Goal: Transaction & Acquisition: Purchase product/service

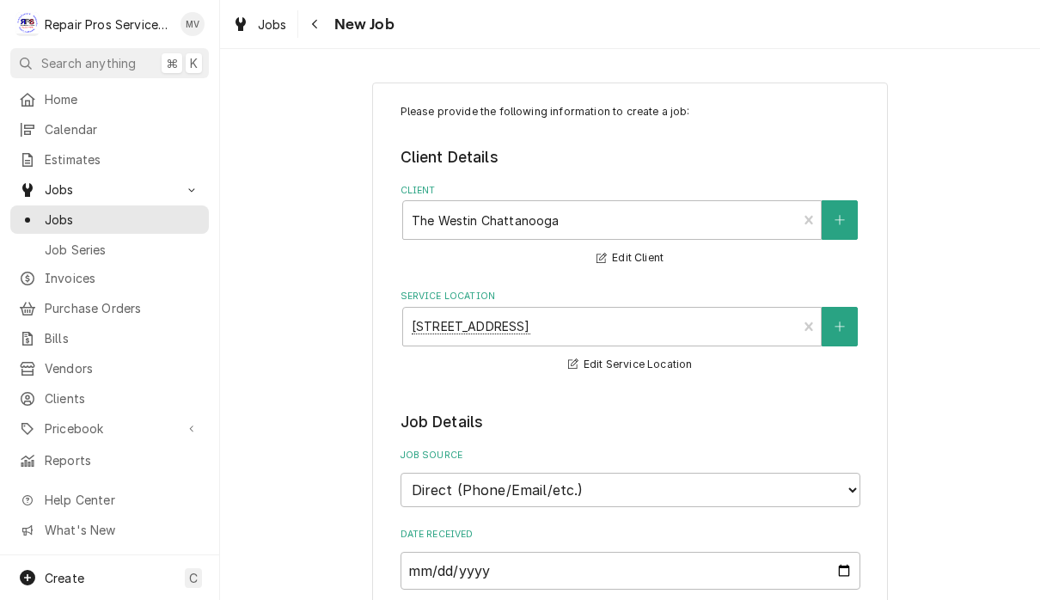
select select "3"
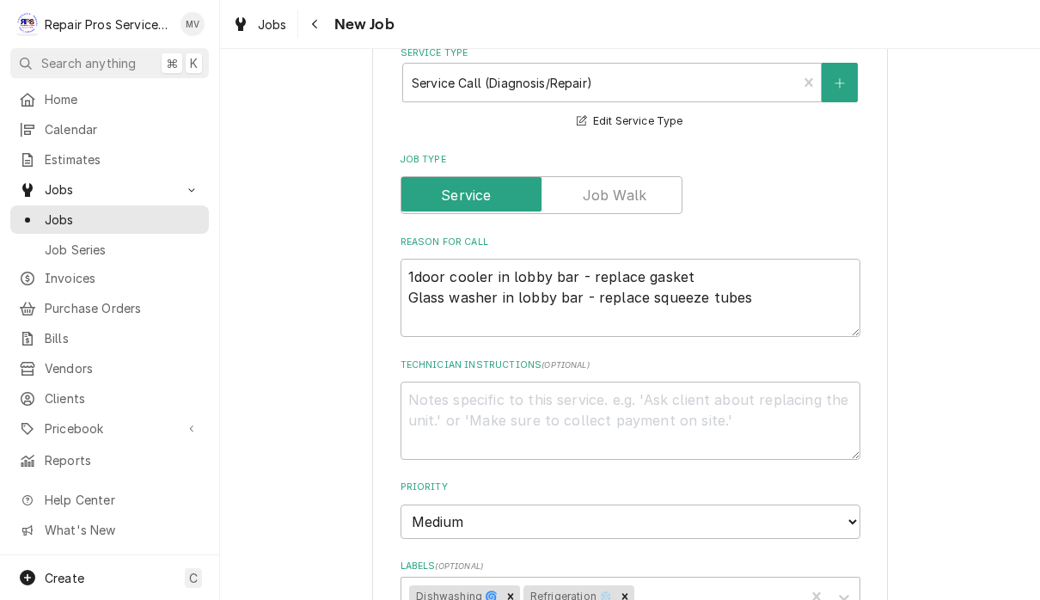
scroll to position [553, 0]
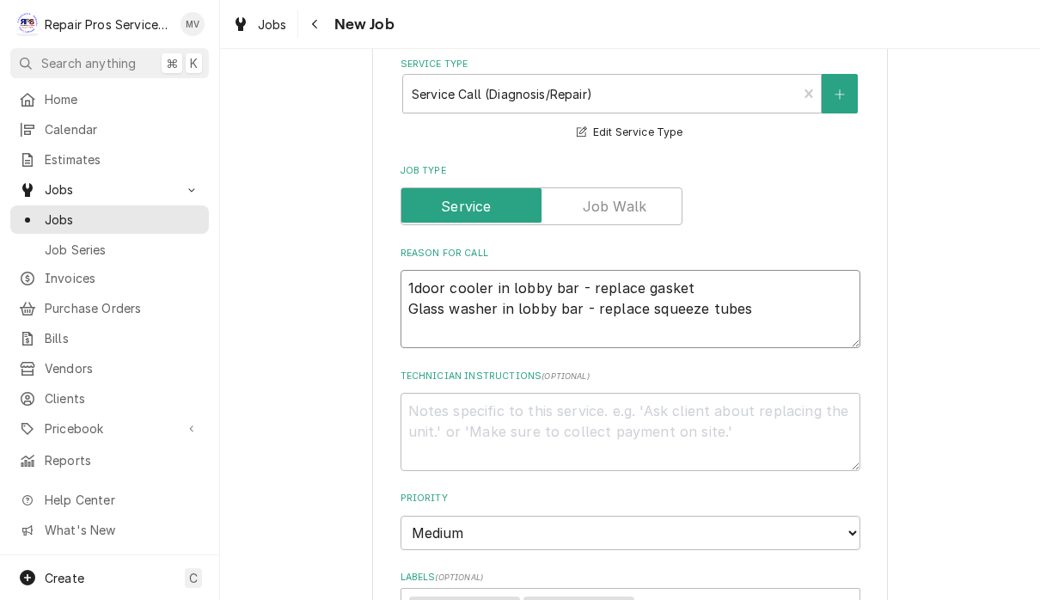
click at [729, 278] on textarea "1door cooler in lobby bar - replace gasket Glass washer in lobby bar - replace …" at bounding box center [630, 309] width 460 height 78
click at [695, 276] on textarea "1door cooler in lobby bar - replace gasket Glass washer in lobby bar - replace …" at bounding box center [630, 309] width 460 height 78
type textarea "1door cooler in lobby bar - replace gaske Glass washer in lobby bar - replace s…"
type textarea "x"
type textarea "1door cooler in lobby bar - replace gask Glass washer in lobby bar - replace sq…"
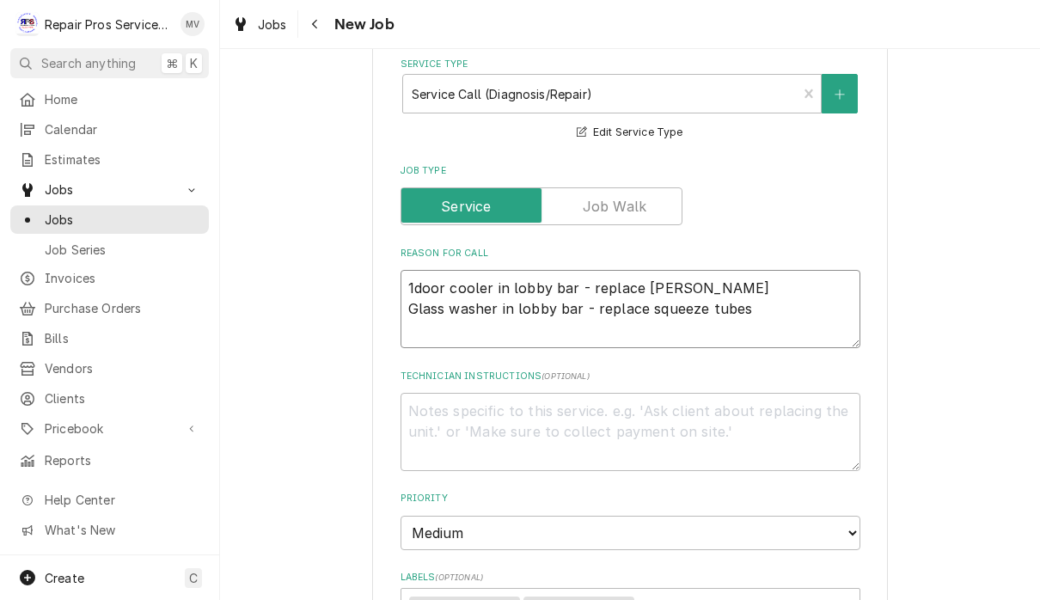
type textarea "x"
type textarea "1door cooler in lobby bar - replace gas Glass washer in lobby bar - replace squ…"
type textarea "x"
type textarea "1door cooler in lobby bar - replace ga Glass washer in lobby bar - replace sque…"
type textarea "x"
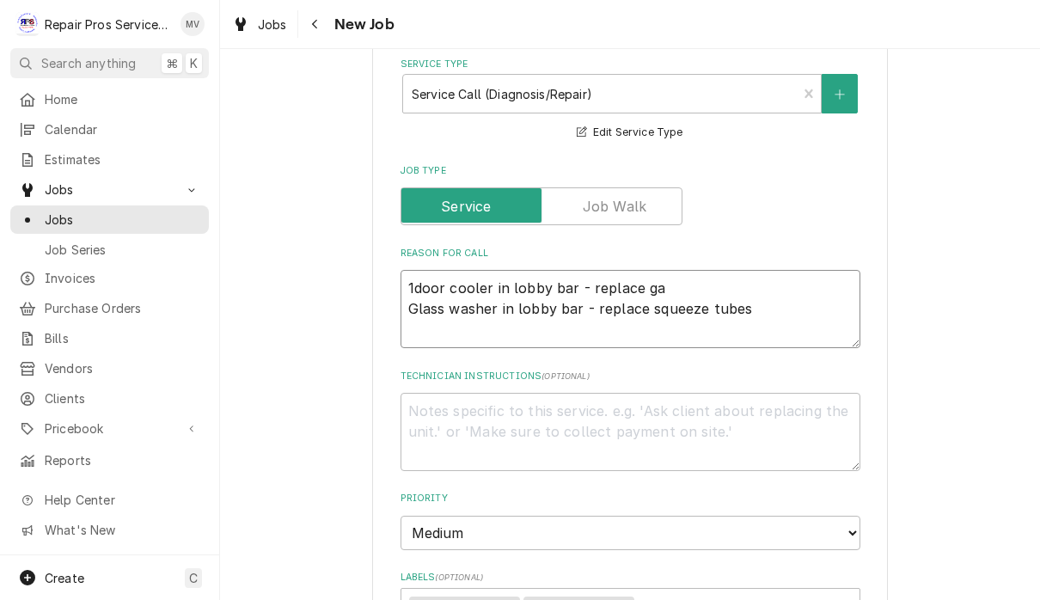
type textarea "1door cooler in lobby bar - replace g Glass washer in lobby bar - replace squee…"
type textarea "x"
type textarea "1door cooler in lobby bar - replace Glass washer in lobby bar - replace squeeze…"
type textarea "x"
type textarea "1door cooler in lobby bar - replace Glass washer in lobby bar - replace squeeze…"
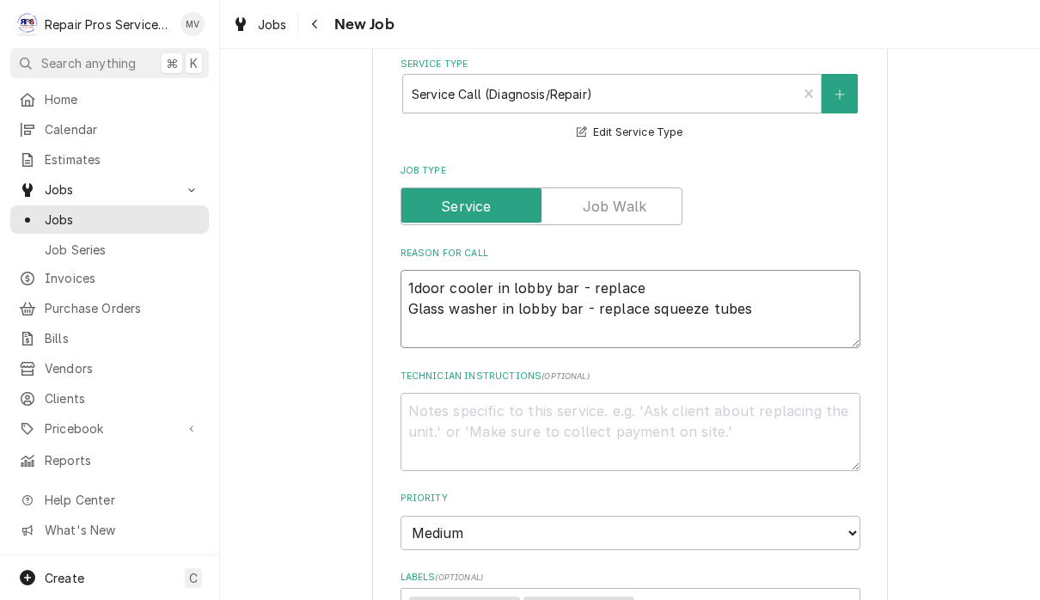
type textarea "x"
type textarea "1door cooler in lobby bar - replac Glass washer in lobby bar - replace squeeze …"
type textarea "x"
type textarea "1door cooler in lobby bar - repla Glass washer in lobby bar - replace squeeze t…"
type textarea "x"
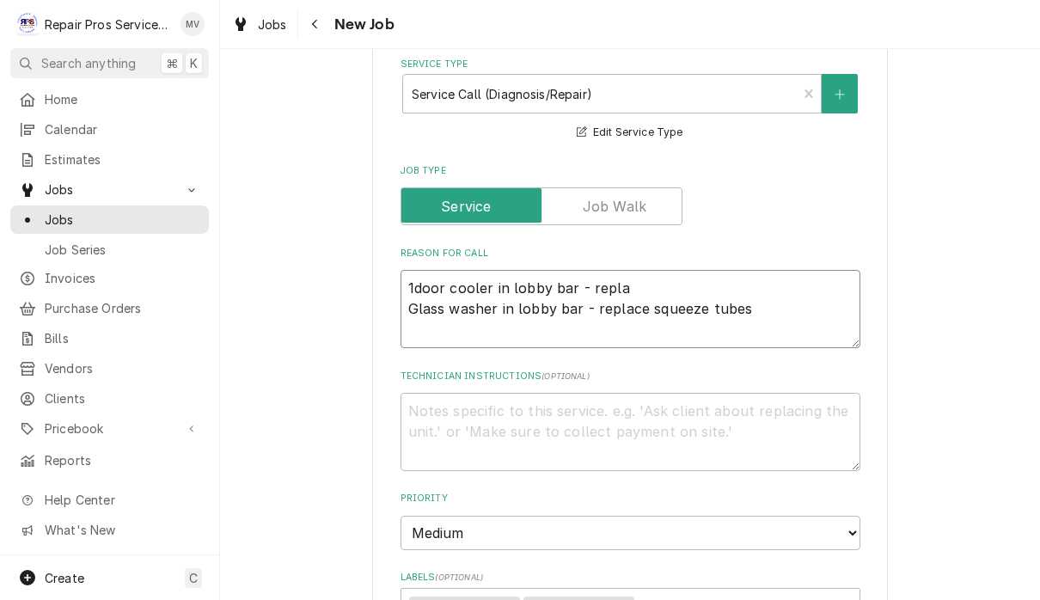
type textarea "1door cooler in lobby bar - repl Glass washer in lobby bar - replace squeeze tu…"
type textarea "x"
type textarea "1door cooler in lobby bar - rep Glass washer in lobby bar - replace squeeze tub…"
type textarea "x"
type textarea "1door cooler in lobby bar - re Glass washer in lobby bar - replace squeeze tubes"
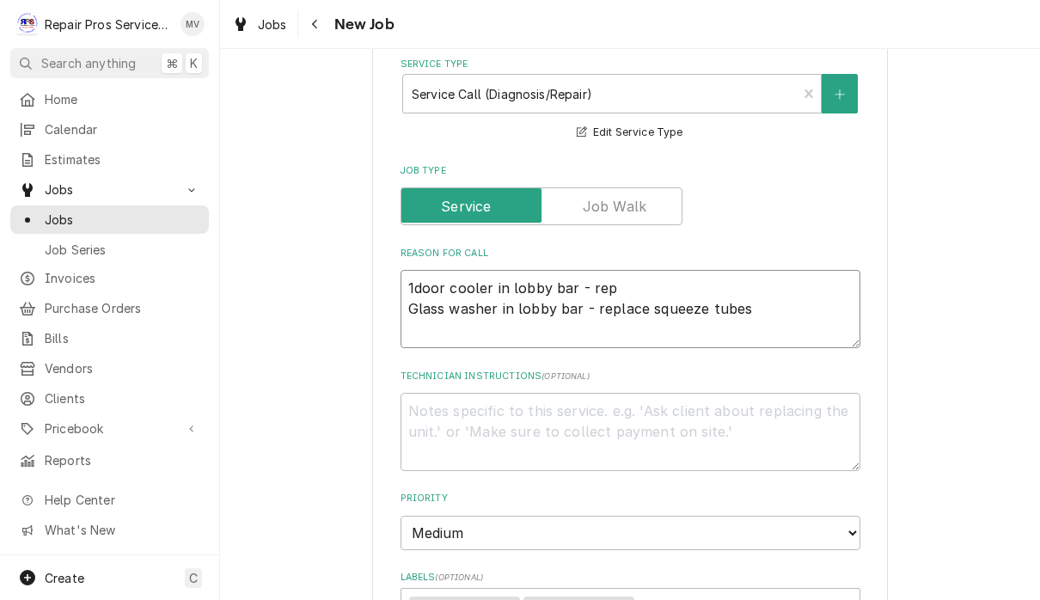
type textarea "x"
type textarea "1door cooler in lobby bar - r Glass washer in lobby bar - replace squeeze tubes"
type textarea "x"
type textarea "1door cooler in lobby bar - Glass washer in lobby bar - replace squeeze tubes"
type textarea "x"
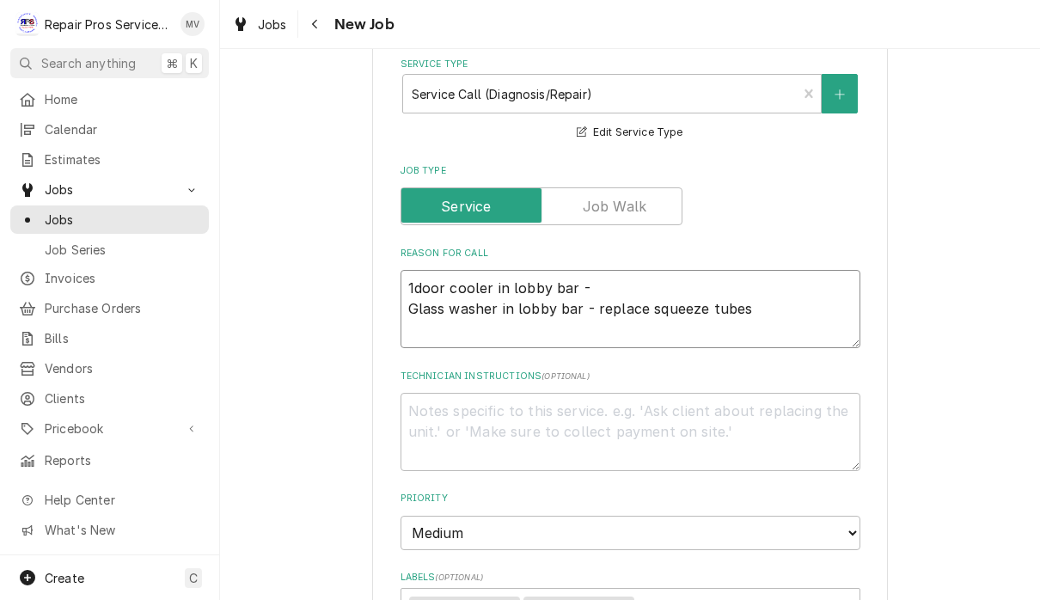
type textarea "1door cooler in lobby bar - Glass washer in lobby bar - replace squeeze tubes"
type textarea "x"
type textarea "1door cooler in lobby bar Glass washer in lobby bar - replace squeeze tubes"
type textarea "x"
type textarea "1door cooler in lobby bar Glass washer in lobby bar - replace squeeze tubes"
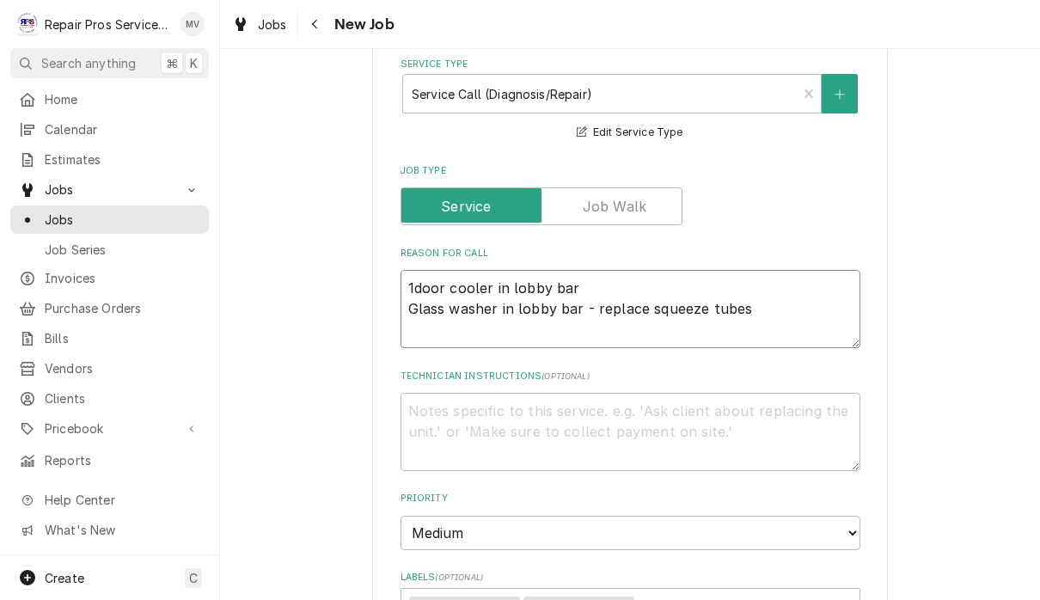
type textarea "x"
type textarea "1door cooler in lobby ba Glass washer in lobby bar - replace squeeze tubes"
type textarea "x"
type textarea "1door cooler in lobby b Glass washer in lobby bar - replace squeeze tubes"
type textarea "x"
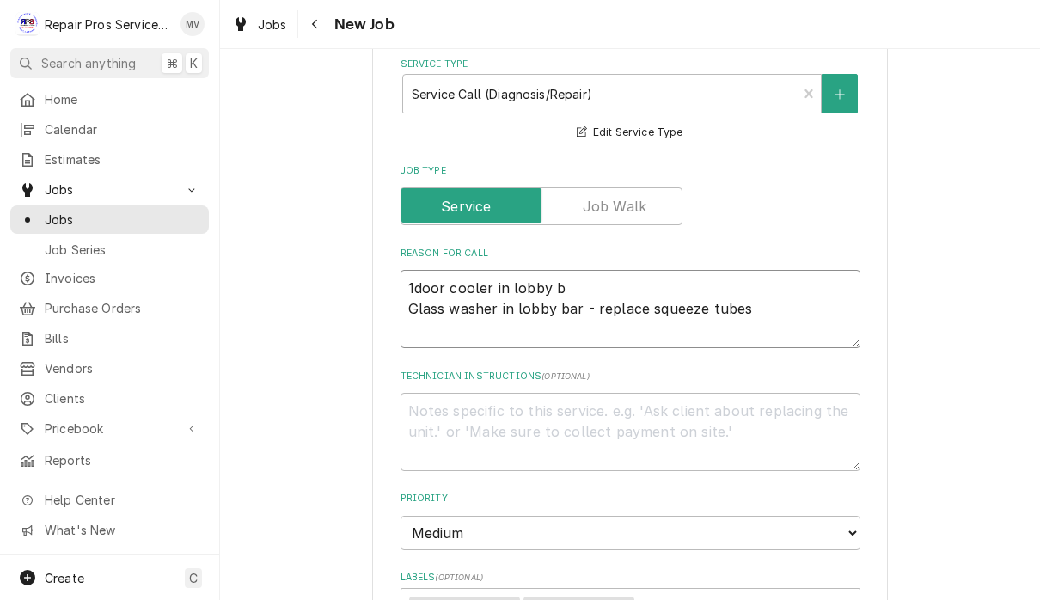
type textarea "1door cooler in lobby Glass washer in lobby bar - replace squeeze tubes"
type textarea "x"
type textarea "1door cooler in lobby Glass washer in lobby bar - replace squeeze tubes"
type textarea "x"
type textarea "1door cooler in lobb Glass washer in lobby bar - replace squeeze tubes"
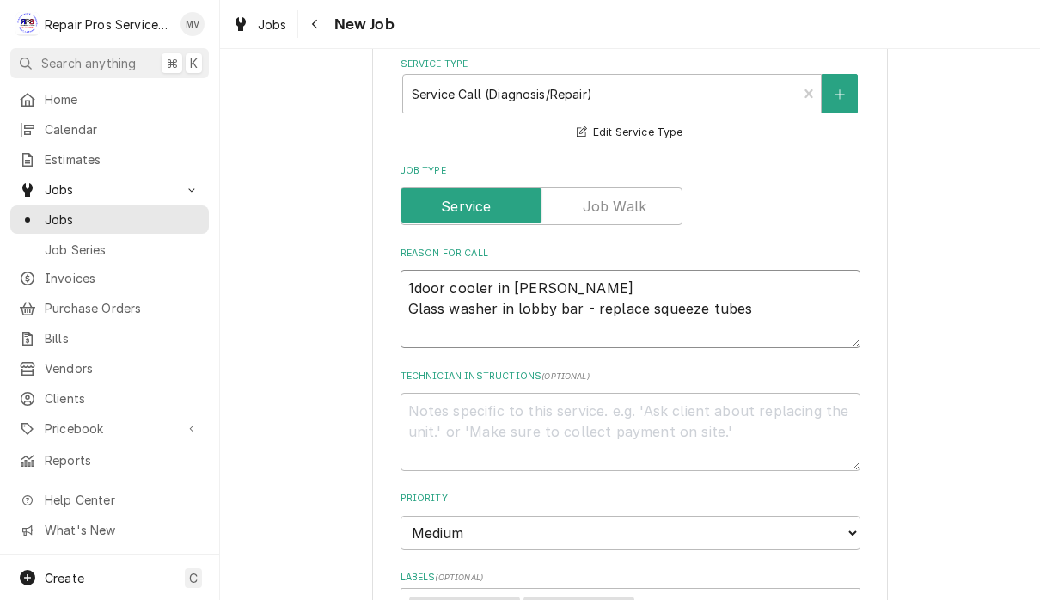
type textarea "x"
type textarea "1door cooler in lob Glass washer in lobby bar - replace squeeze tubes"
type textarea "x"
type textarea "1door cooler in lo Glass washer in lobby bar - replace squeeze tubes"
type textarea "x"
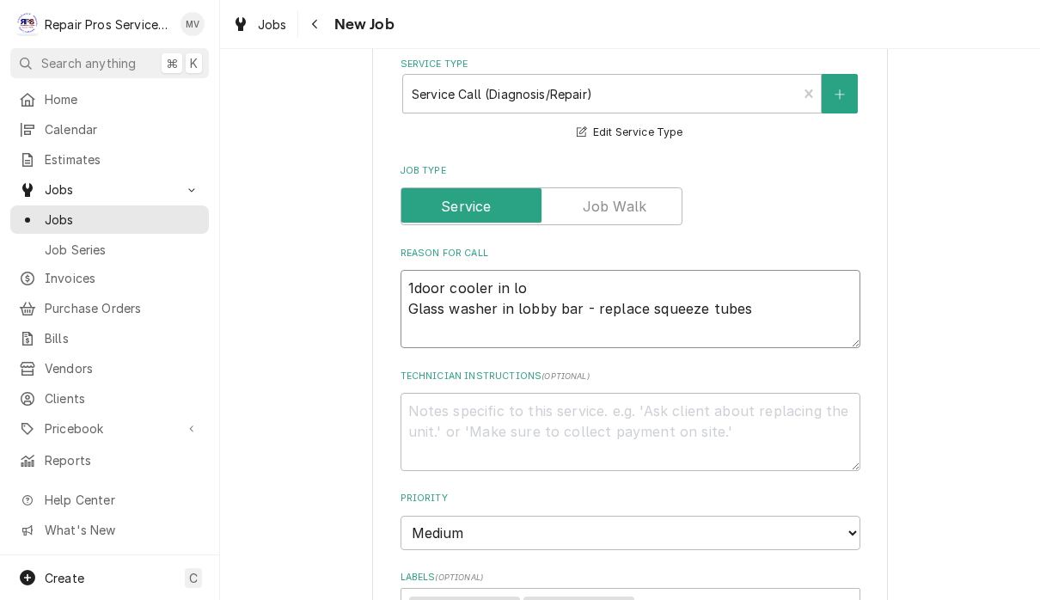
type textarea "1door cooler in l Glass washer in lobby bar - replace squeeze tubes"
type textarea "x"
type textarea "1door cooler in Glass washer in lobby bar - replace squeeze tubes"
type textarea "x"
type textarea "1door cooler in Glass washer in lobby bar - replace squeeze tubes"
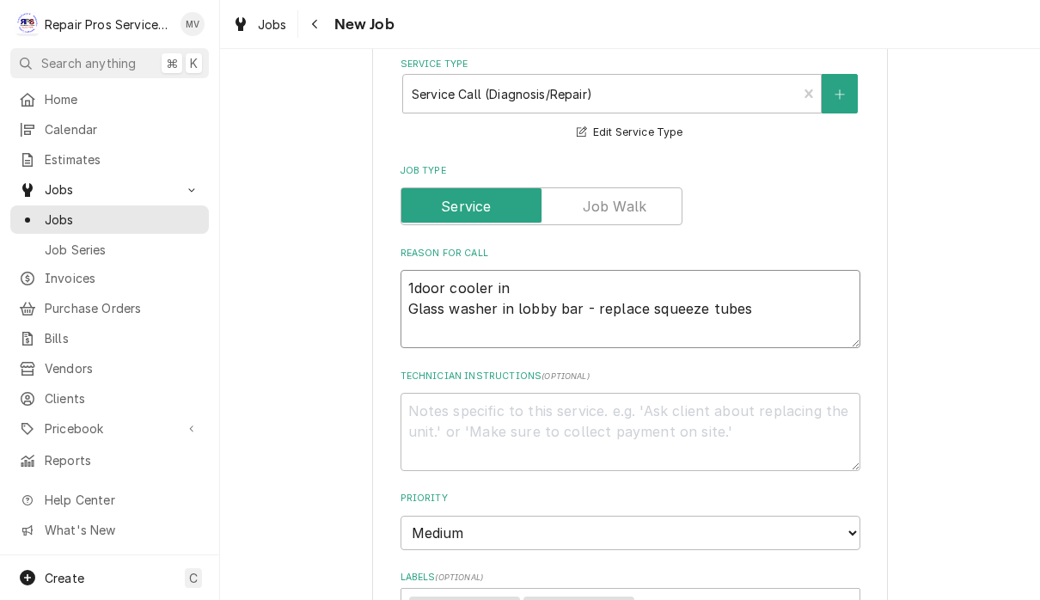
type textarea "x"
type textarea "1door cooler i Glass washer in lobby bar - replace squeeze tubes"
type textarea "x"
type textarea "1door cooler Glass washer in lobby bar - replace squeeze tubes"
type textarea "x"
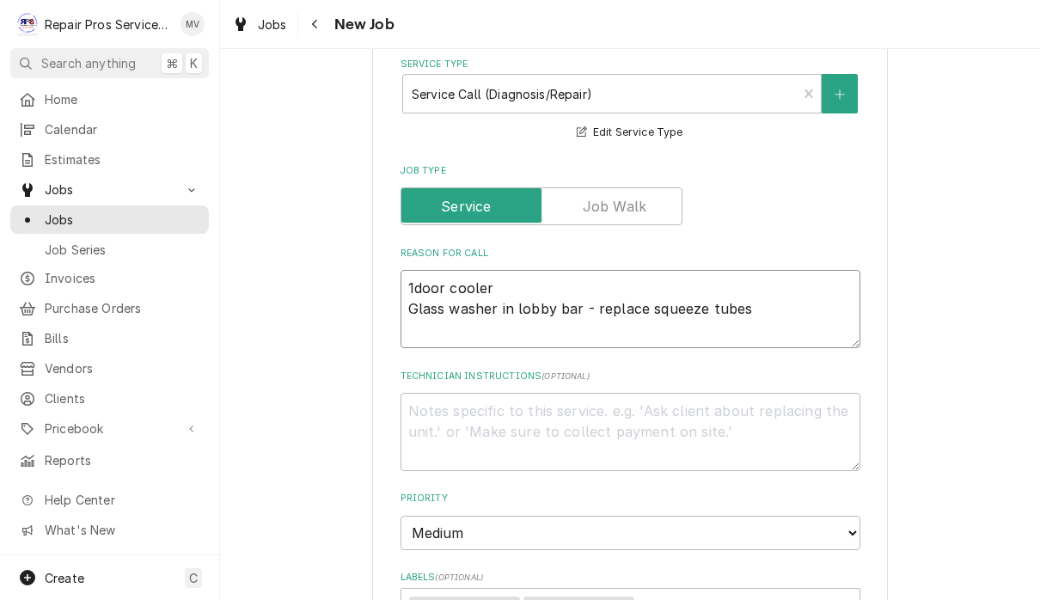
type textarea "1door cooler Glass washer in lobby bar - replace squeeze tubes"
type textarea "x"
type textarea "1door coole Glass washer in lobby bar - replace squeeze tubes"
type textarea "x"
type textarea "1door cool Glass washer in lobby bar - replace squeeze tubes"
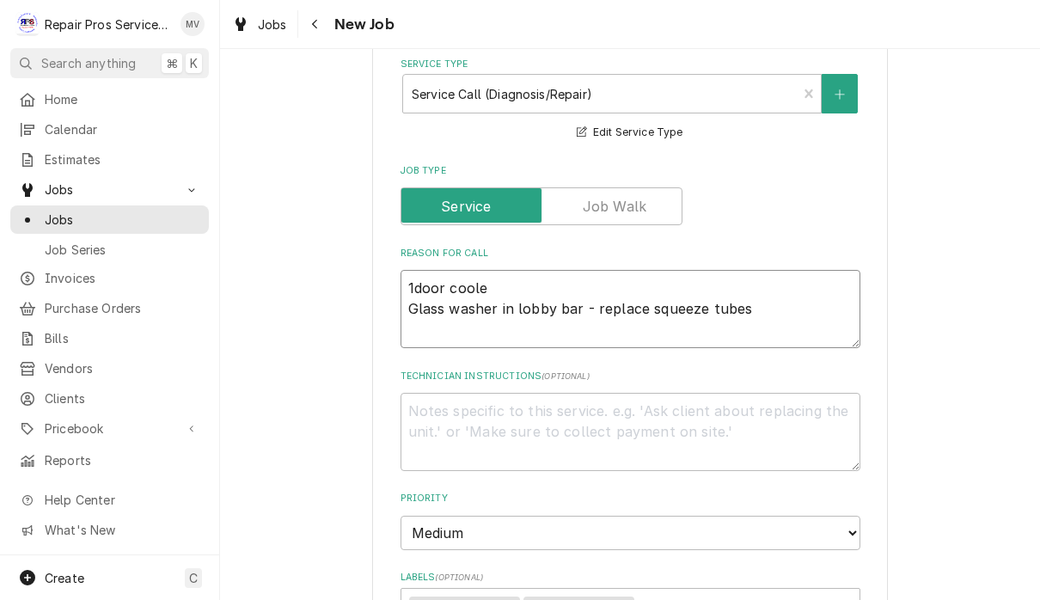
type textarea "x"
type textarea "1door coo Glass washer in lobby bar - replace squeeze tubes"
type textarea "x"
type textarea "1door co Glass washer in lobby bar - replace squeeze tubes"
type textarea "x"
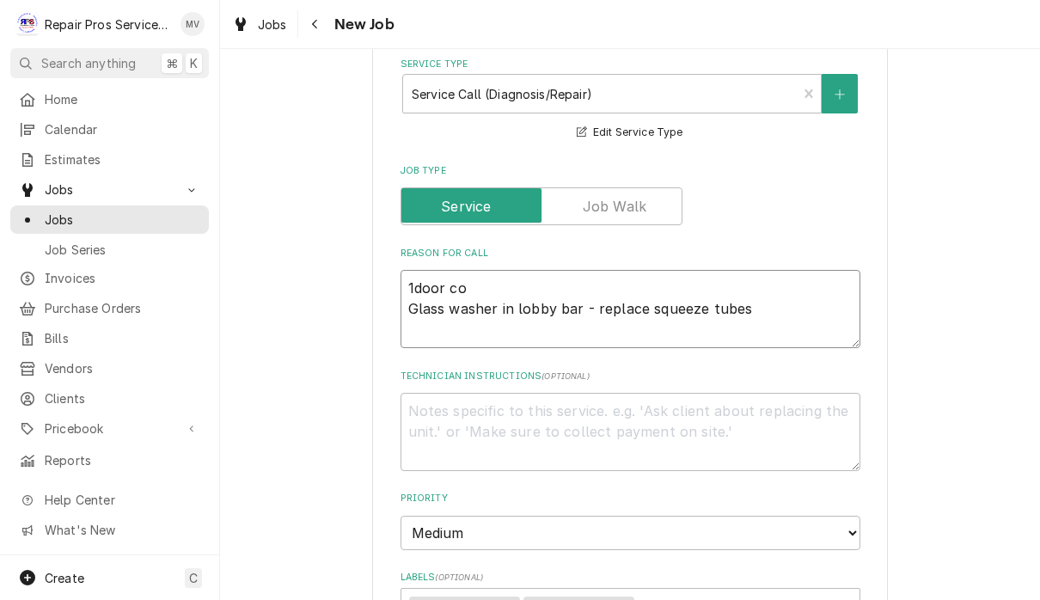
type textarea "1door c Glass washer in lobby bar - replace squeeze tubes"
type textarea "x"
type textarea "1door Glass washer in lobby bar - replace squeeze tubes"
type textarea "x"
type textarea "1door Glass washer in lobby bar - replace squeeze tubes"
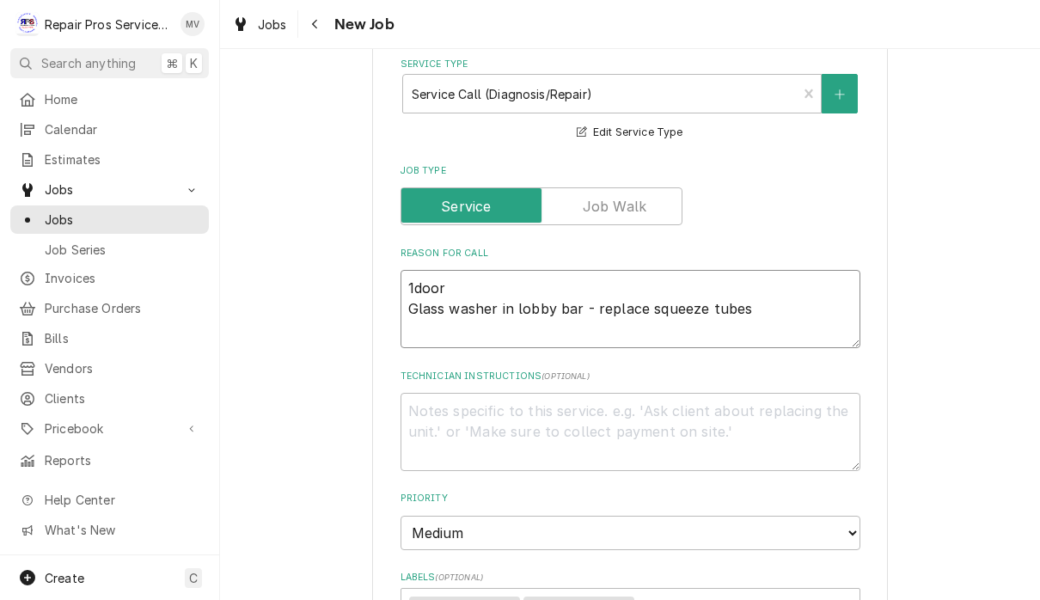
type textarea "x"
type textarea "1doo Glass washer in lobby bar - replace squeeze tubes"
type textarea "x"
type textarea "1do Glass washer in lobby bar - replace squeeze tubes"
type textarea "x"
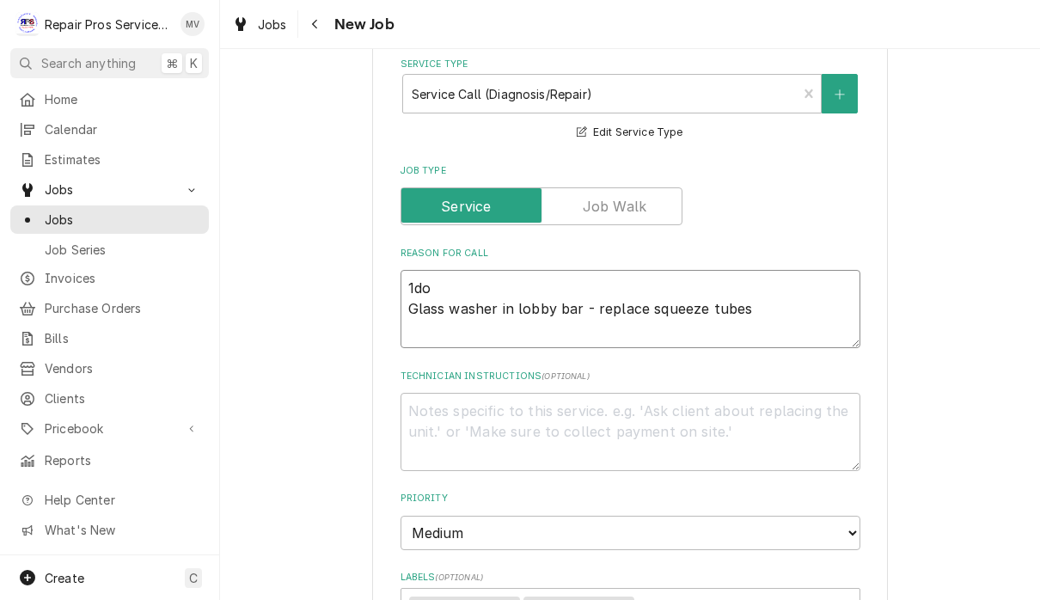
type textarea "1d Glass washer in lobby bar - replace squeeze tubes"
type textarea "x"
type textarea "1 Glass washer in lobby bar - replace squeeze tubes"
type textarea "x"
type textarea "Glass washer in lobby bar - replace squeeze tubes"
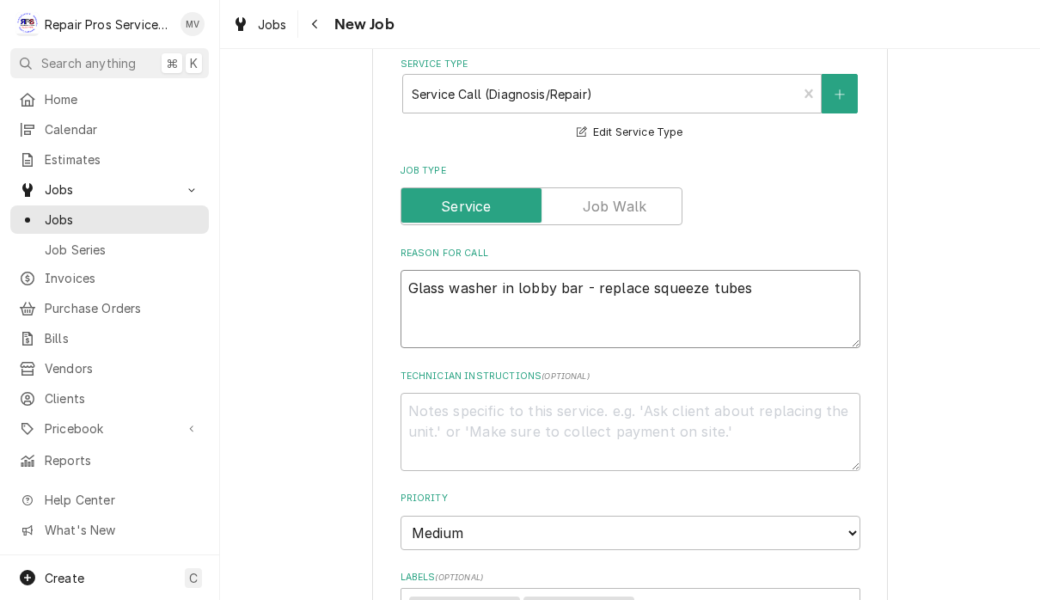
type textarea "x"
click at [422, 296] on textarea "Glass washer in lobby bar - replace squeeze tubes" at bounding box center [630, 309] width 460 height 78
type textarea "Glass washer in lobby bar - replace squeeze tubes"
type textarea "x"
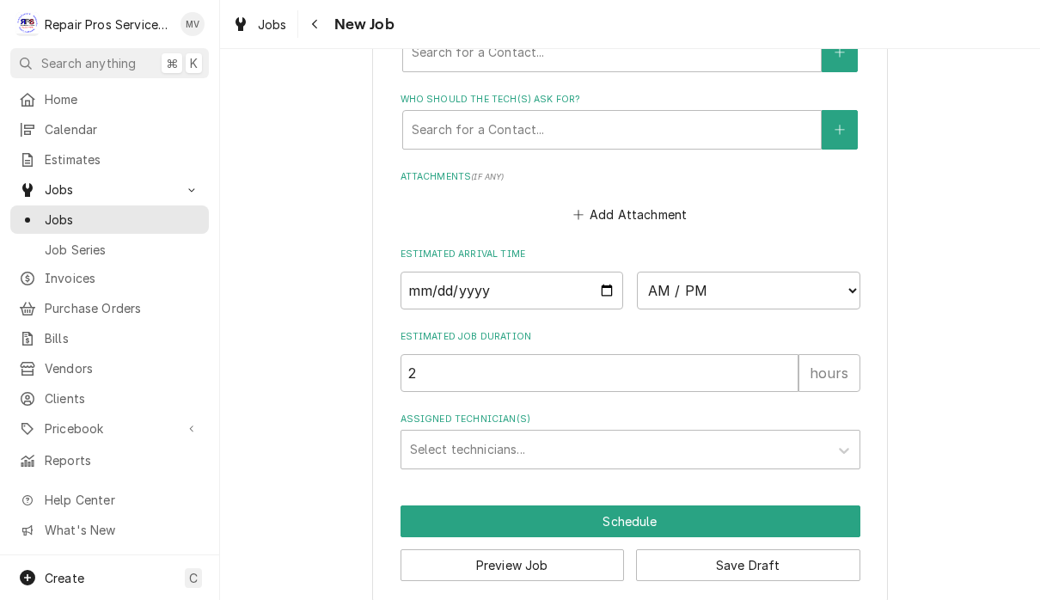
scroll to position [1250, 0]
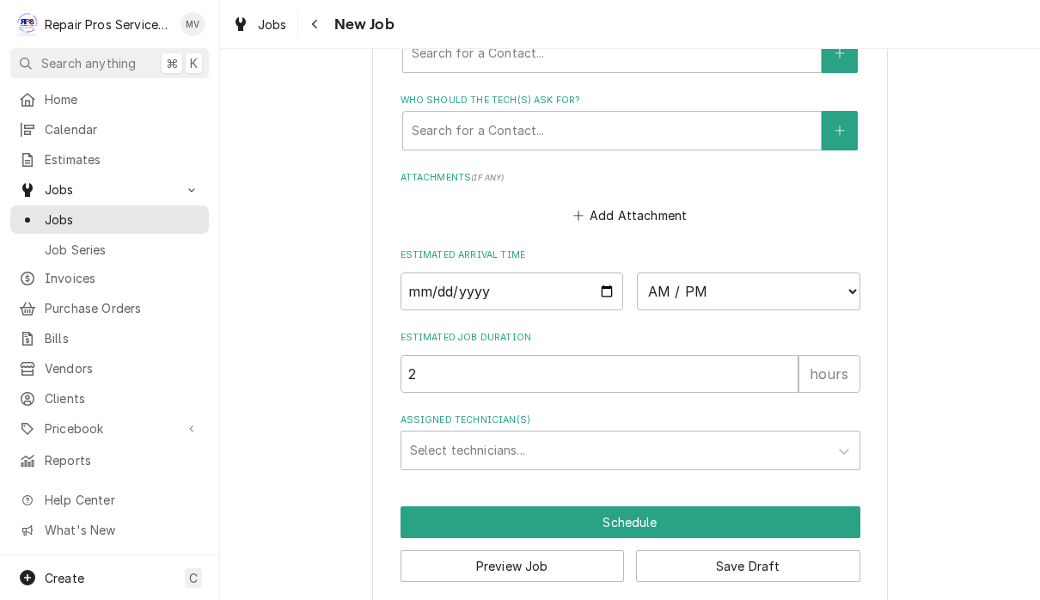
type textarea "Glass washer in lobby bar - replace squeeze tubes"
click at [485, 272] on input "2025-09-18" at bounding box center [511, 291] width 223 height 38
type input "2025-09-15"
type textarea "x"
click at [657, 272] on select "AM / PM 6:00 AM 6:15 AM 6:30 AM 6:45 AM 7:00 AM 7:15 AM 7:30 AM 7:45 AM 8:00 AM…" at bounding box center [748, 291] width 223 height 38
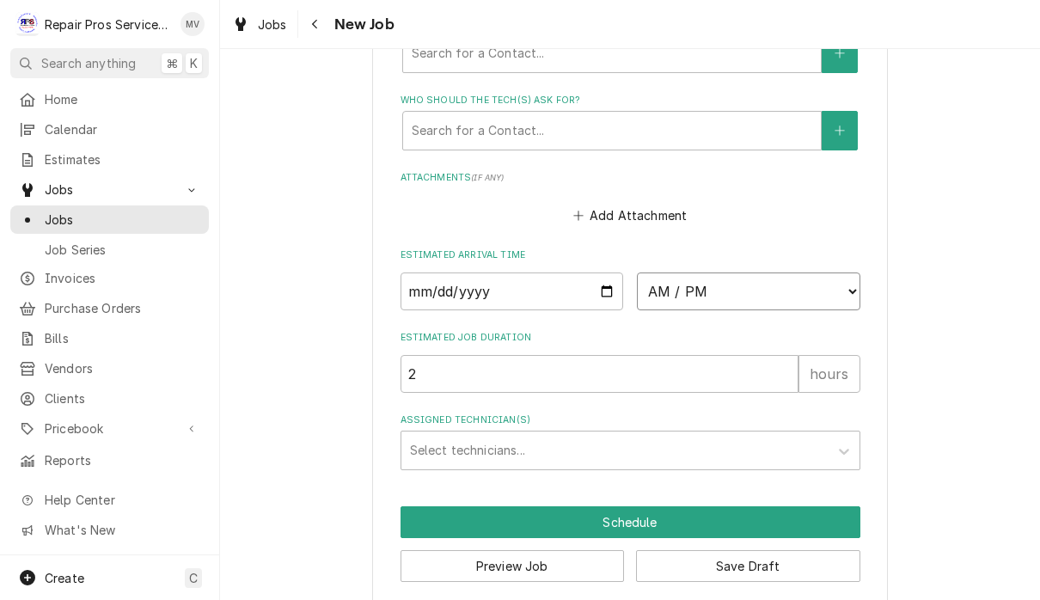
select select "08:30:00"
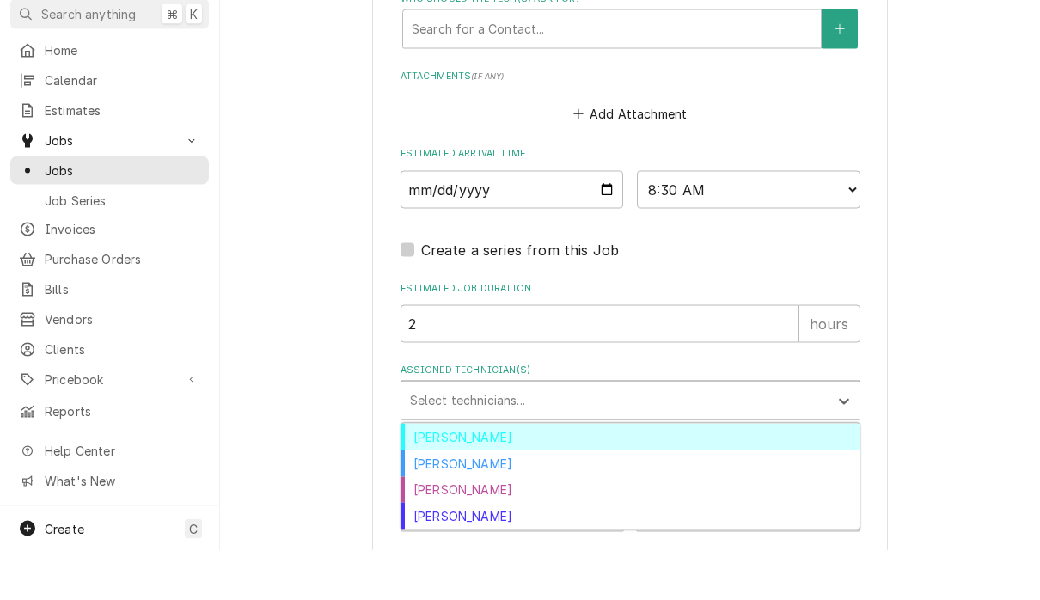
scroll to position [1301, 0]
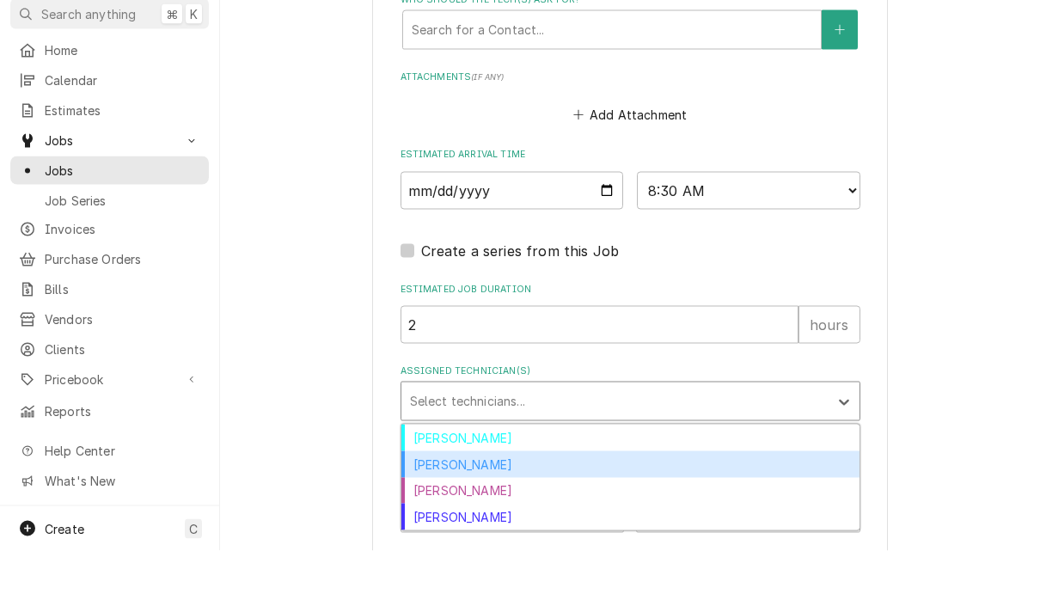
click at [471, 500] on div "Caleb Kvale" at bounding box center [630, 513] width 458 height 27
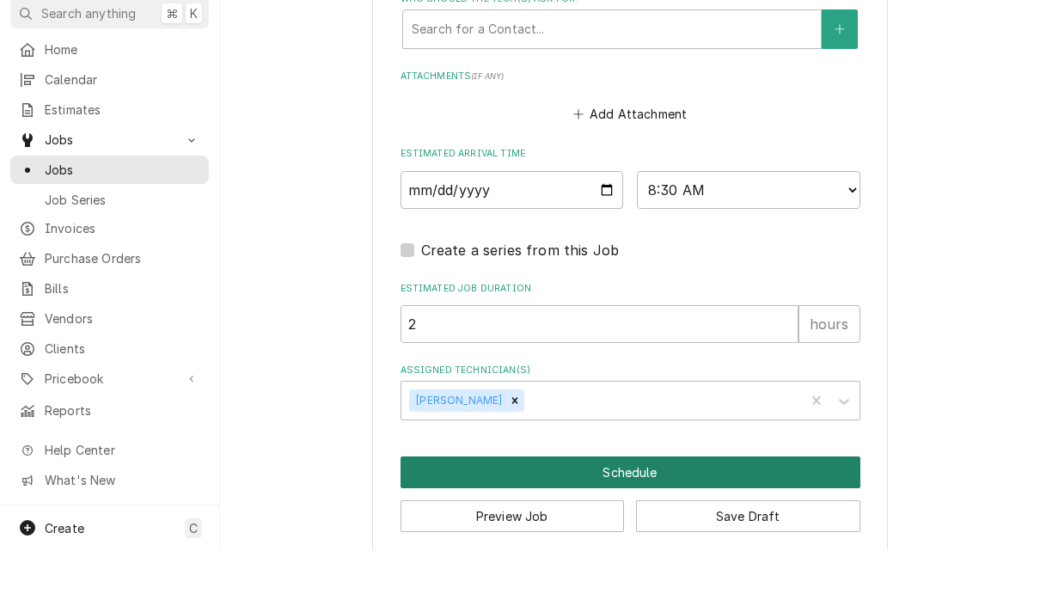
click at [746, 506] on button "Schedule" at bounding box center [630, 522] width 460 height 32
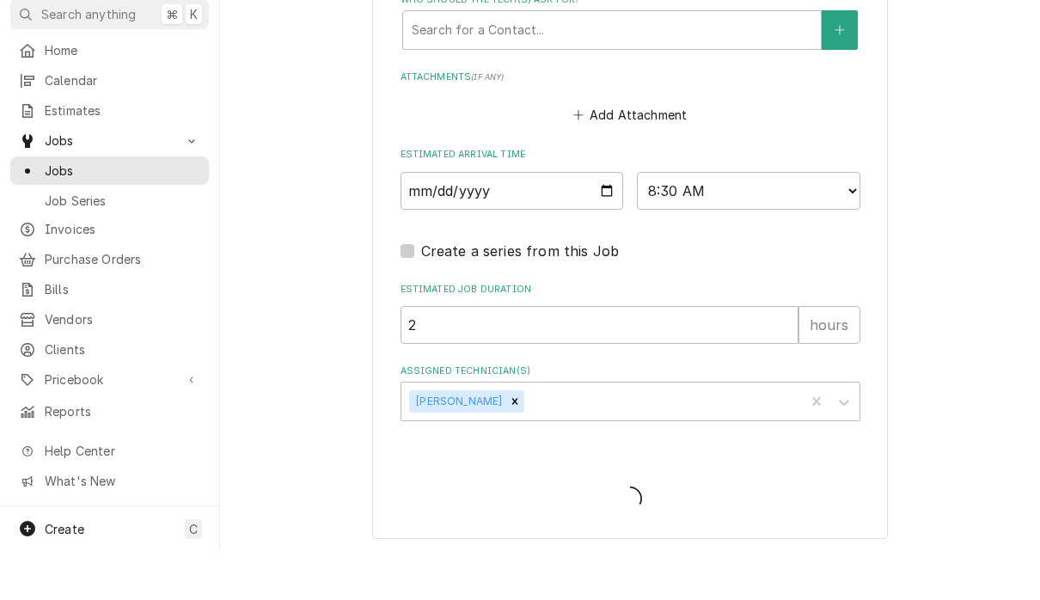
scroll to position [1284, 0]
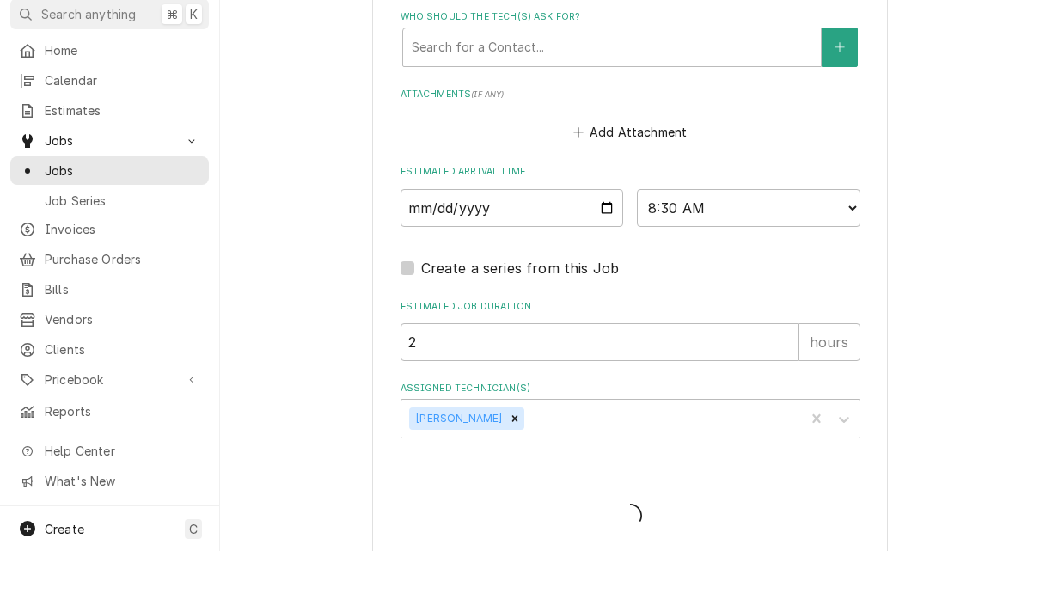
type textarea "x"
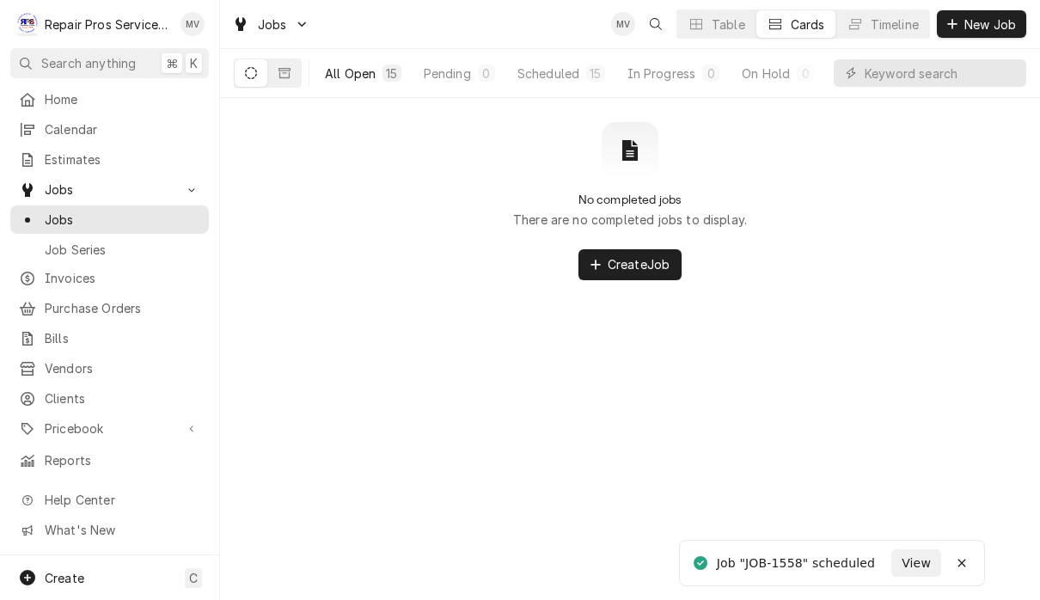
click at [345, 70] on div "All Open" at bounding box center [350, 73] width 51 height 18
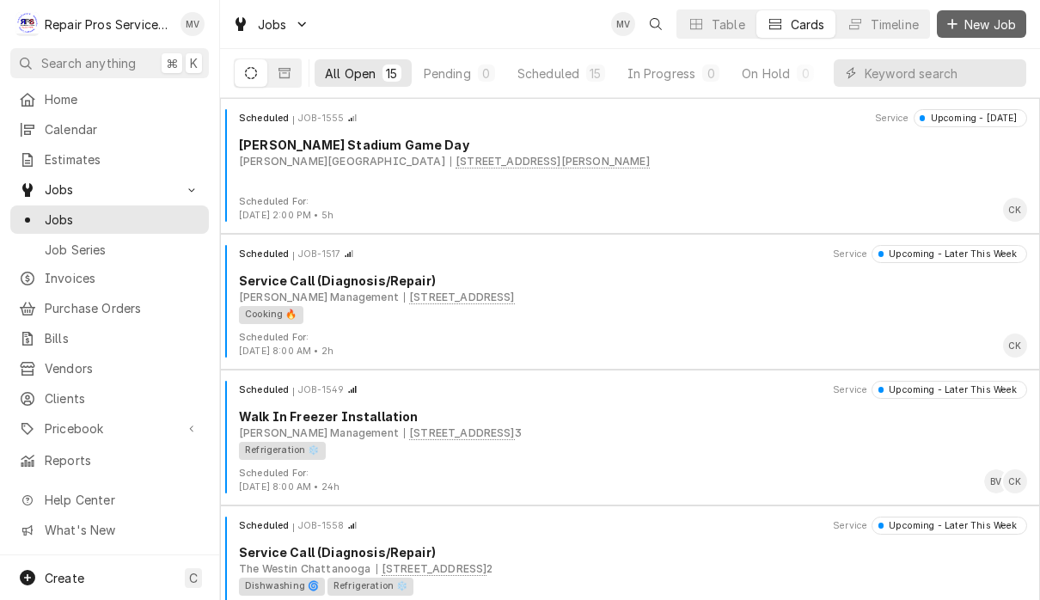
click at [948, 28] on icon "Dynamic Content Wrapper" at bounding box center [952, 24] width 10 height 12
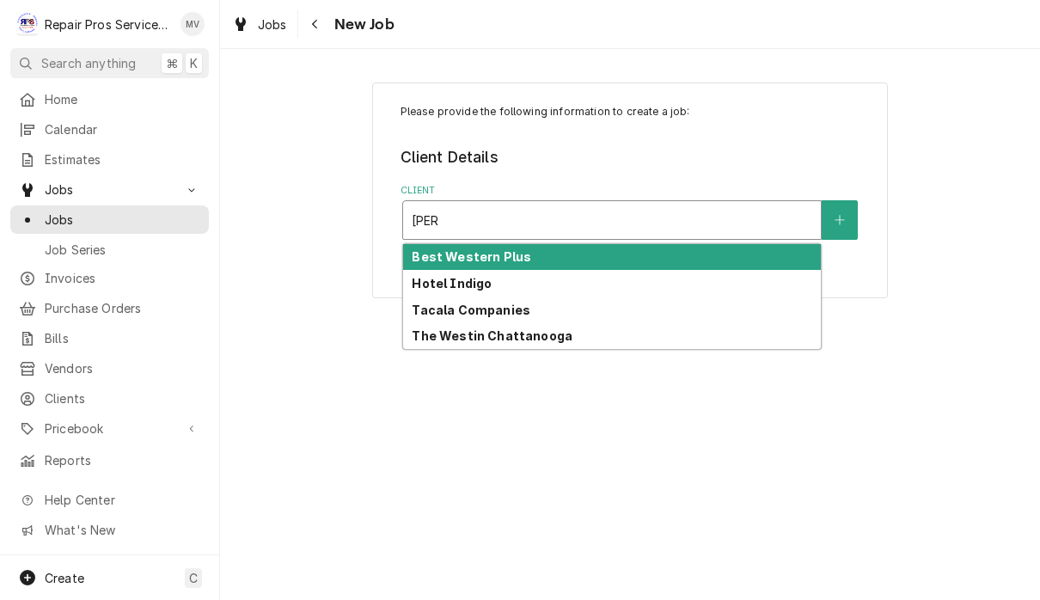
type input "wes"
click at [606, 353] on div "Please provide the following information to create a job: Client Details Client…" at bounding box center [630, 324] width 820 height 551
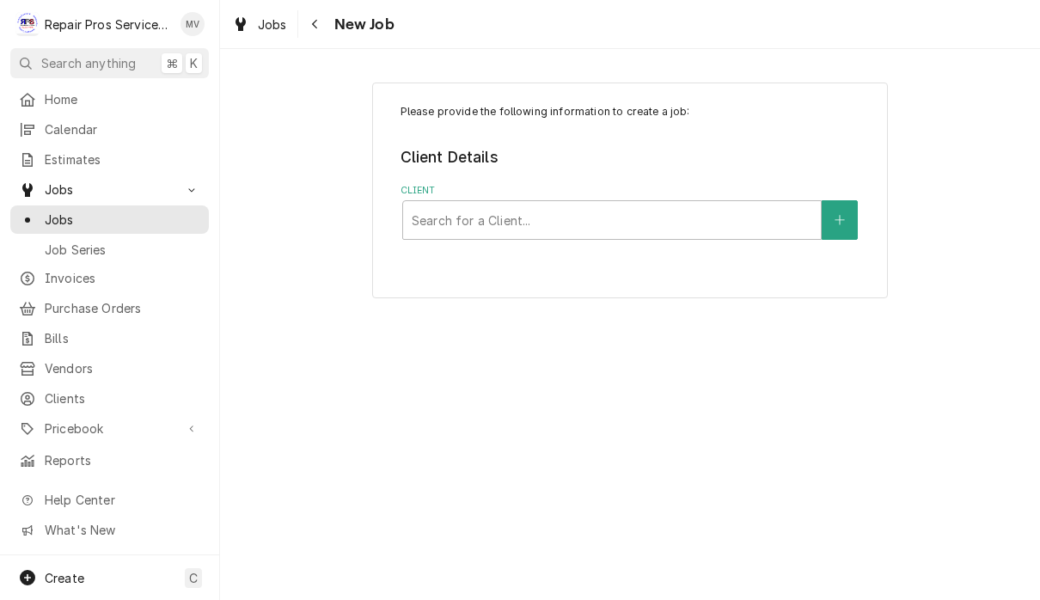
click at [605, 352] on div "Please provide the following information to create a job: Client Details Client…" at bounding box center [630, 324] width 820 height 551
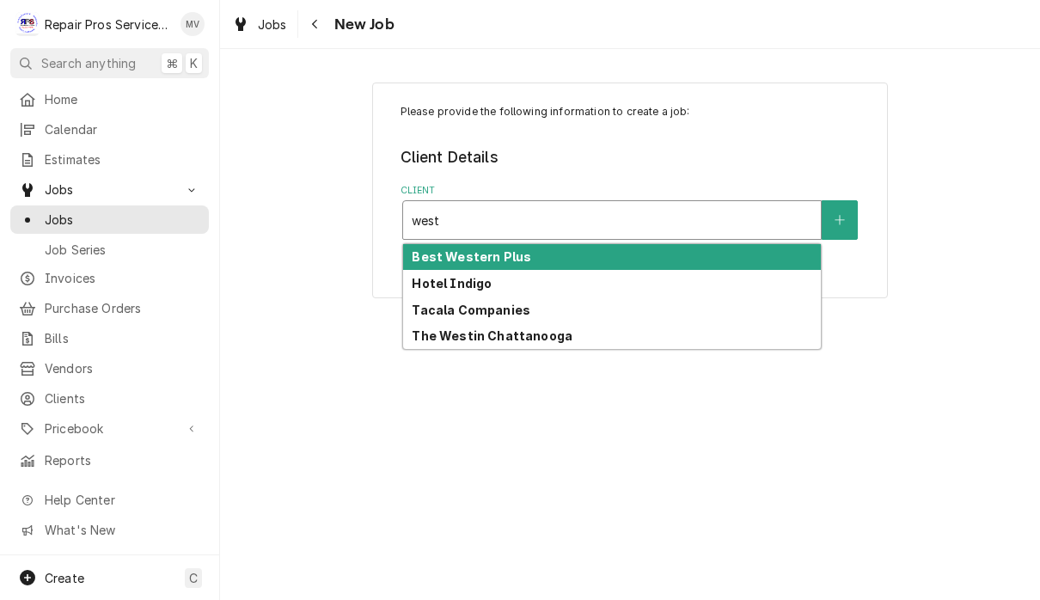
click at [755, 340] on div "The Westin Chattanooga" at bounding box center [612, 336] width 418 height 27
type input "west"
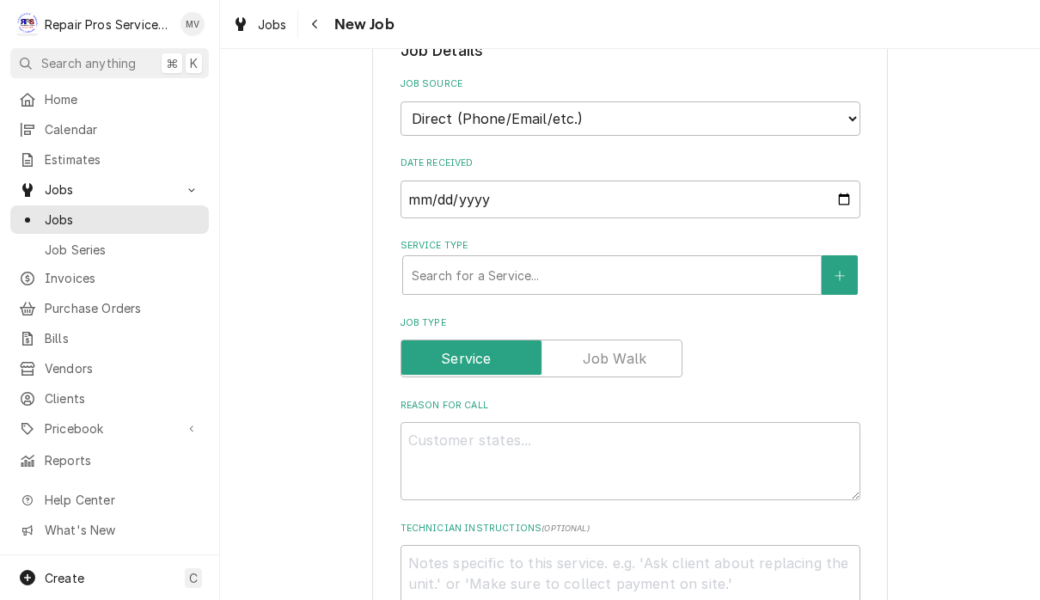
scroll to position [370, 0]
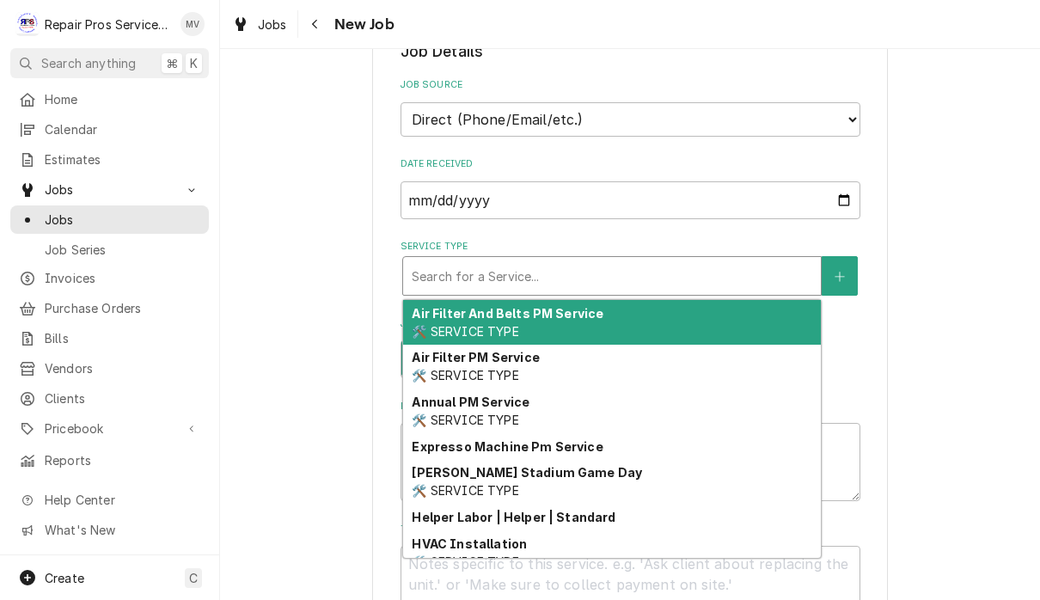
type textarea "x"
type input "d"
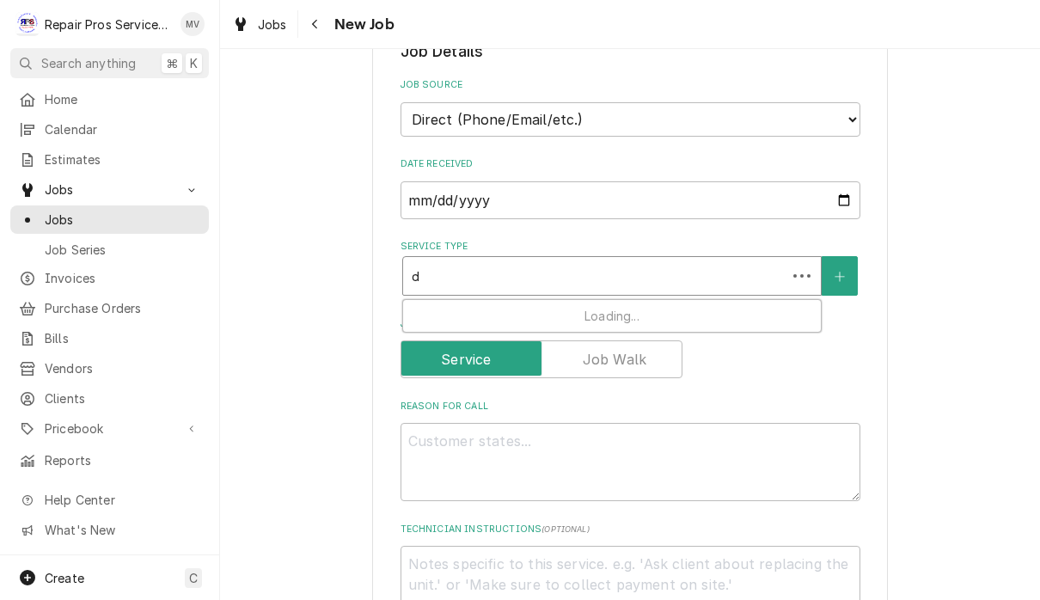
type textarea "x"
type input "di"
type textarea "x"
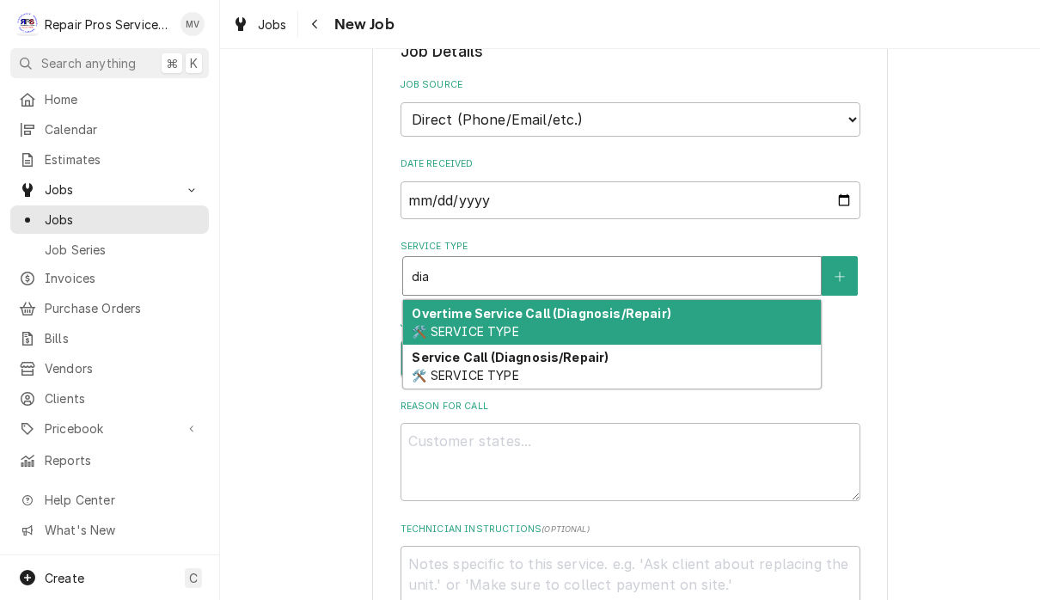
click at [738, 370] on div "Service Call (Diagnosis/Repair) 🛠️ SERVICE TYPE" at bounding box center [612, 367] width 418 height 45
type input "dia"
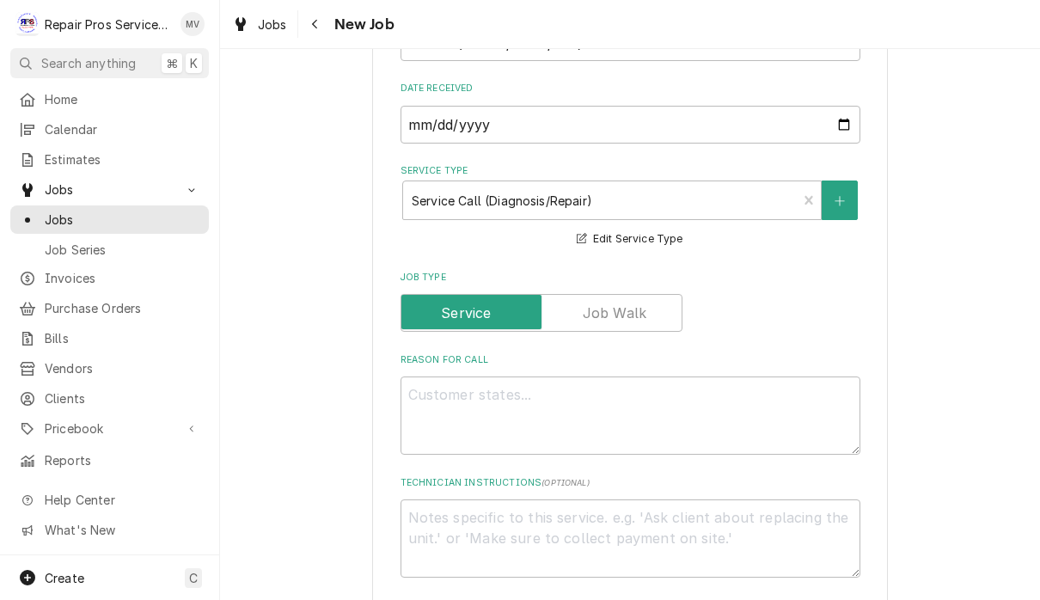
scroll to position [453, 0]
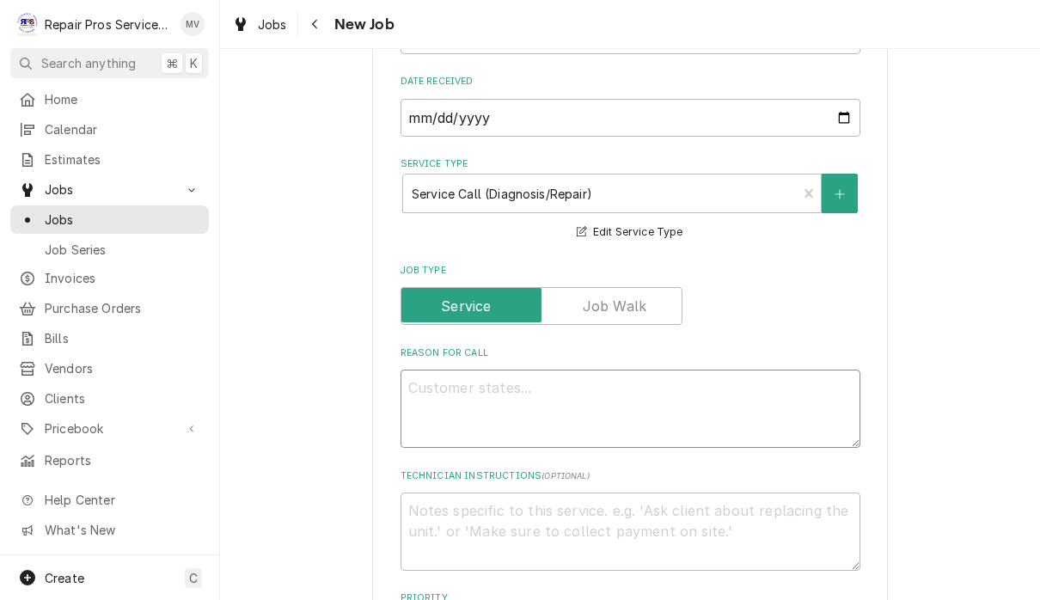
click at [468, 387] on textarea "Reason For Call" at bounding box center [630, 409] width 460 height 78
type textarea "x"
type textarea "1"
type textarea "x"
type textarea "1d"
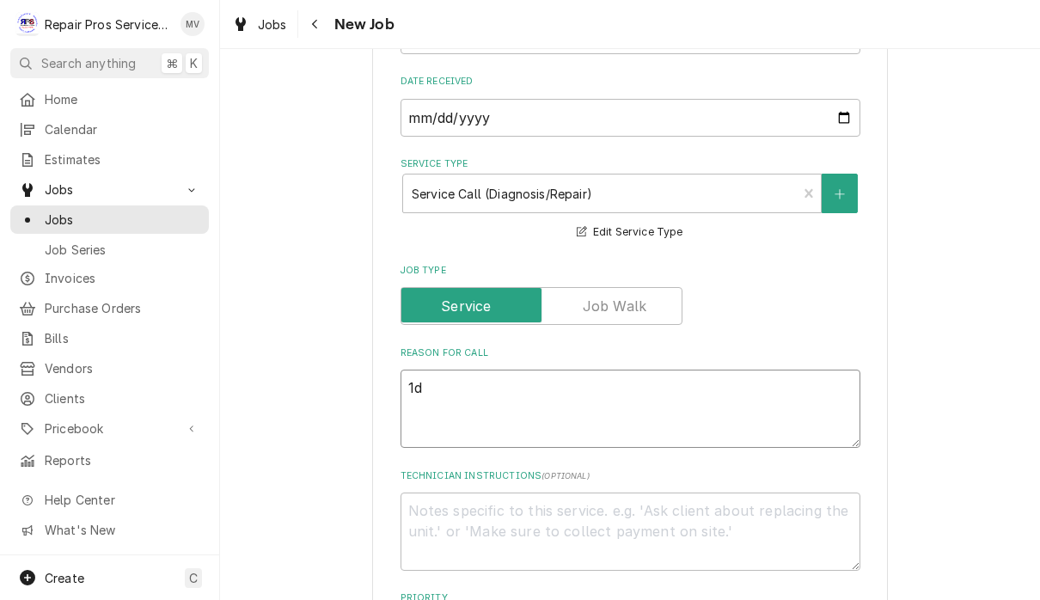
type textarea "x"
type textarea "1do"
type textarea "x"
type textarea "1doo"
type textarea "x"
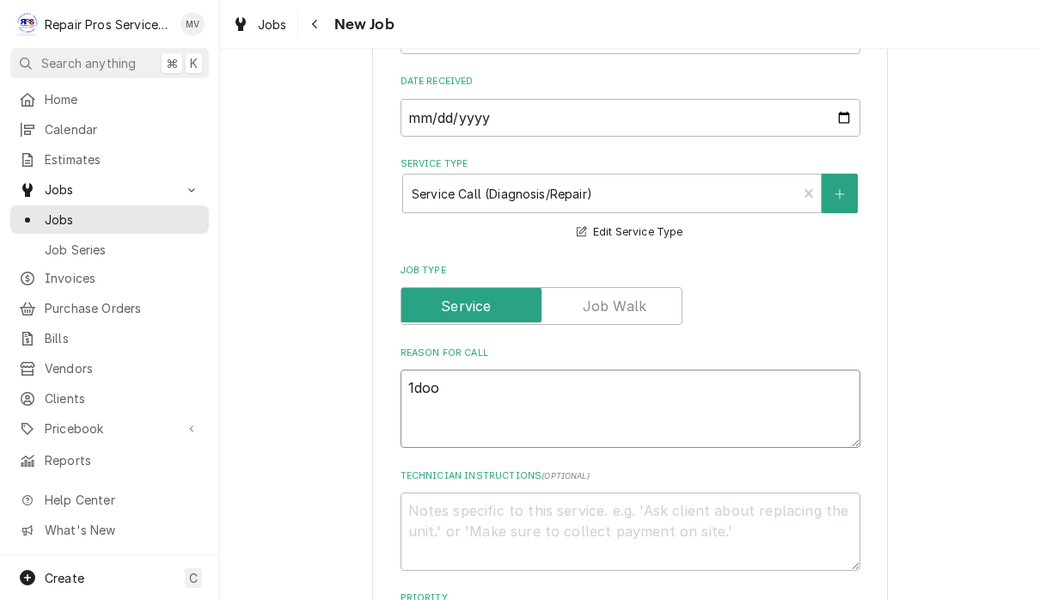
type textarea "1do"
type textarea "x"
type textarea "1d"
type textarea "x"
type textarea "1"
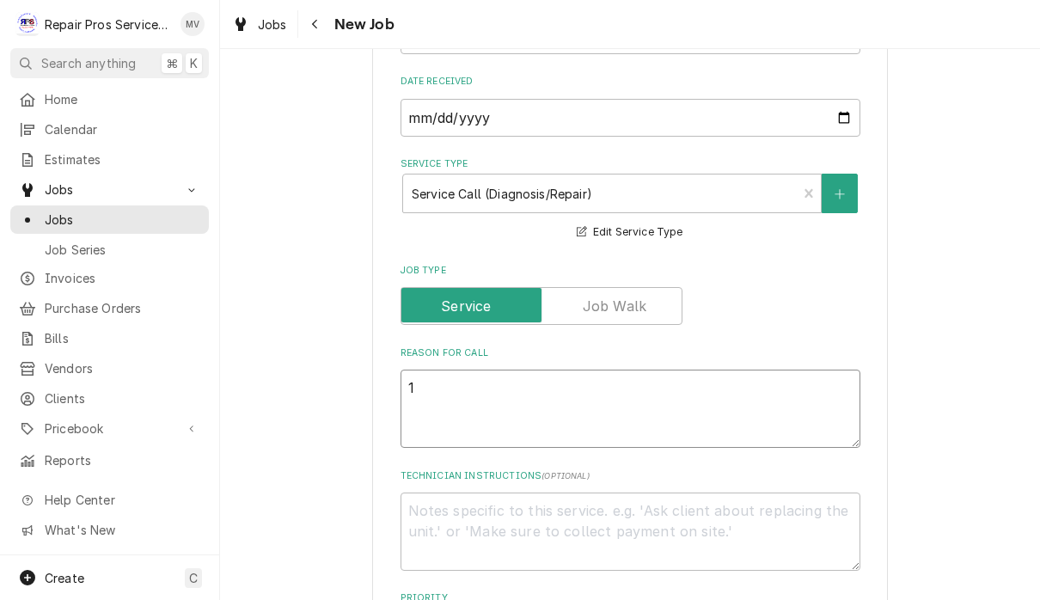
type textarea "x"
type textarea "1D"
type textarea "x"
type textarea "1Do"
type textarea "x"
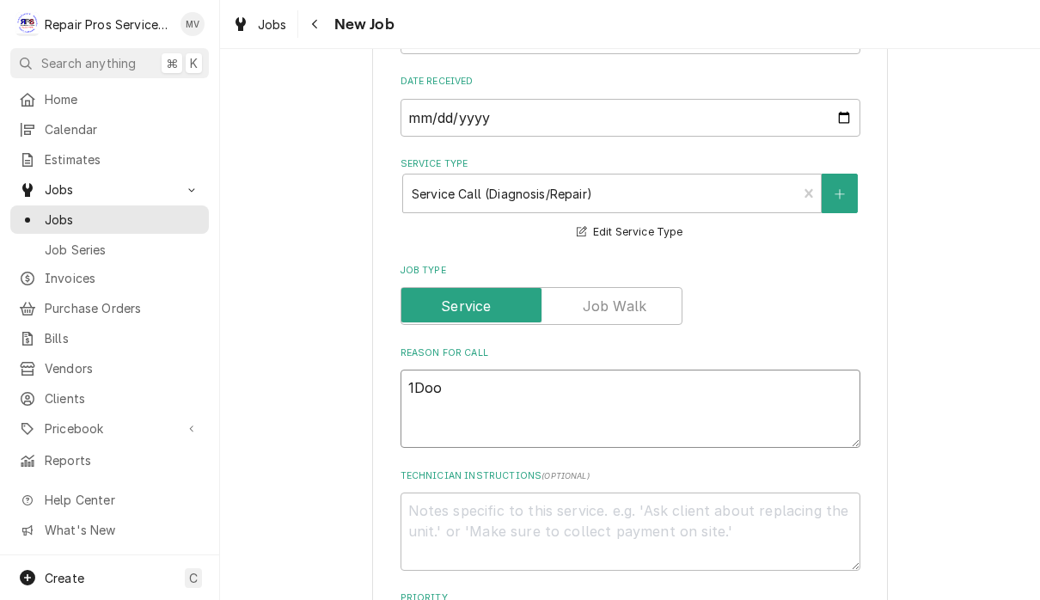
type textarea "1Door"
type textarea "x"
type textarea "1Door"
type textarea "x"
type textarea "1Door C"
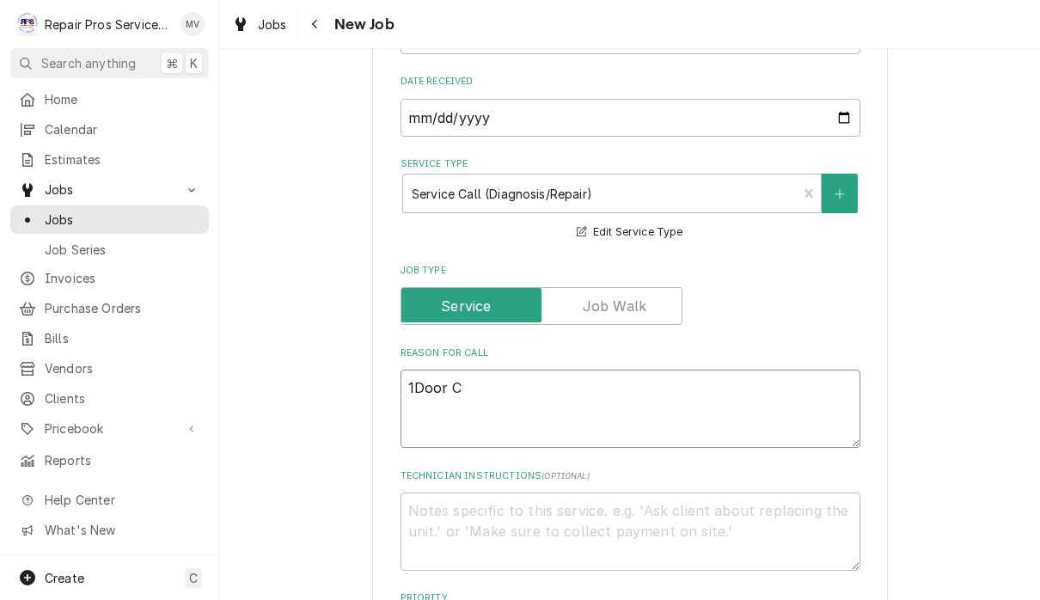
type textarea "x"
type textarea "1Door Co"
type textarea "x"
type textarea "1Door Coo"
type textarea "x"
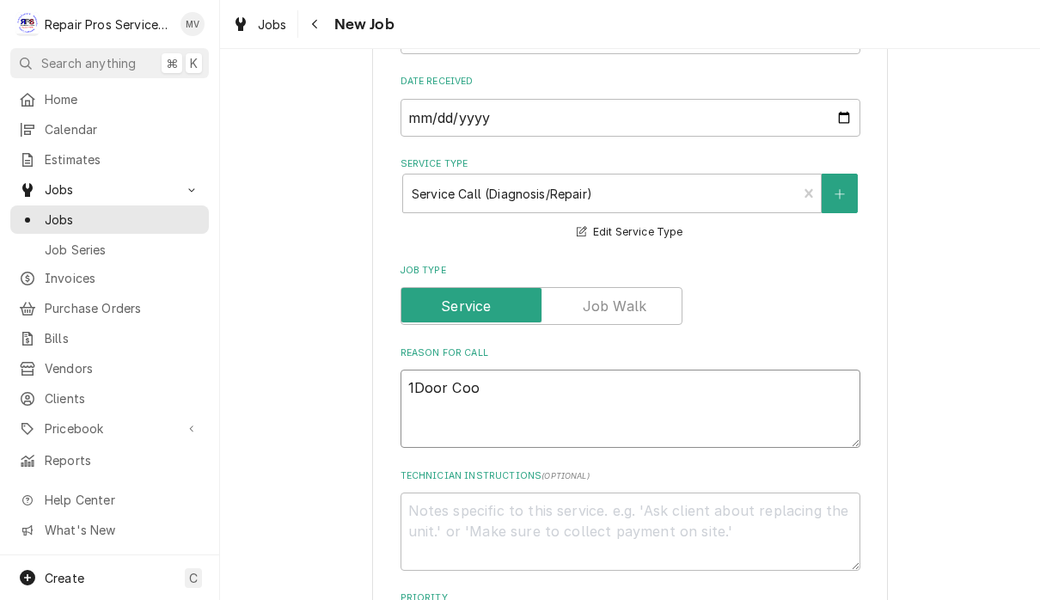
type textarea "1Door Cool"
type textarea "x"
type textarea "1Door Coole"
type textarea "x"
type textarea "1Door Cooler"
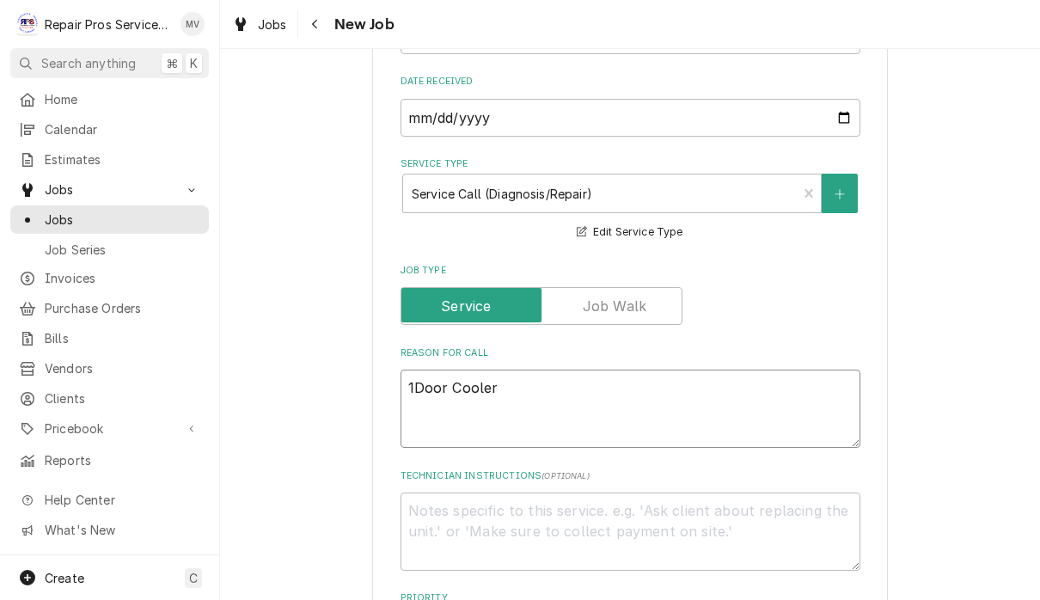
type textarea "x"
type textarea "1Door Cooler"
type textarea "x"
type textarea "1Door Cooler i"
type textarea "x"
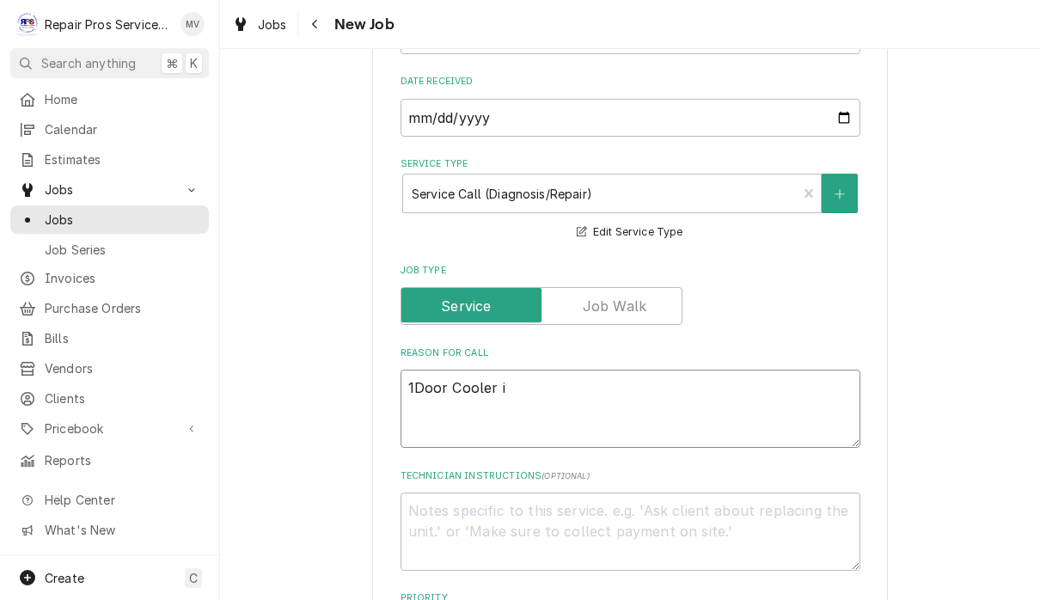
type textarea "1Door Cooler in"
type textarea "x"
type textarea "1Door Cooler in"
type textarea "x"
type textarea "1Door Cooler in l"
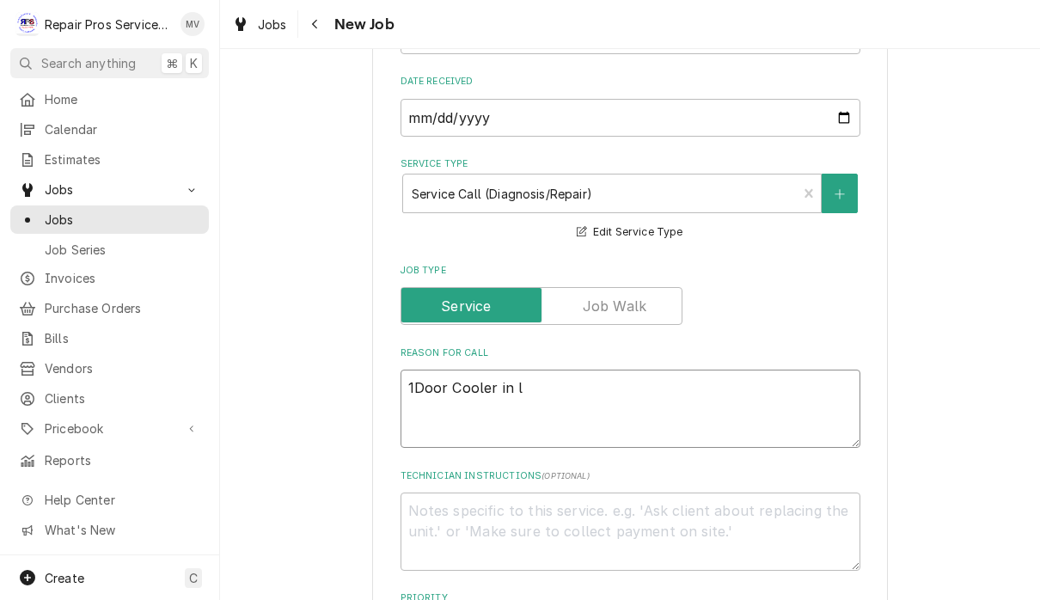
type textarea "x"
type textarea "1Door Cooler in lo"
type textarea "x"
type textarea "1Door Cooler in lob"
type textarea "x"
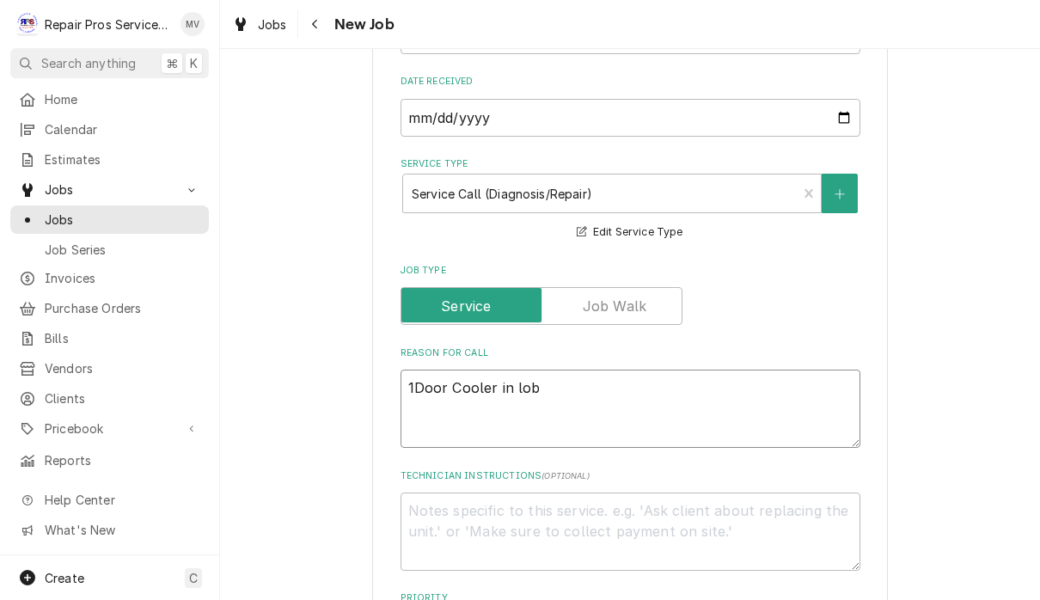
type textarea "1Door Cooler in lobb"
type textarea "x"
type textarea "1Door Cooler in lobby"
type textarea "x"
type textarea "1Door Cooler in lobby"
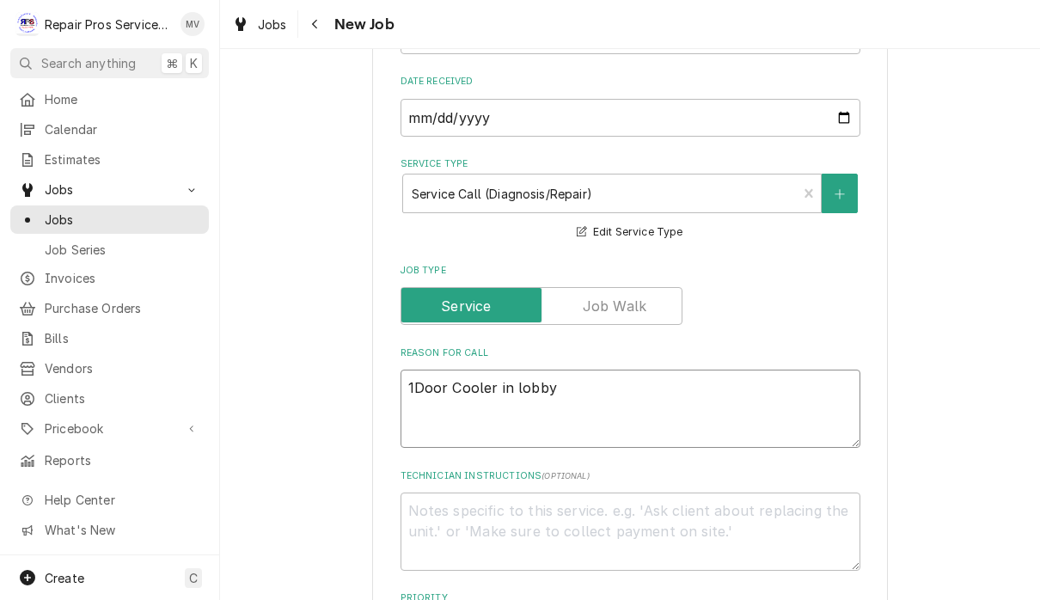
type textarea "x"
type textarea "1Door Cooler in lobby b"
type textarea "x"
type textarea "1Door Cooler in lobby ba"
type textarea "x"
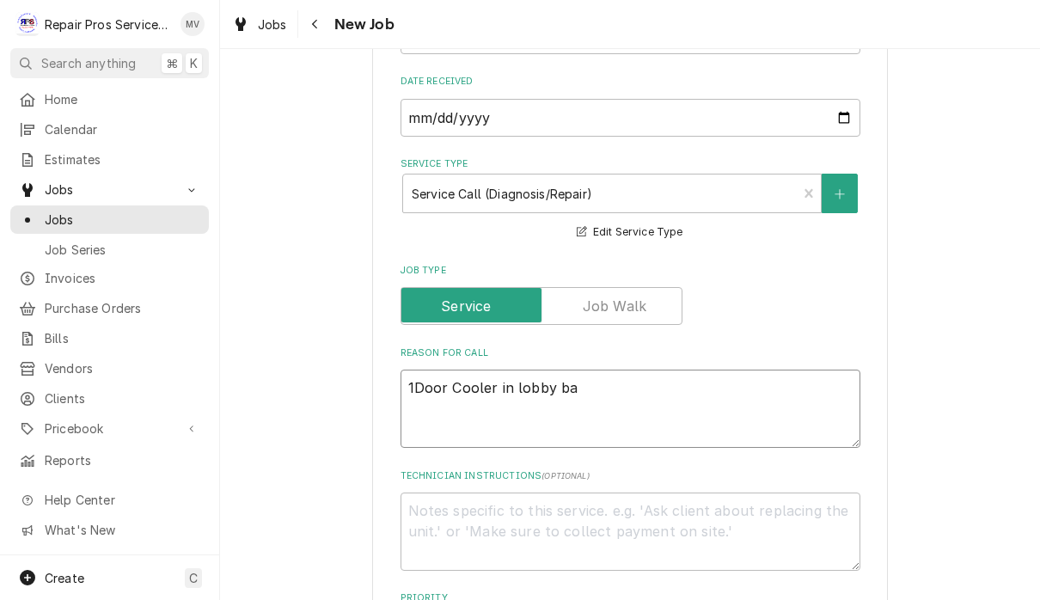
type textarea "1Door Cooler in lobby bar"
type textarea "x"
type textarea "1Door Cooler in lobby bar"
type textarea "x"
type textarea "1Door Cooler in lobby bar -"
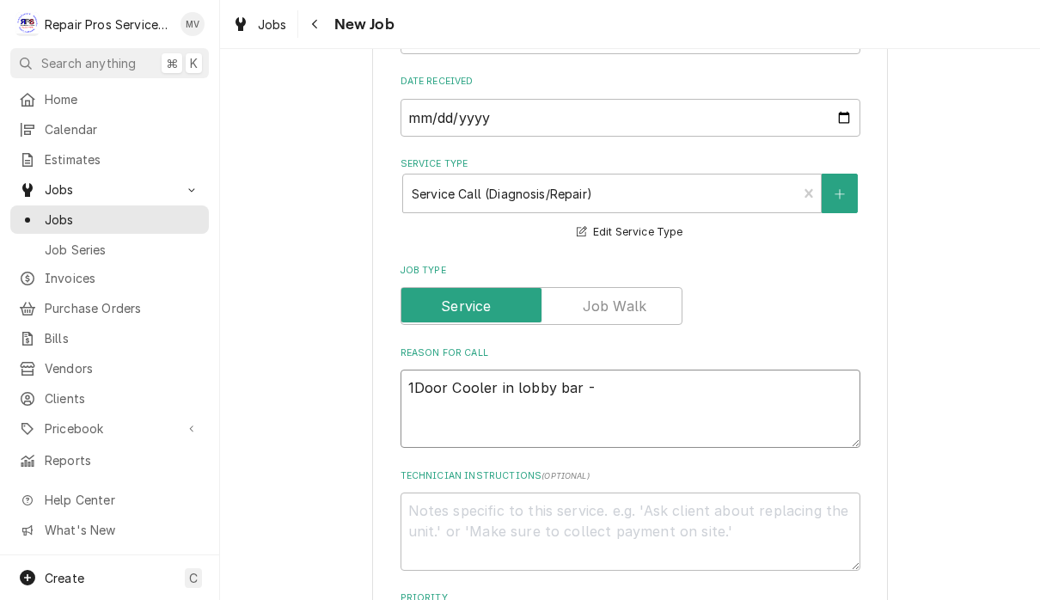
type textarea "x"
type textarea "1Door Cooler in lobby bar -"
type textarea "x"
type textarea "1Door Cooler in lobby bar - r"
type textarea "x"
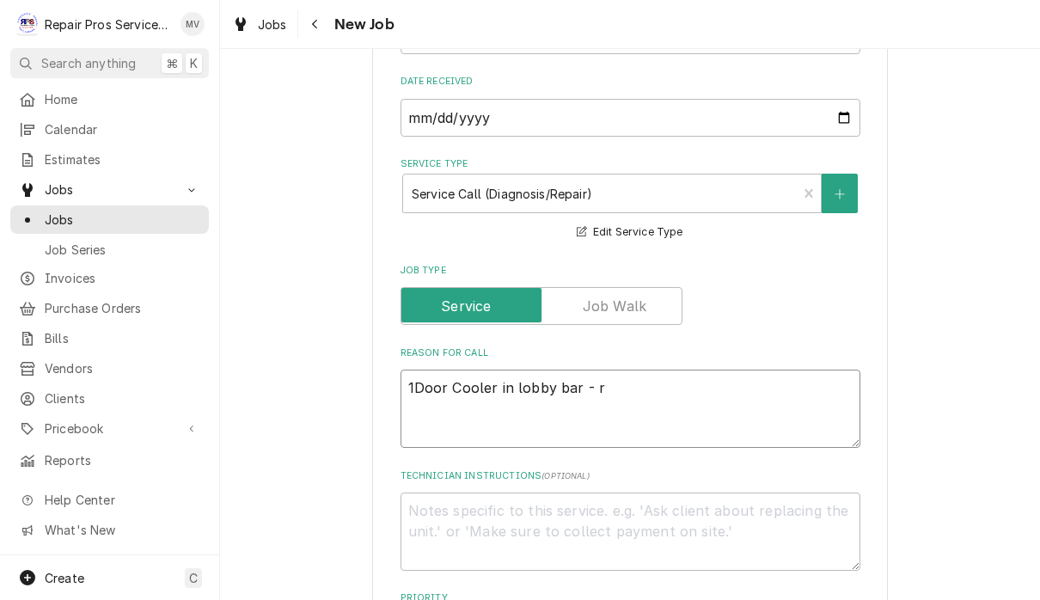
type textarea "1Door Cooler in lobby bar - re"
type textarea "x"
type textarea "1Door Cooler in lobby bar - rep"
type textarea "x"
type textarea "1Door Cooler in lobby bar - repl"
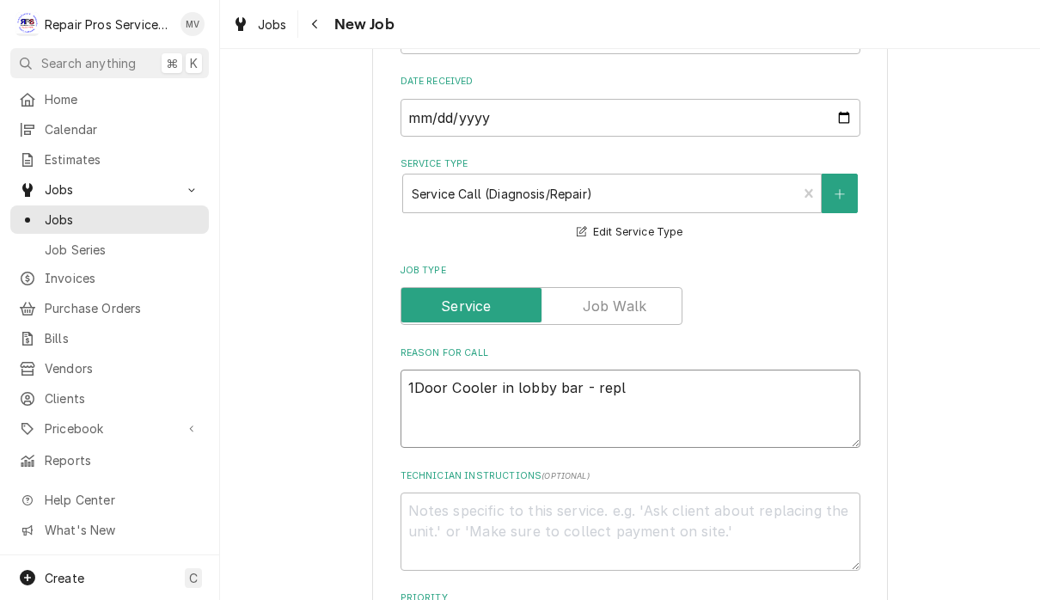
type textarea "x"
type textarea "1Door Cooler in lobby bar - repla"
type textarea "x"
type textarea "1Door Cooler in lobby bar - replac"
type textarea "x"
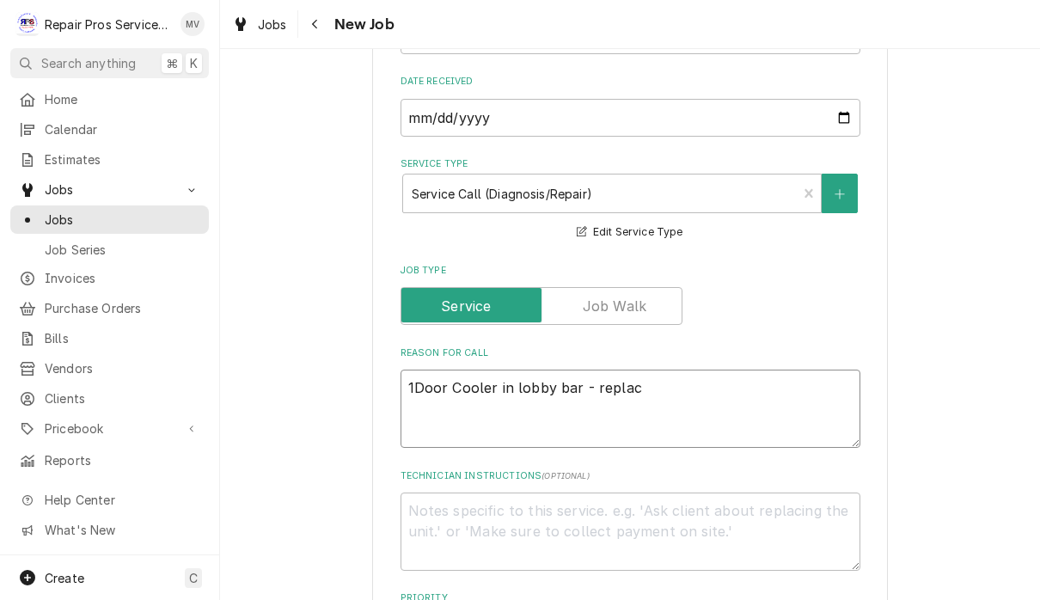
type textarea "1Door Cooler in lobby bar - replace"
type textarea "x"
type textarea "1Door Cooler in lobby bar - replace"
type textarea "x"
type textarea "1Door Cooler in lobby bar - replace g"
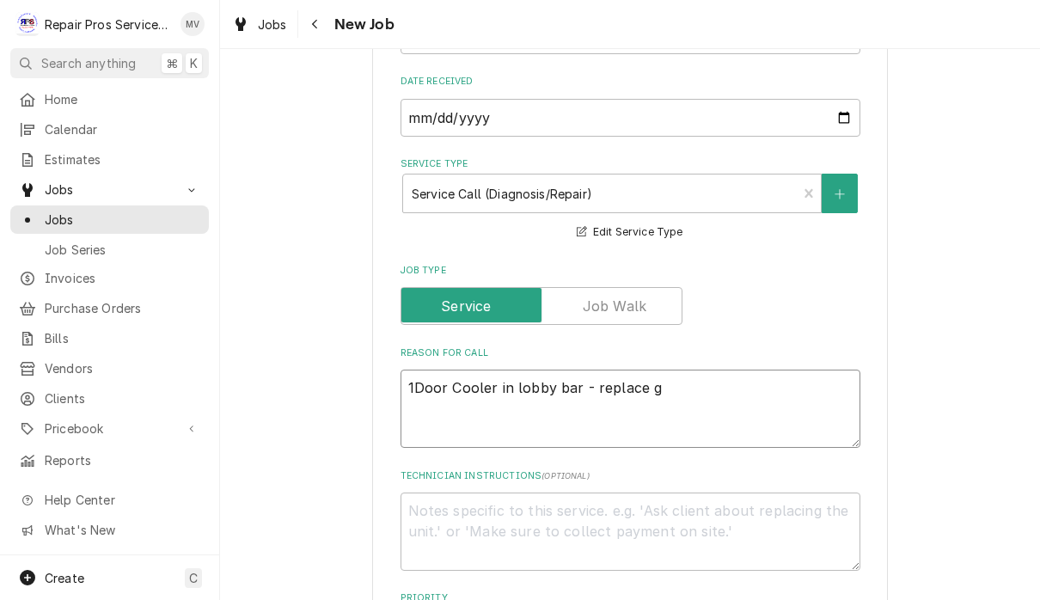
type textarea "x"
type textarea "1Door Cooler in lobby bar - replace ga"
type textarea "x"
type textarea "1Door Cooler in lobby bar - replace gas"
type textarea "x"
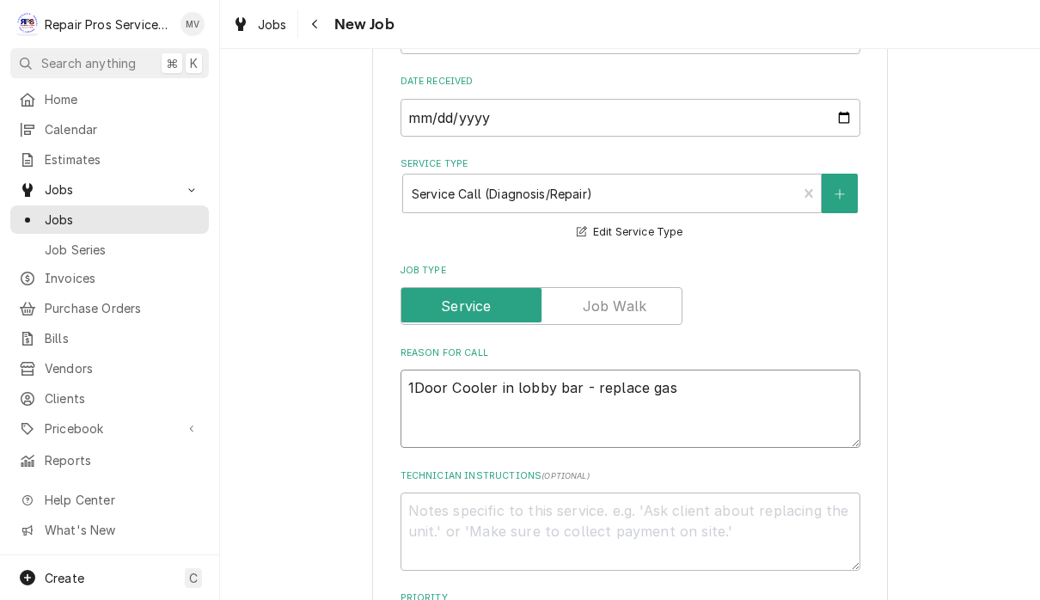
type textarea "1Door Cooler in lobby bar - replace gask"
type textarea "x"
type textarea "1Door Cooler in lobby bar - replace gaske"
type textarea "x"
type textarea "1Door Cooler in lobby bar - replace gasket"
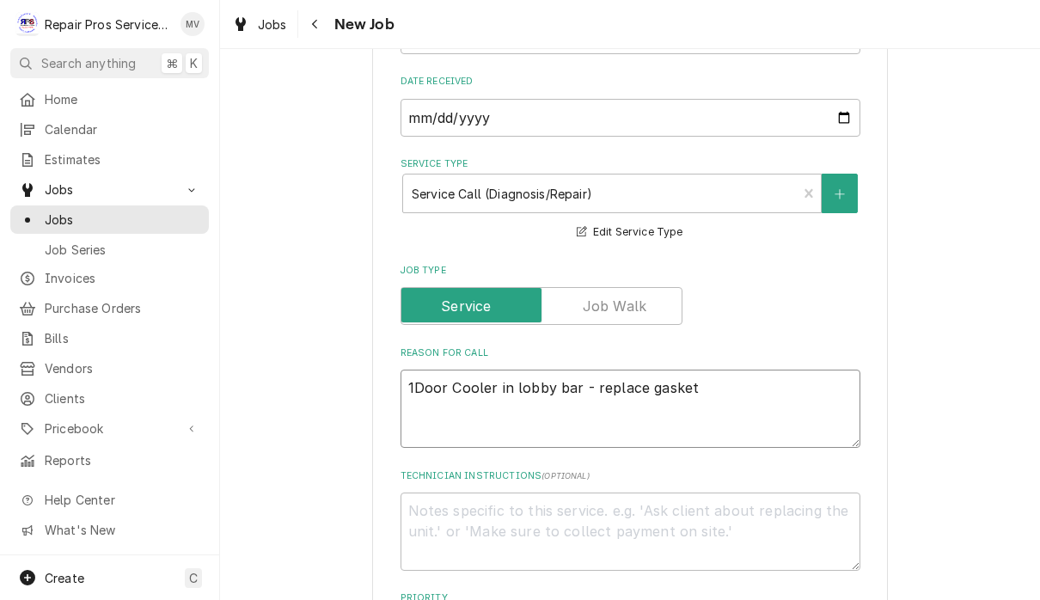
type textarea "x"
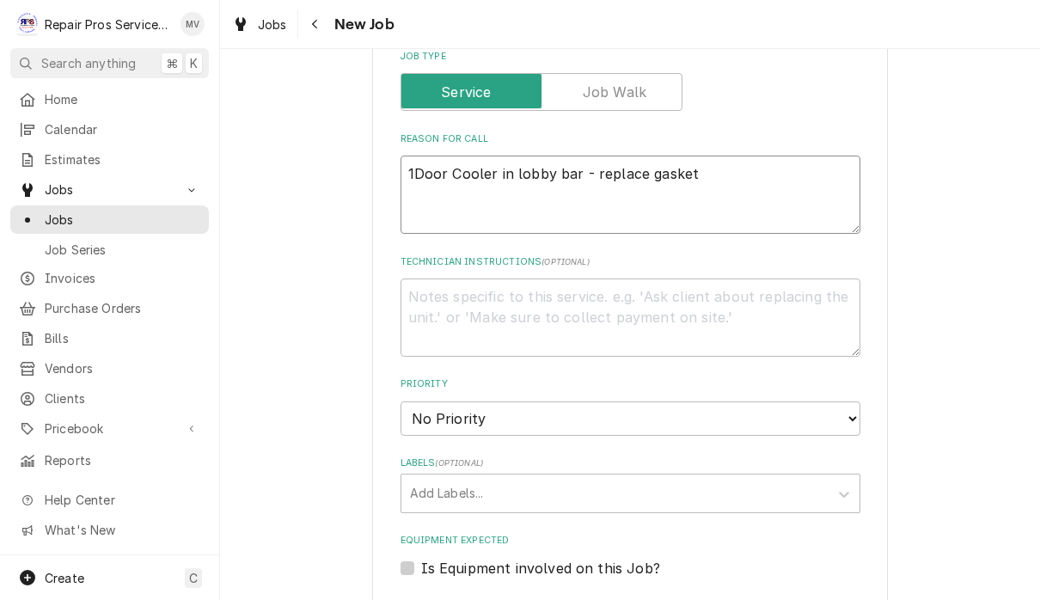
scroll to position [673, 0]
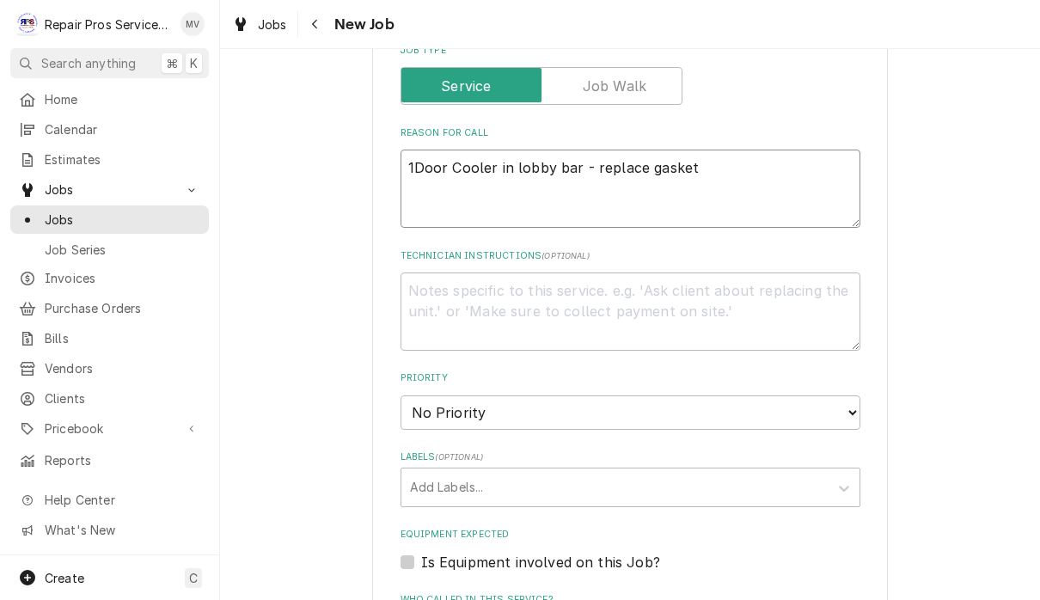
type textarea "1Door Cooler in lobby bar - replace gasket"
click at [822, 402] on select "No Priority Urgent High Medium Low" at bounding box center [630, 412] width 460 height 34
select select "3"
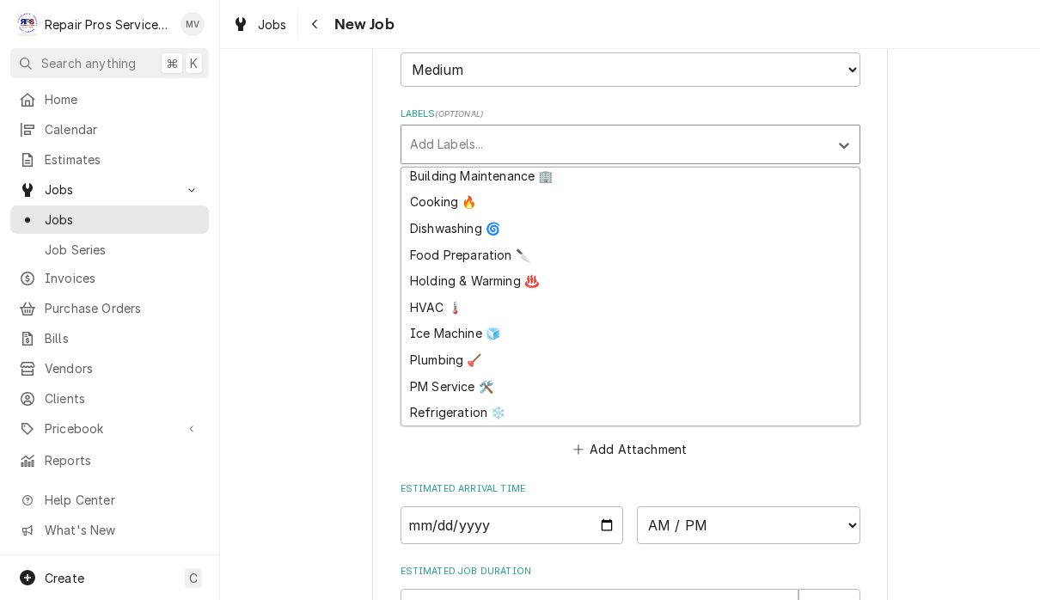
scroll to position [1018, 0]
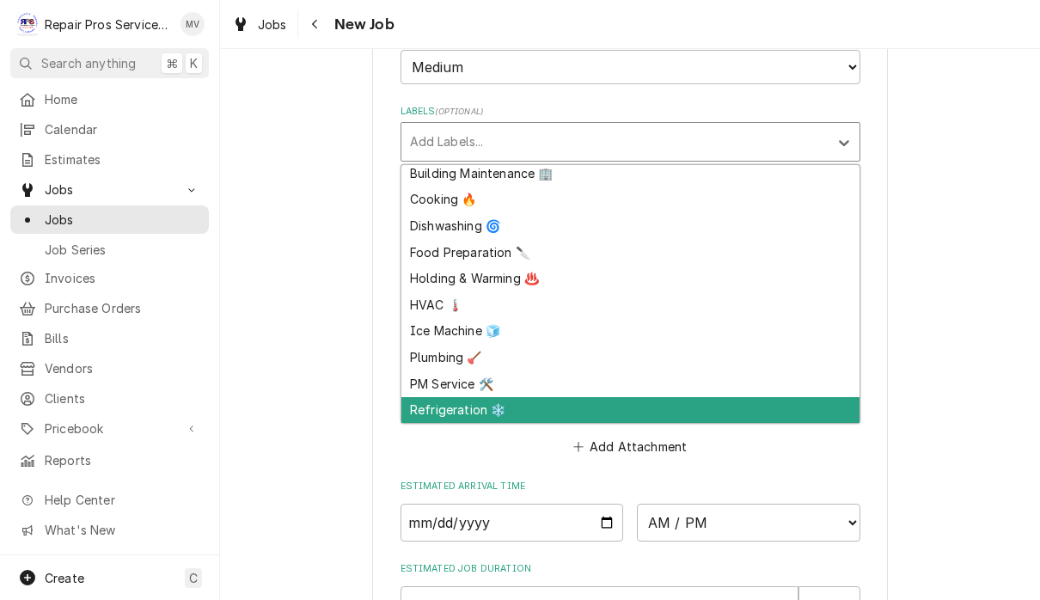
click at [464, 397] on div "Refrigeration ❄️" at bounding box center [630, 410] width 458 height 27
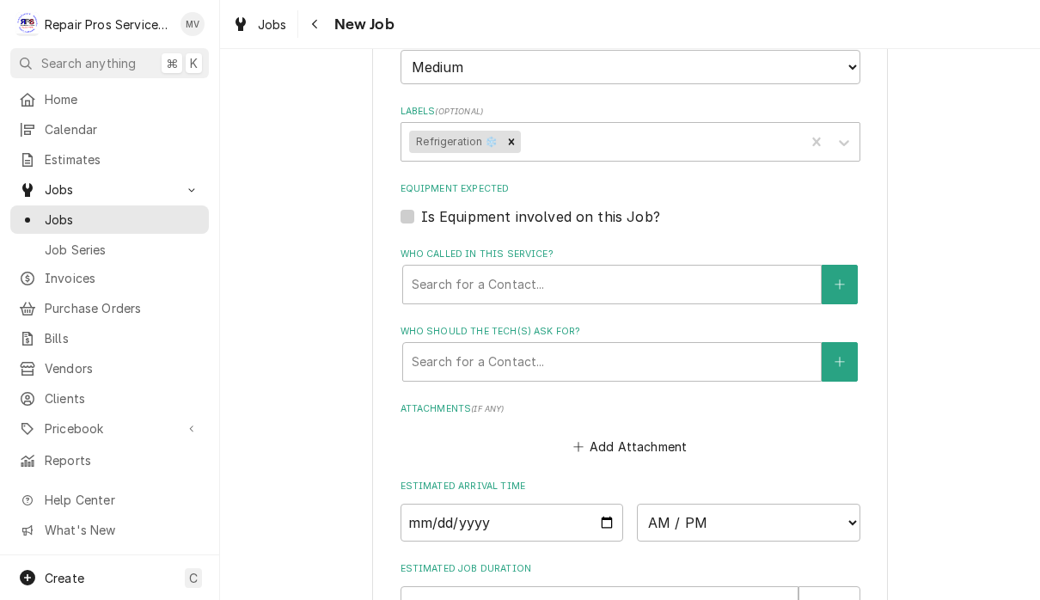
type textarea "x"
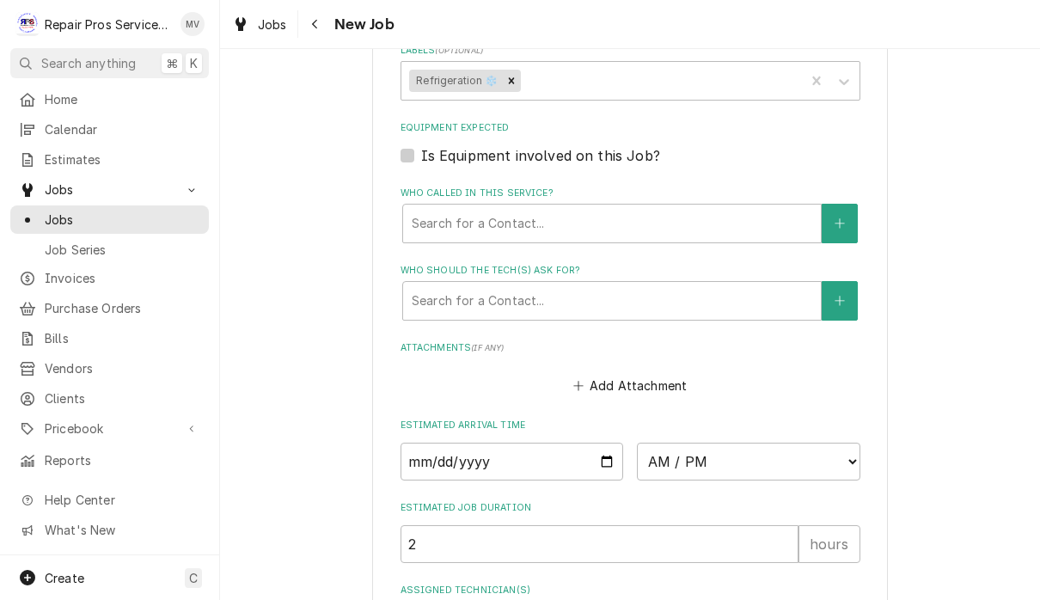
scroll to position [1134, 0]
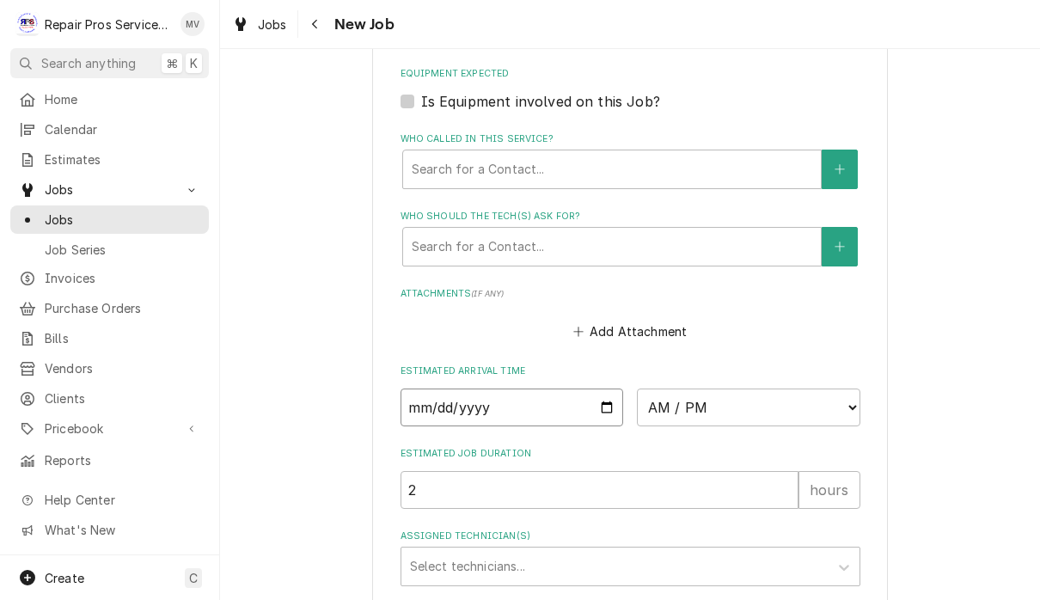
click at [536, 397] on input "Date" at bounding box center [511, 407] width 223 height 38
type input "2025-09-12"
type textarea "x"
type input "2025-09-18"
type textarea "x"
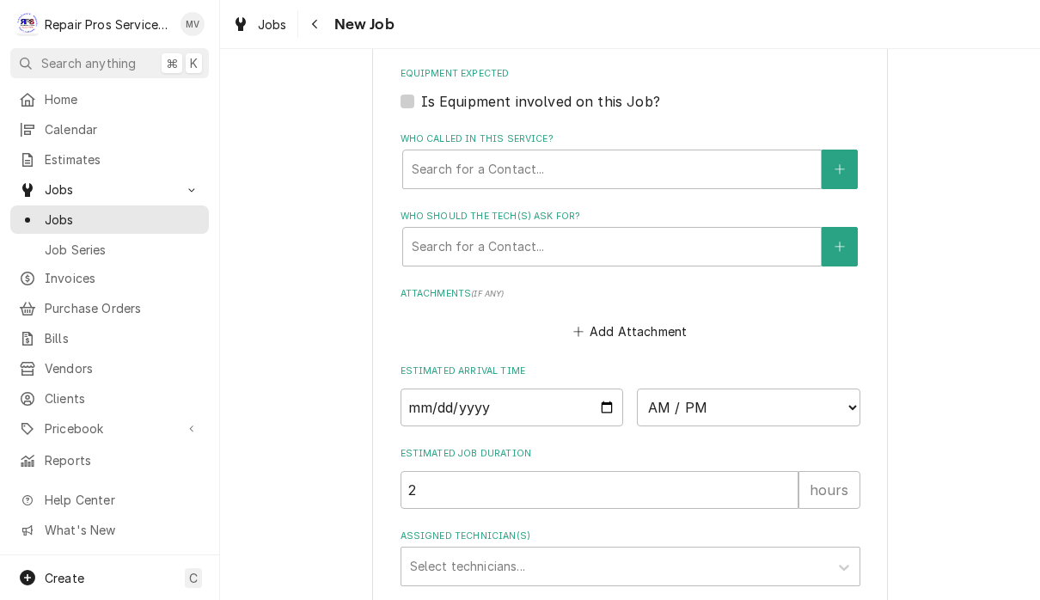
click at [656, 388] on select "AM / PM 6:00 AM 6:15 AM 6:30 AM 6:45 AM 7:00 AM 7:15 AM 7:30 AM 7:45 AM 8:00 AM…" at bounding box center [748, 407] width 223 height 38
select select "08:30:00"
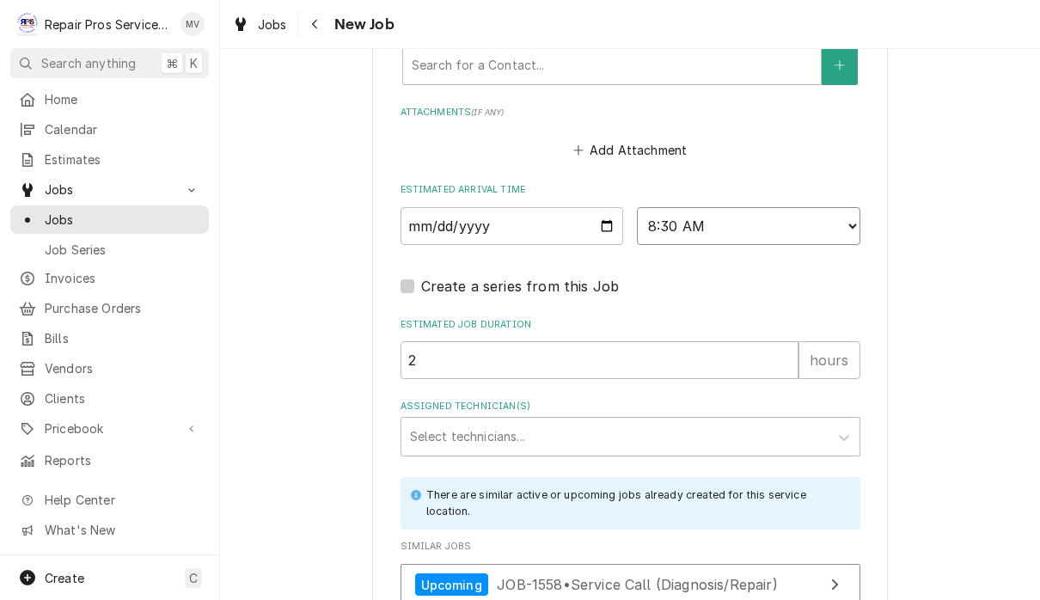
scroll to position [1322, 0]
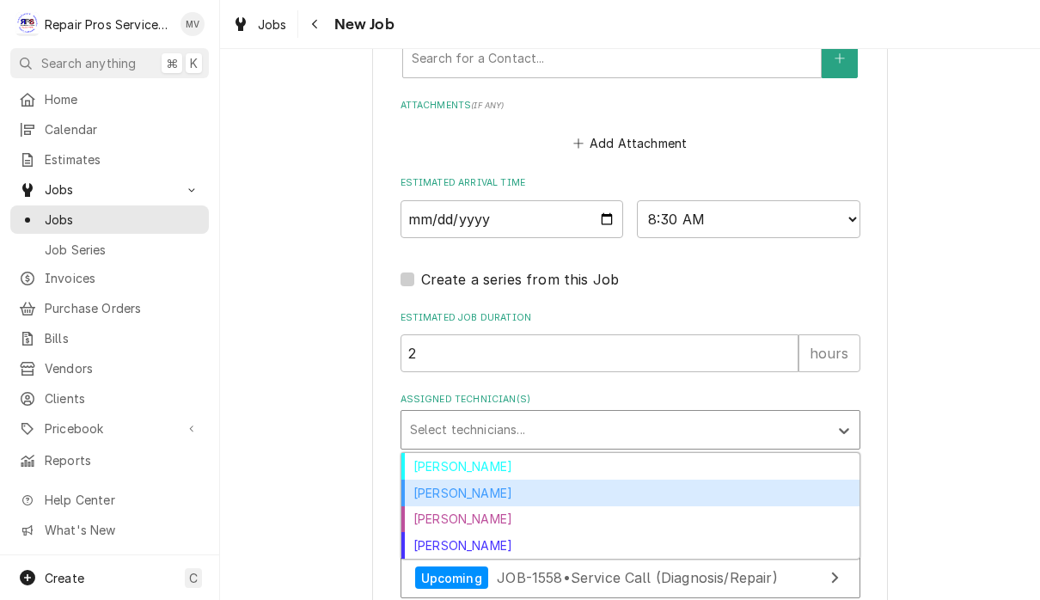
click at [473, 480] on div "Caleb Kvale" at bounding box center [630, 493] width 458 height 27
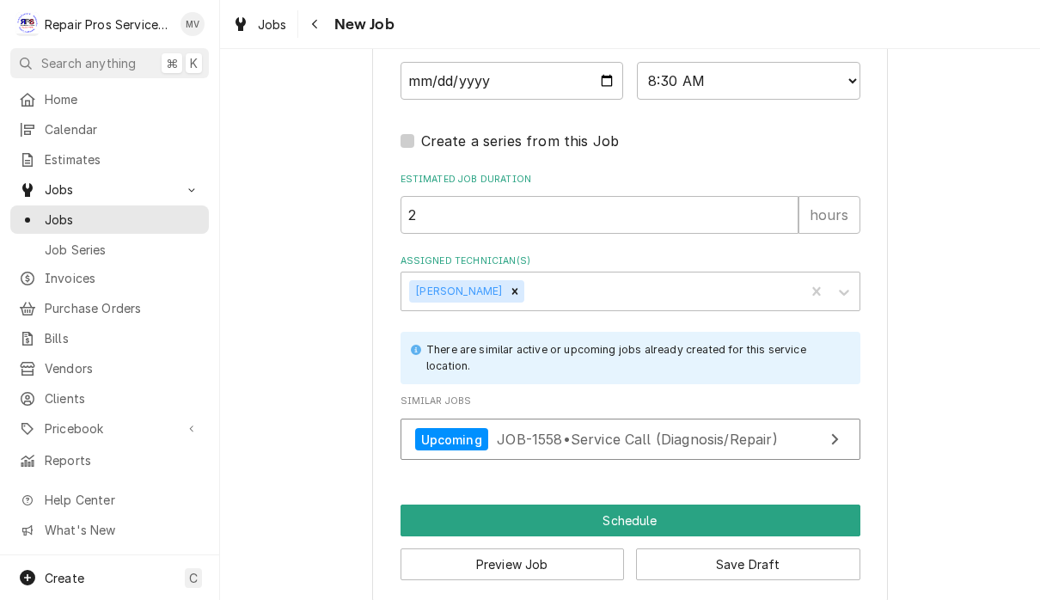
scroll to position [1459, 0]
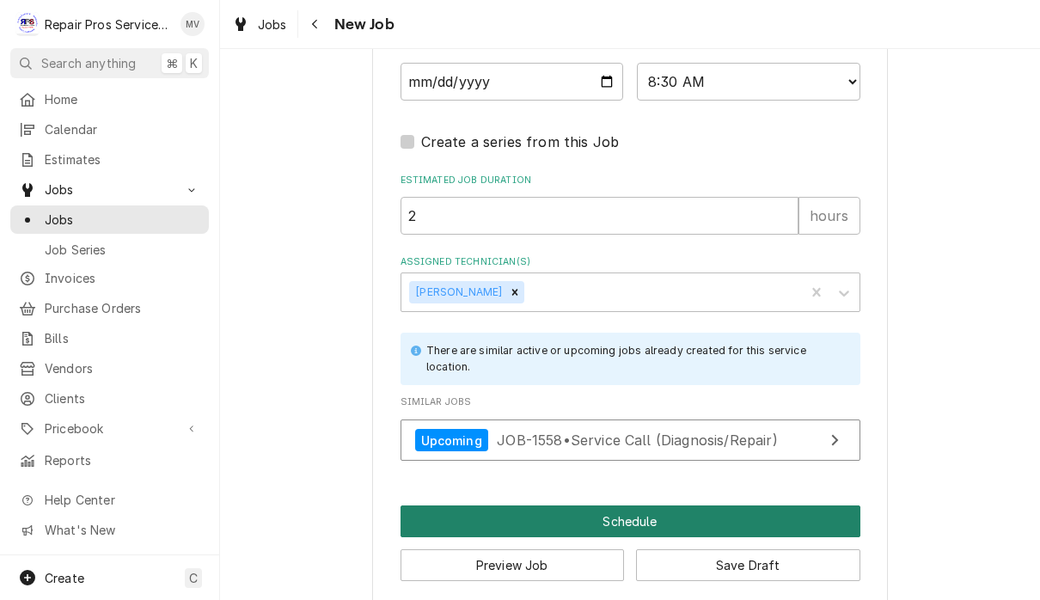
click at [727, 505] on button "Schedule" at bounding box center [630, 521] width 460 height 32
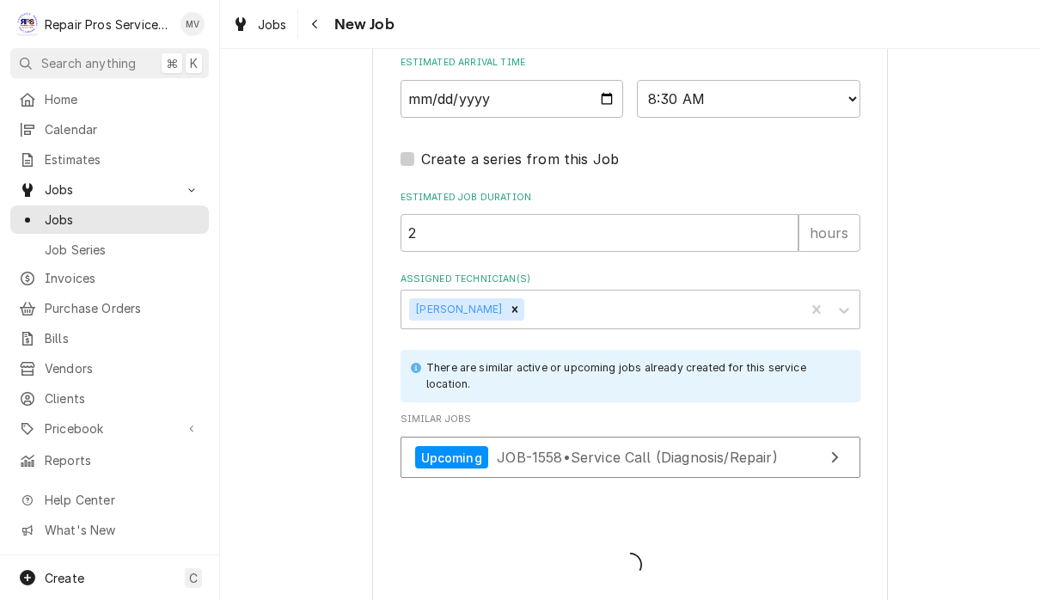
type textarea "x"
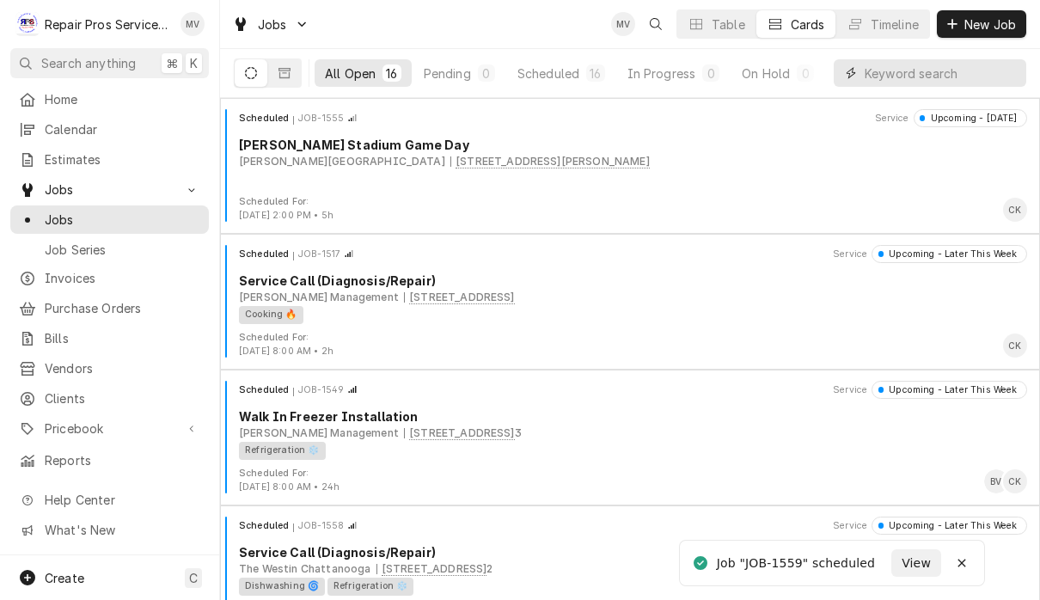
click at [913, 78] on input "Dynamic Content Wrapper" at bounding box center [941, 73] width 153 height 28
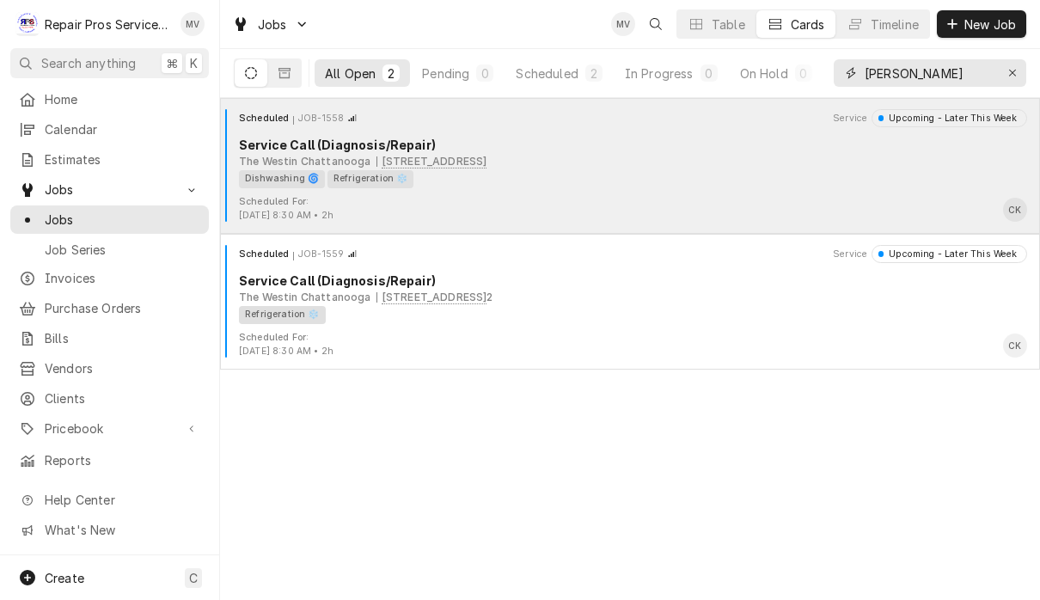
type input "Wes"
click at [810, 160] on div "The Westin Chattanooga 801 Pine Street, Chattanooga, TN 37402" at bounding box center [633, 161] width 788 height 15
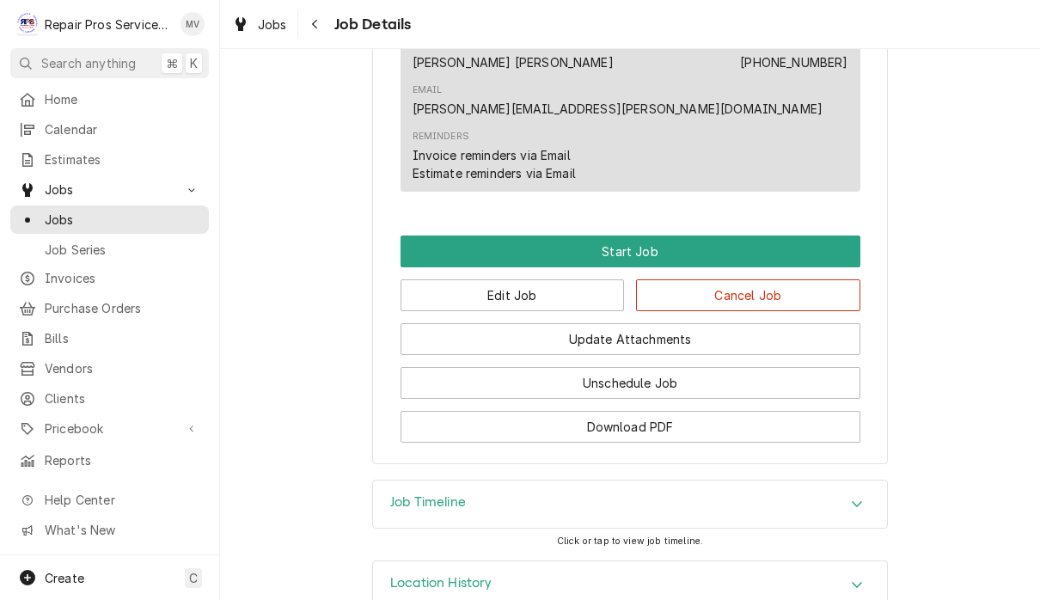
scroll to position [980, 0]
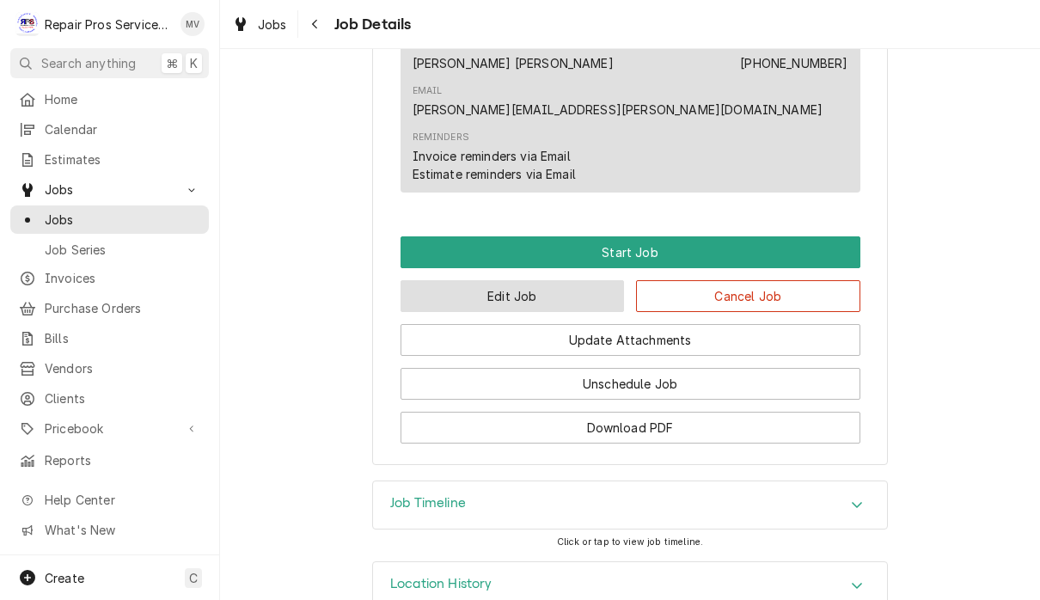
click at [545, 280] on button "Edit Job" at bounding box center [512, 296] width 224 height 32
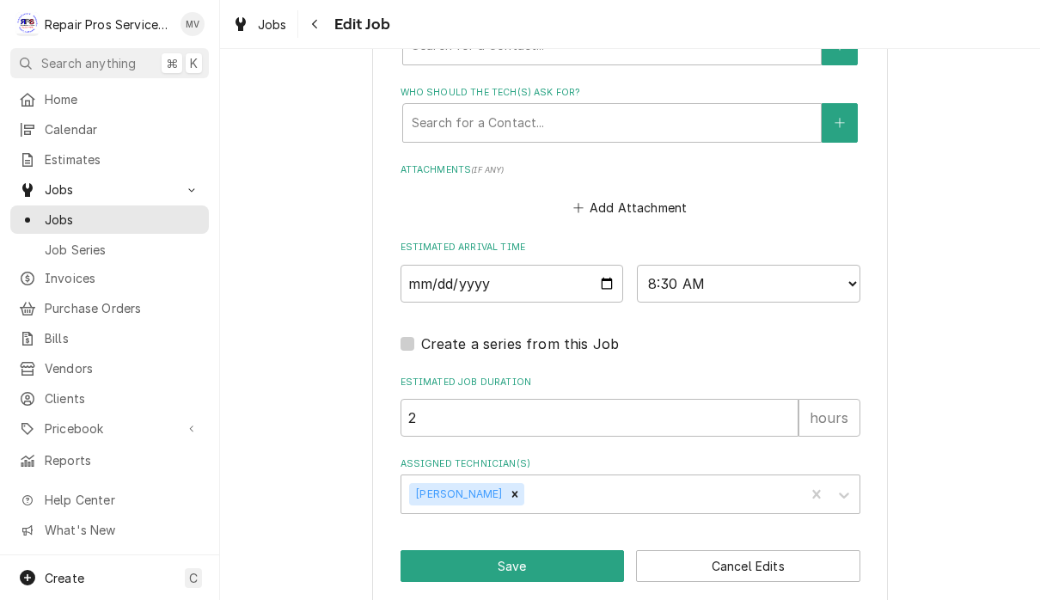
scroll to position [1256, 0]
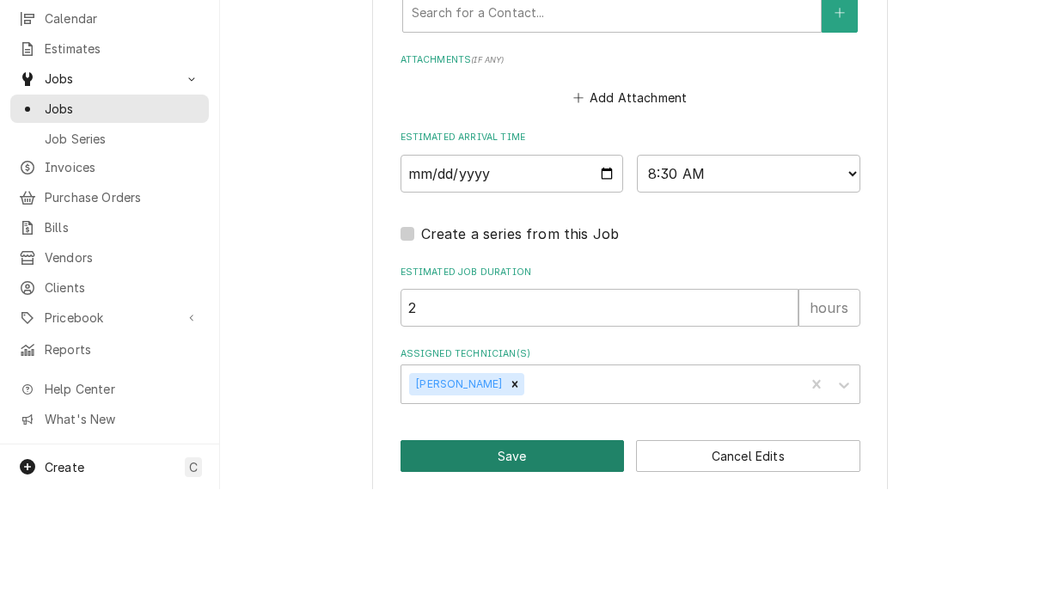
click at [536, 551] on button "Save" at bounding box center [512, 567] width 224 height 32
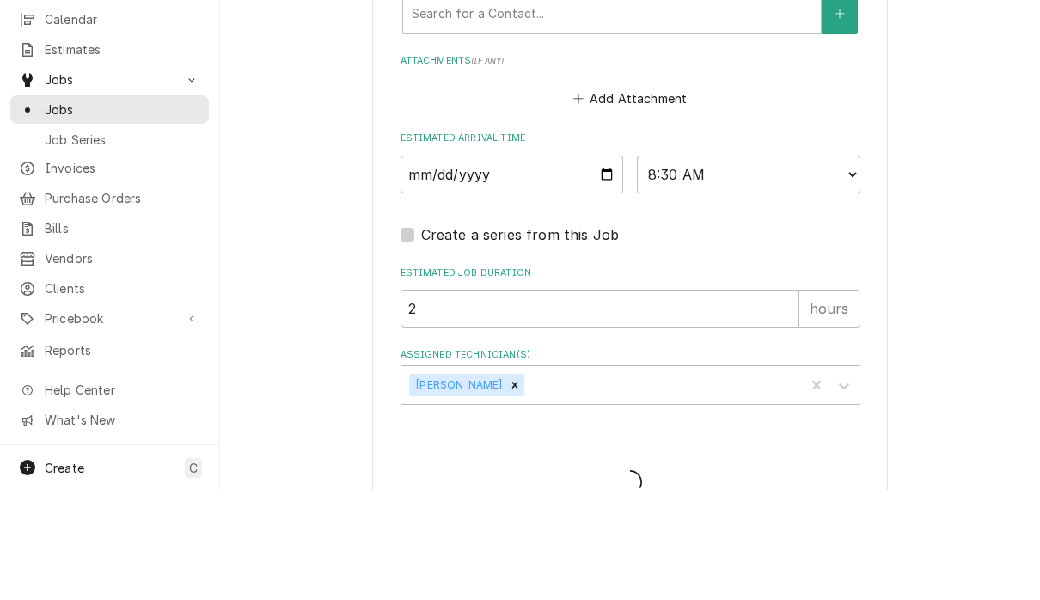
type textarea "x"
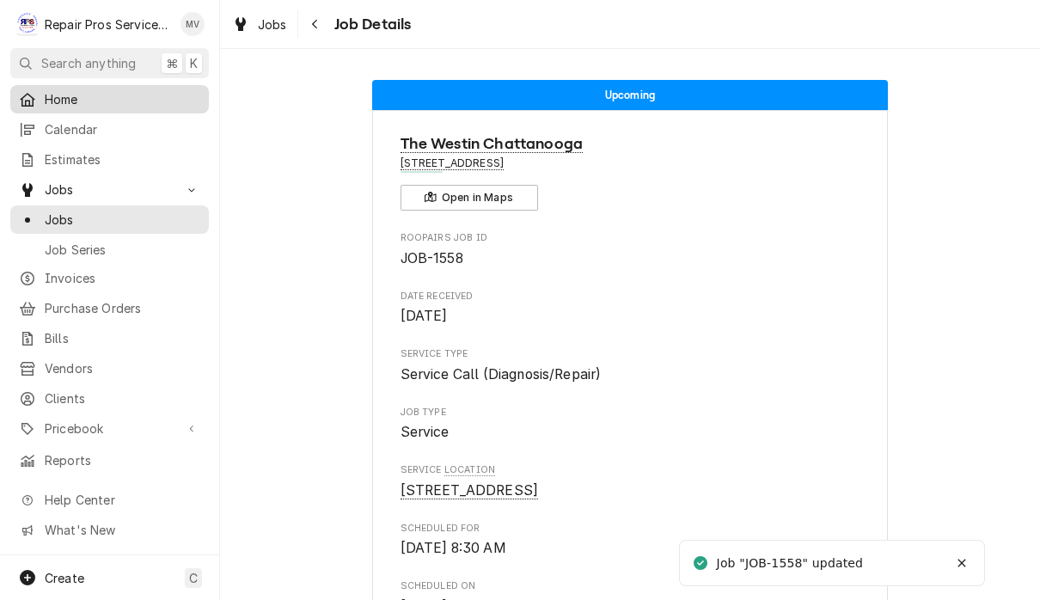
click at [64, 105] on div "Home" at bounding box center [110, 99] width 192 height 21
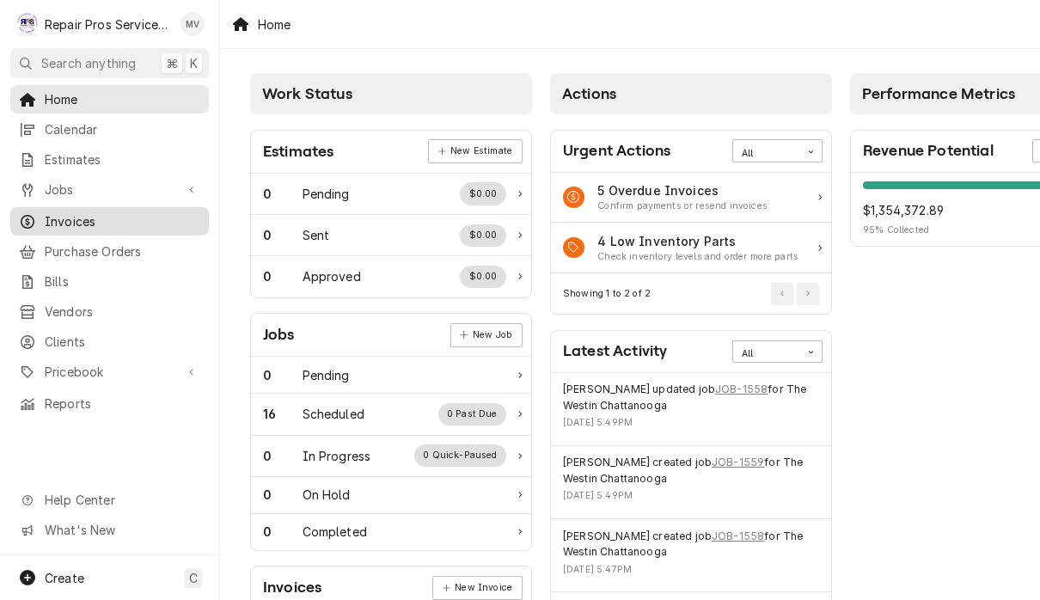
click at [59, 223] on span "Invoices" at bounding box center [123, 221] width 156 height 18
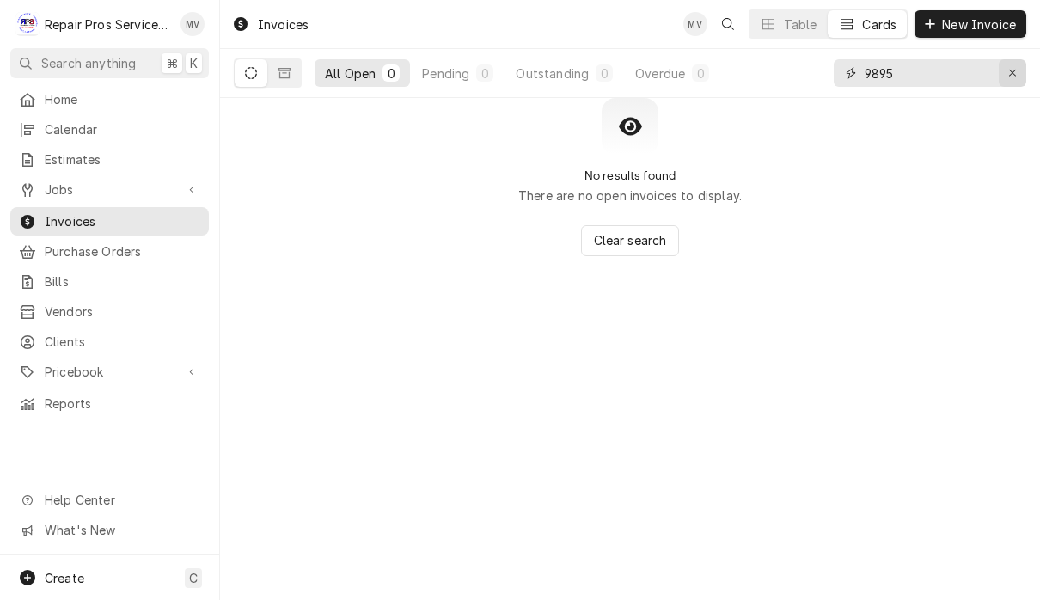
click at [1024, 75] on button "Erase input" at bounding box center [1013, 73] width 28 height 28
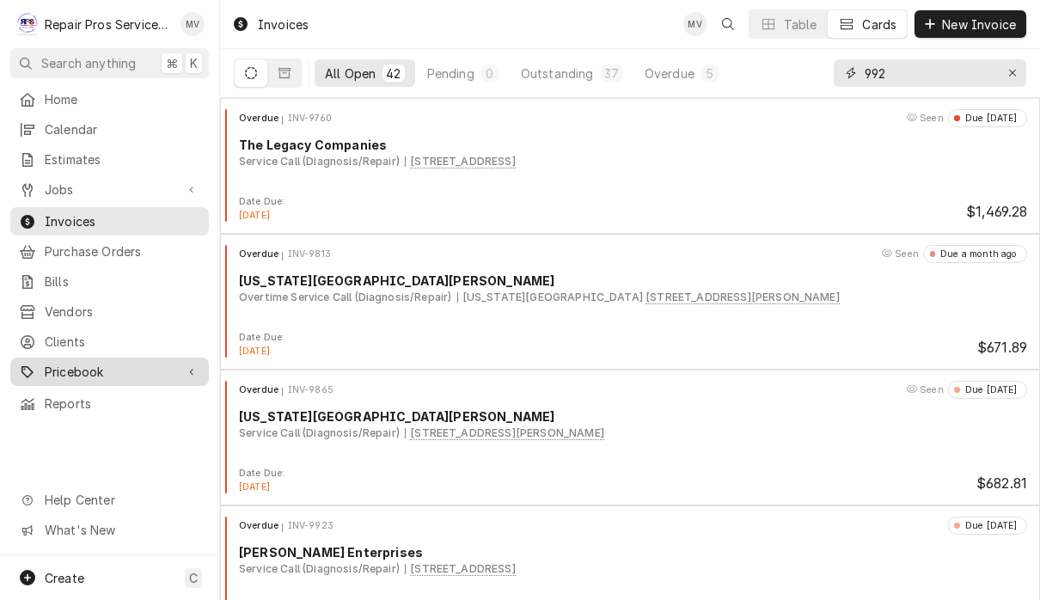
click at [75, 363] on span "Pricebook" at bounding box center [110, 372] width 130 height 18
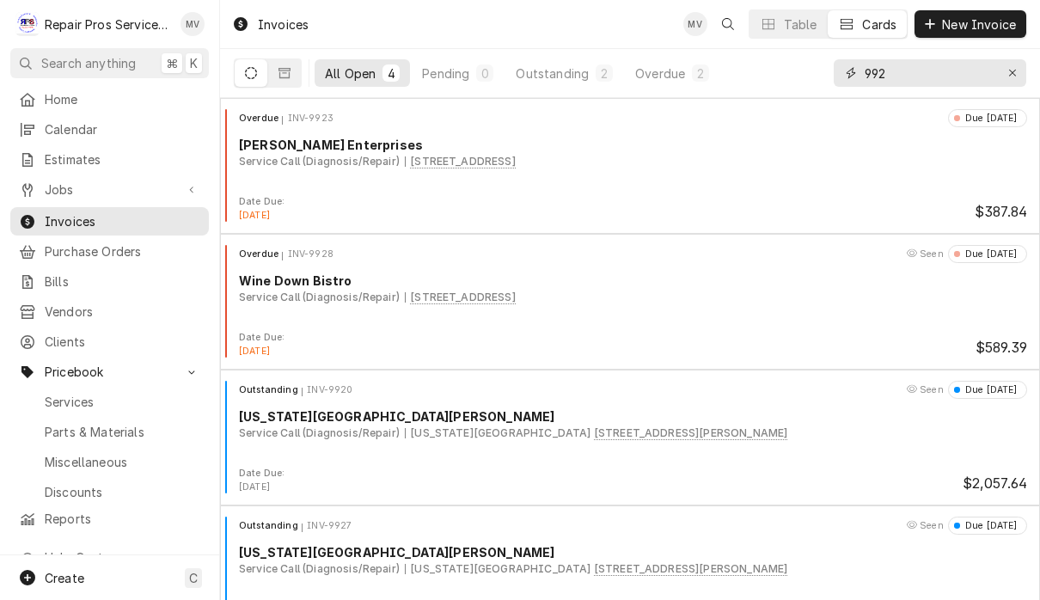
click at [914, 77] on input "992" at bounding box center [929, 73] width 129 height 28
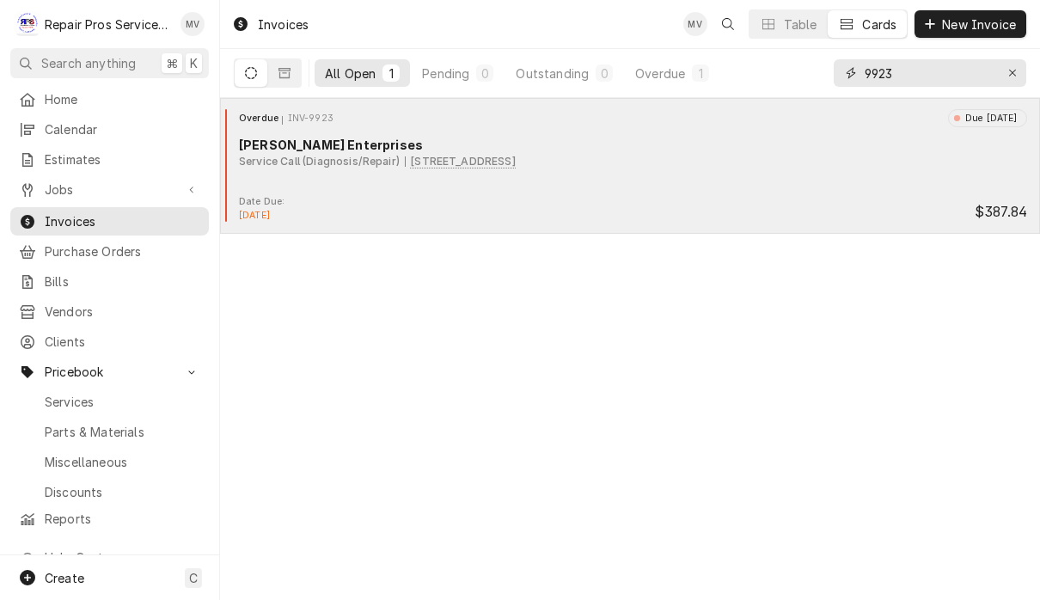
type input "9923"
click at [847, 199] on div "Date Due: [DATE] $387.84" at bounding box center [630, 209] width 806 height 28
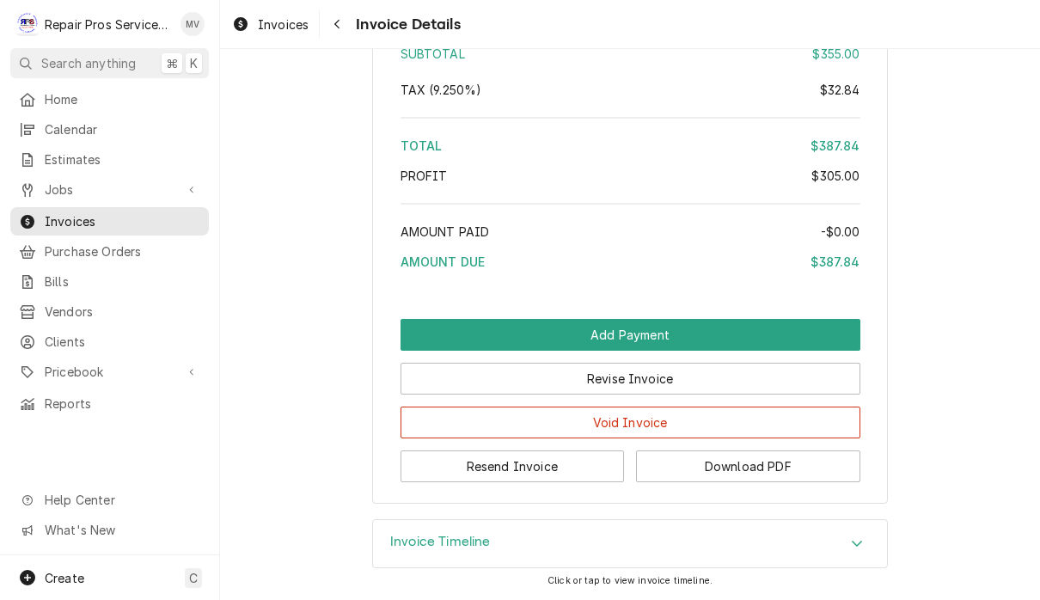
scroll to position [3041, 0]
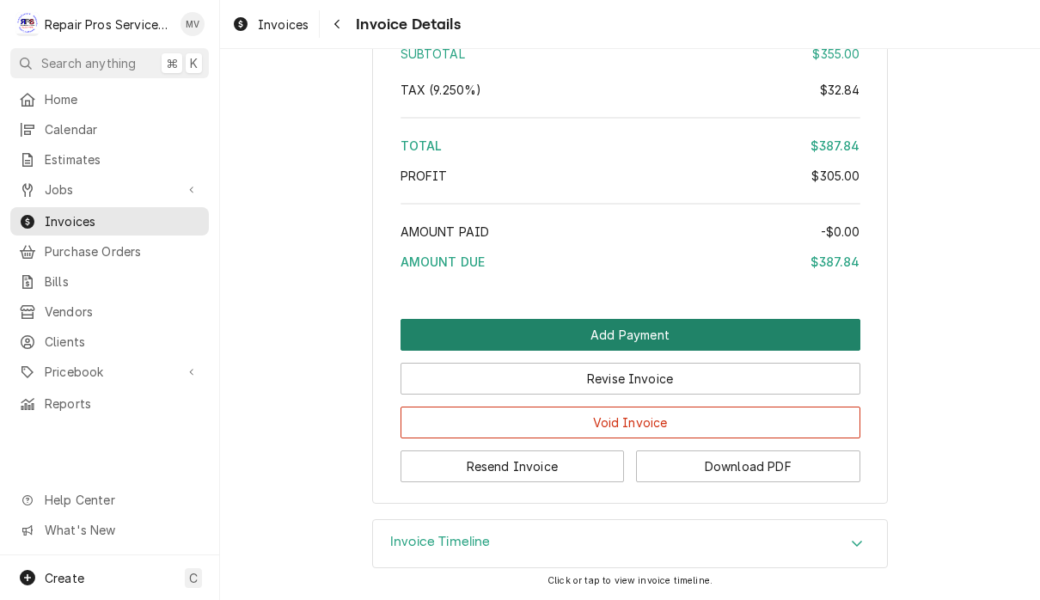
click at [780, 332] on button "Add Payment" at bounding box center [630, 335] width 460 height 32
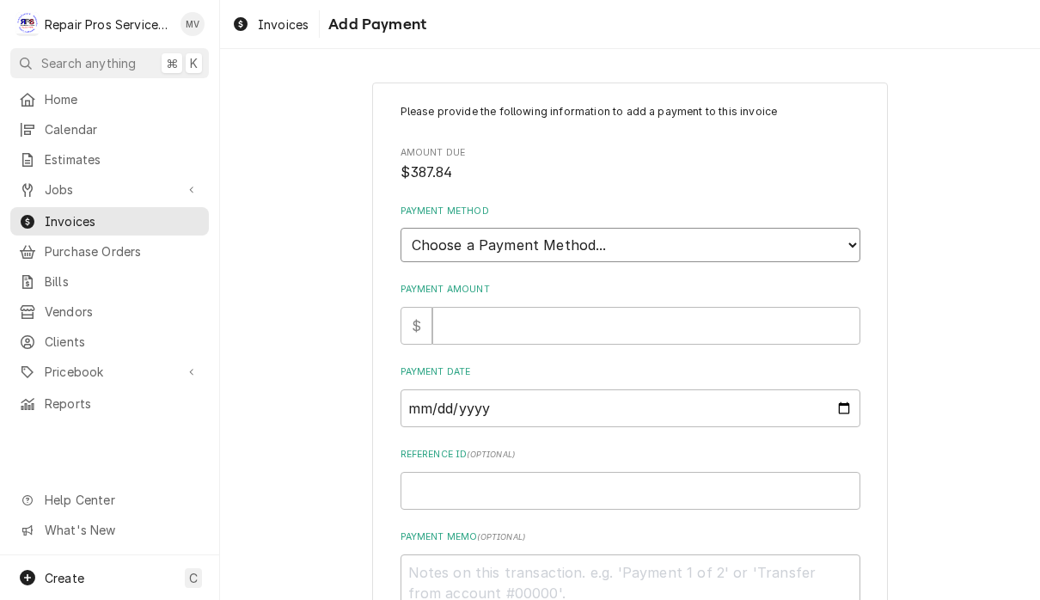
click at [787, 232] on select "Choose a Payment Method... Cash Check Credit/Debit Card ACH/eCheck Other" at bounding box center [630, 245] width 460 height 34
select select "2"
click at [755, 315] on input "Payment Amount" at bounding box center [646, 326] width 428 height 38
type textarea "x"
type input "3"
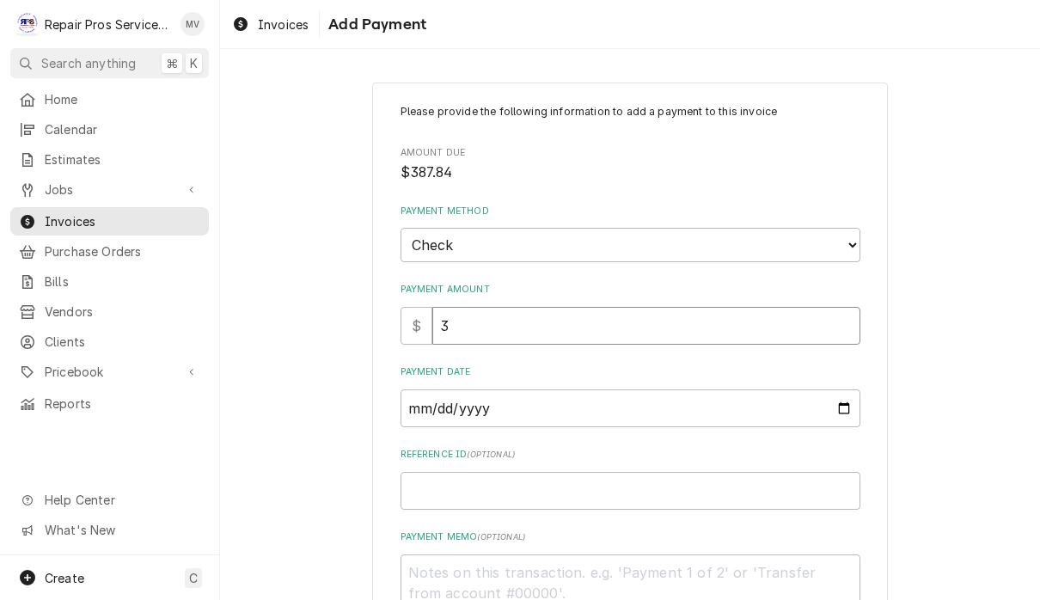
type textarea "x"
type input "38"
type textarea "x"
type input "387"
type textarea "x"
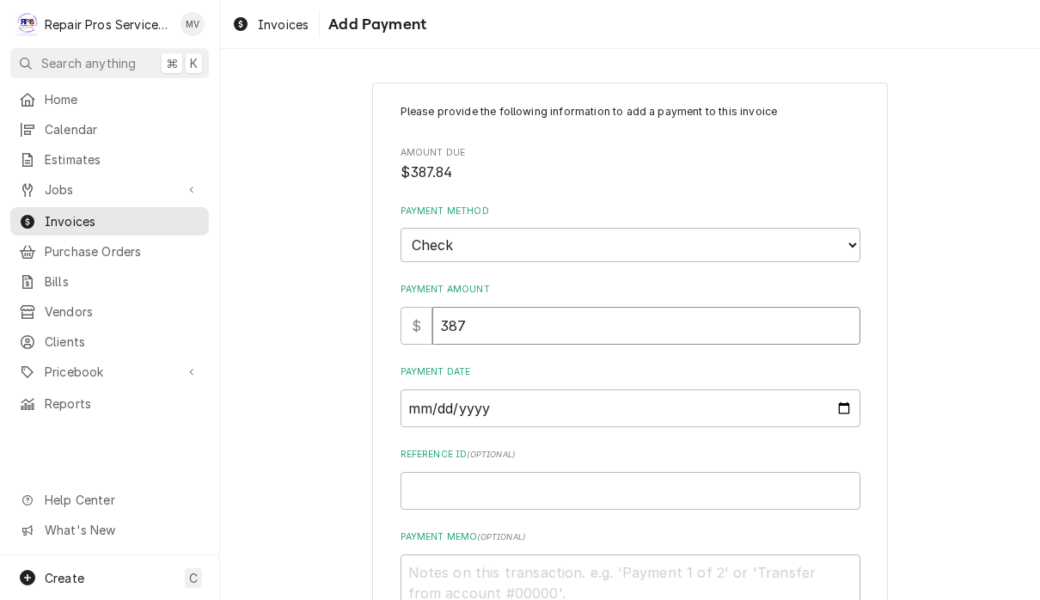
type input "387.8"
type textarea "x"
type input "387.84"
click at [618, 408] on input "Payment Date" at bounding box center [630, 408] width 460 height 38
type input "[DATE]"
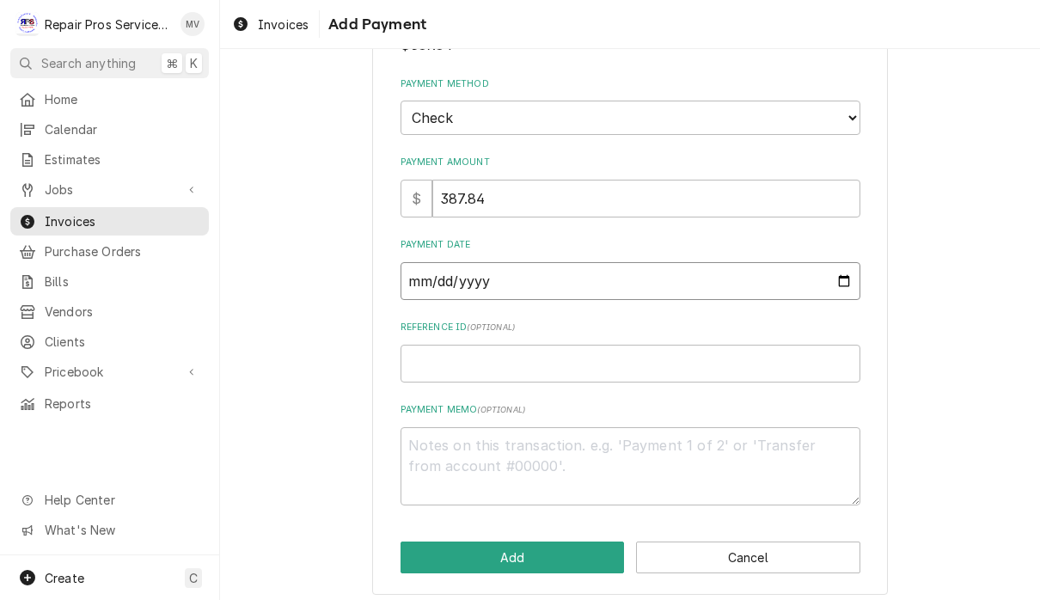
scroll to position [126, 0]
click at [476, 359] on input "Reference ID ( optional )" at bounding box center [630, 364] width 460 height 38
type textarea "x"
type input "9"
type textarea "x"
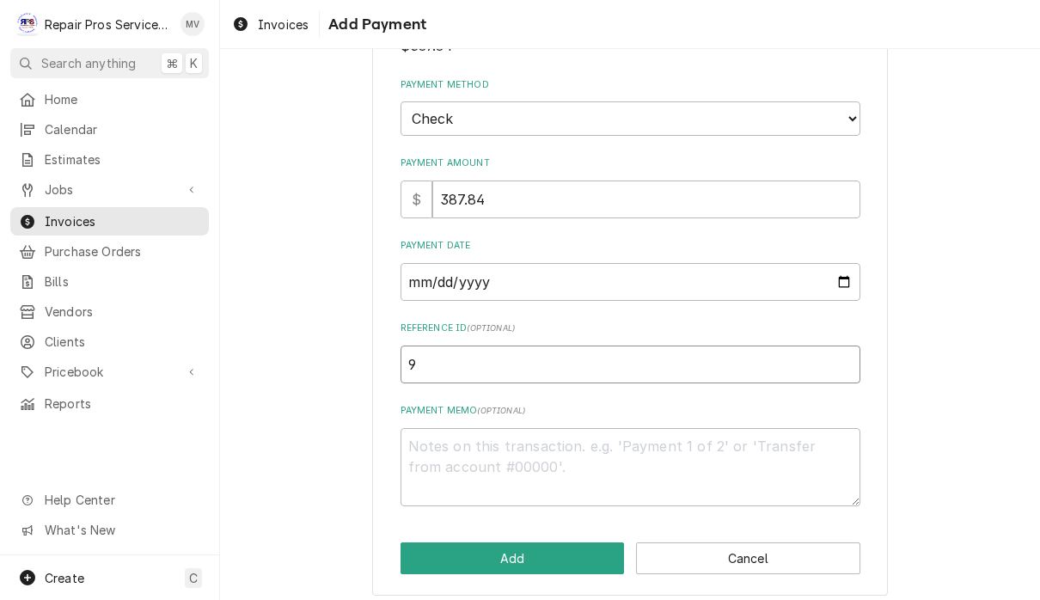
type input "99"
type textarea "x"
type input "992"
type textarea "x"
type input "9923"
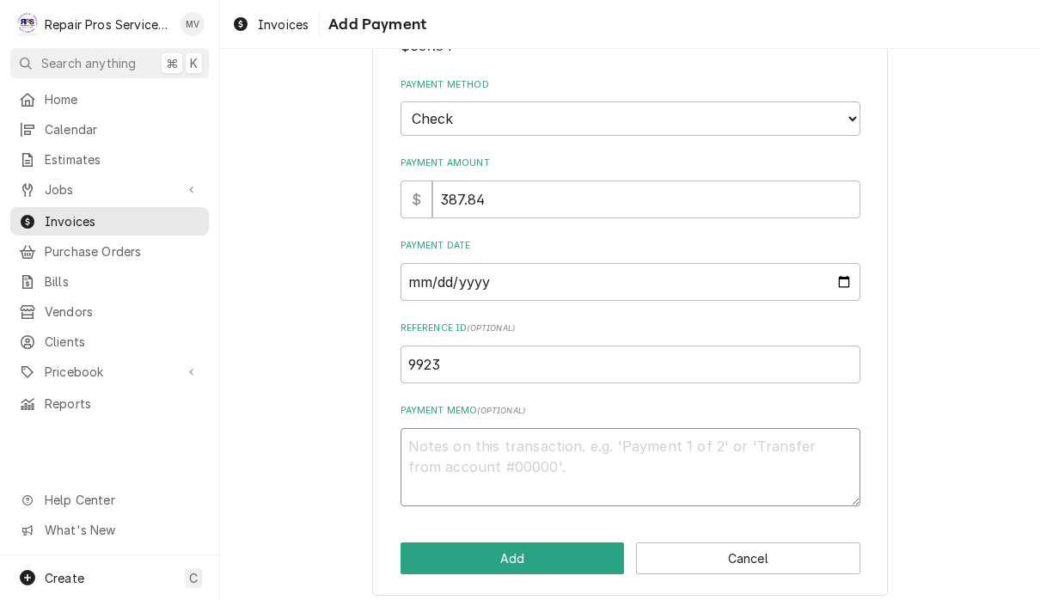
click at [486, 455] on textarea "Payment Memo ( optional )" at bounding box center [630, 467] width 460 height 78
type textarea "x"
type textarea "3"
type textarea "x"
type textarea "32"
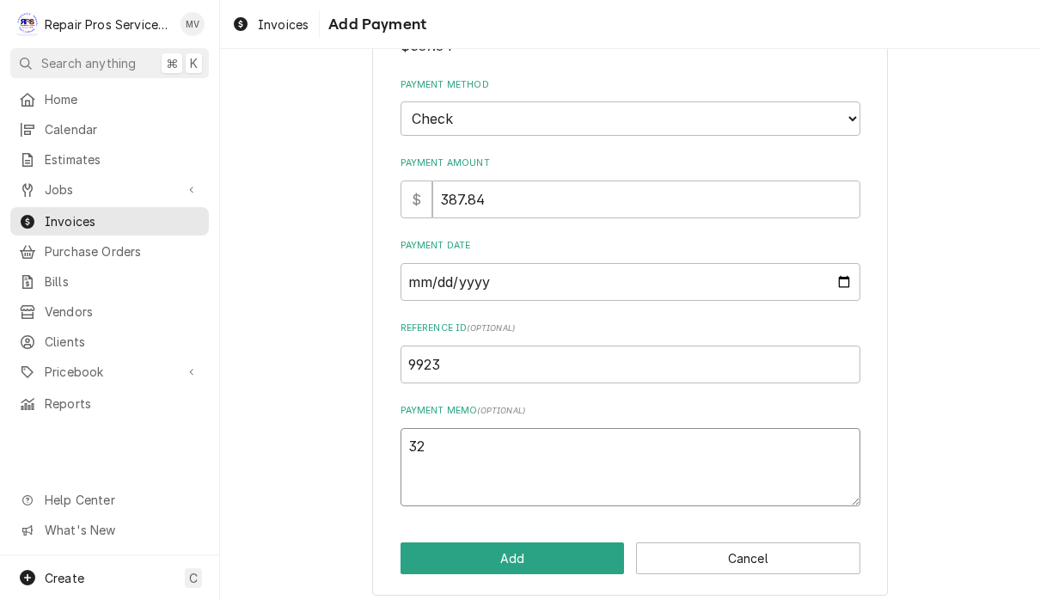
type textarea "x"
type textarea "322"
type textarea "x"
type textarea "3228"
type textarea "x"
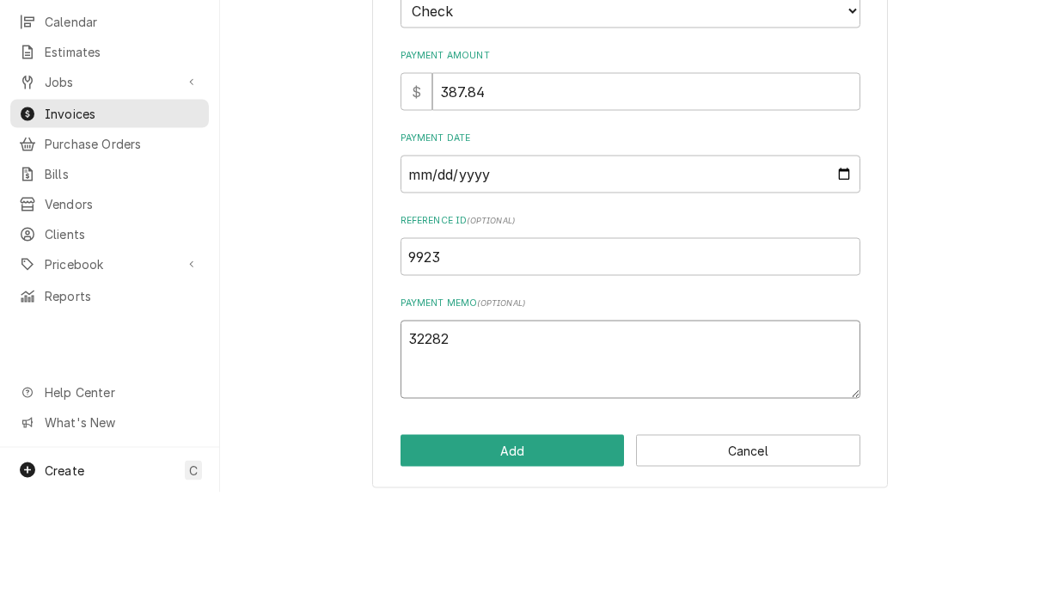
scroll to position [1, 0]
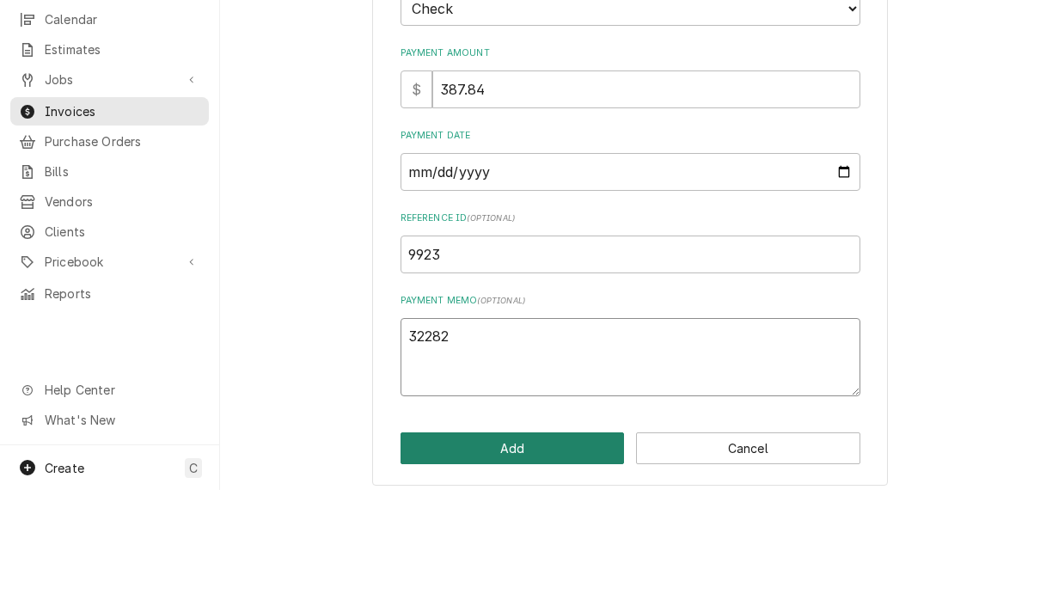
type textarea "32282"
click at [559, 542] on button "Add" at bounding box center [512, 558] width 224 height 32
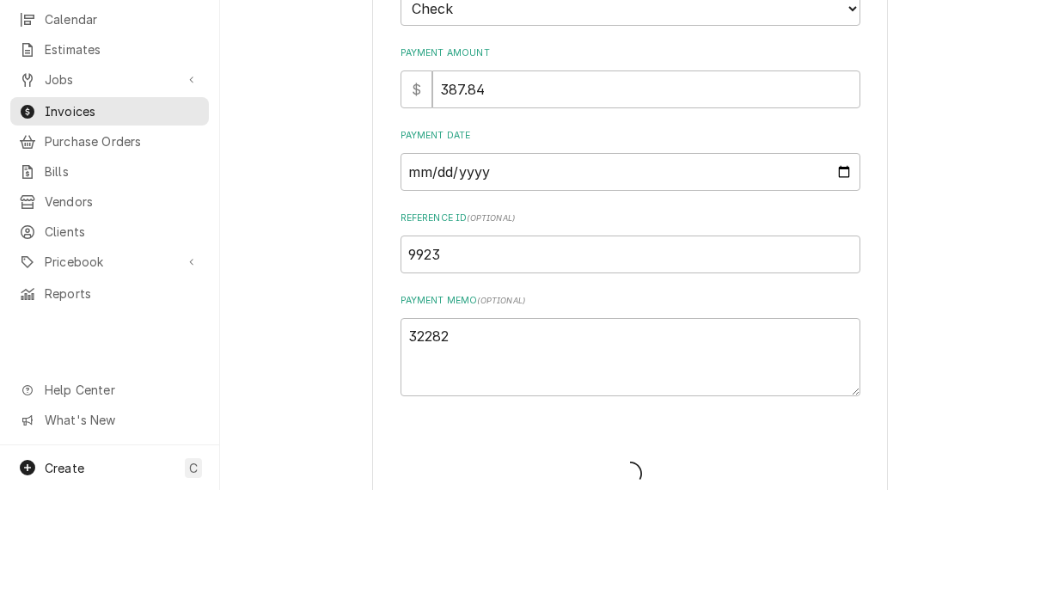
type textarea "x"
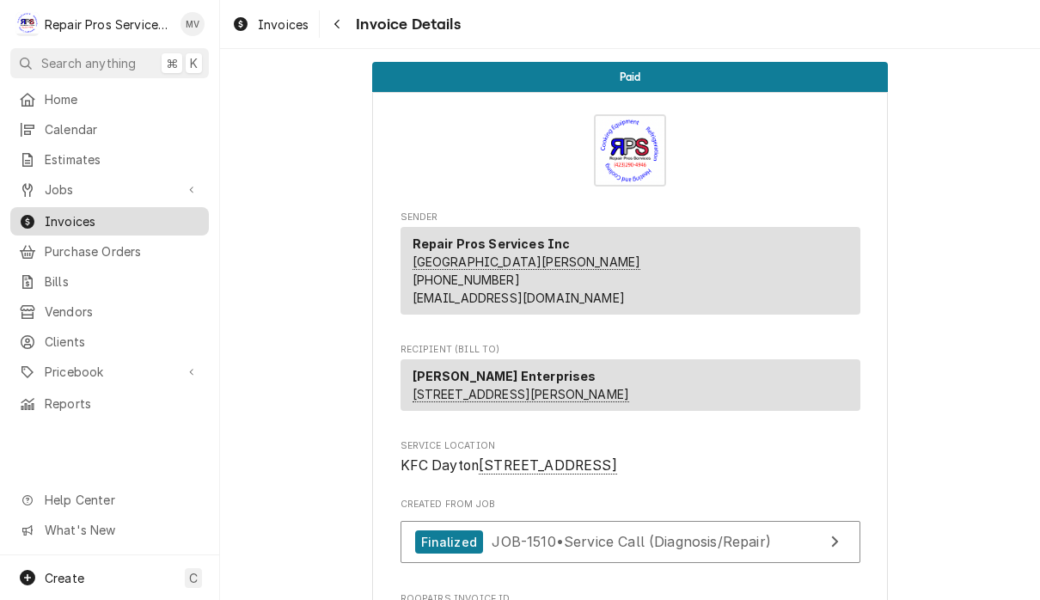
click at [168, 217] on span "Invoices" at bounding box center [123, 221] width 156 height 18
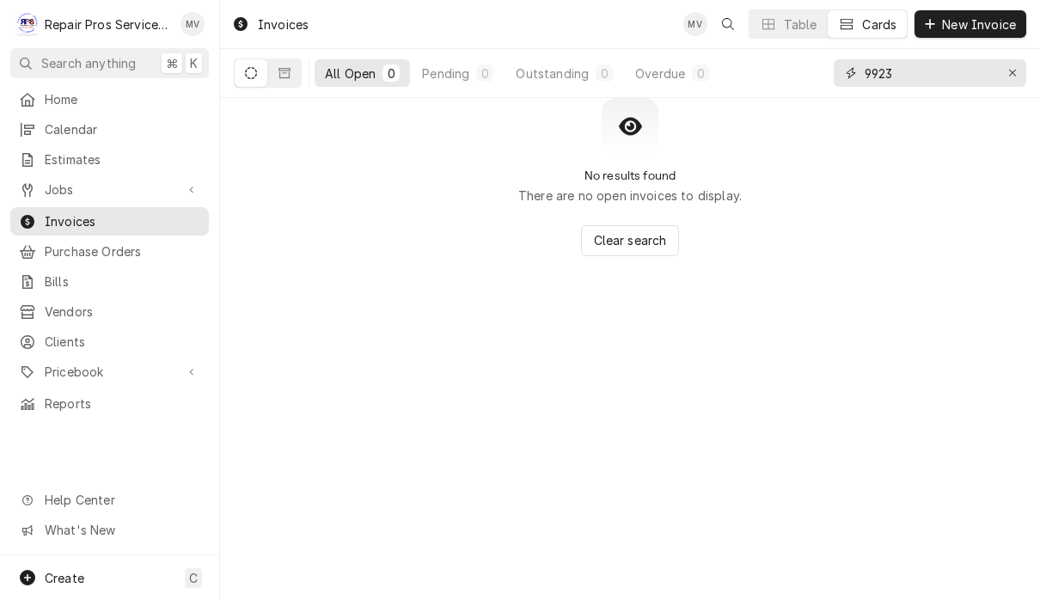
click at [949, 77] on input "9923" at bounding box center [929, 73] width 129 height 28
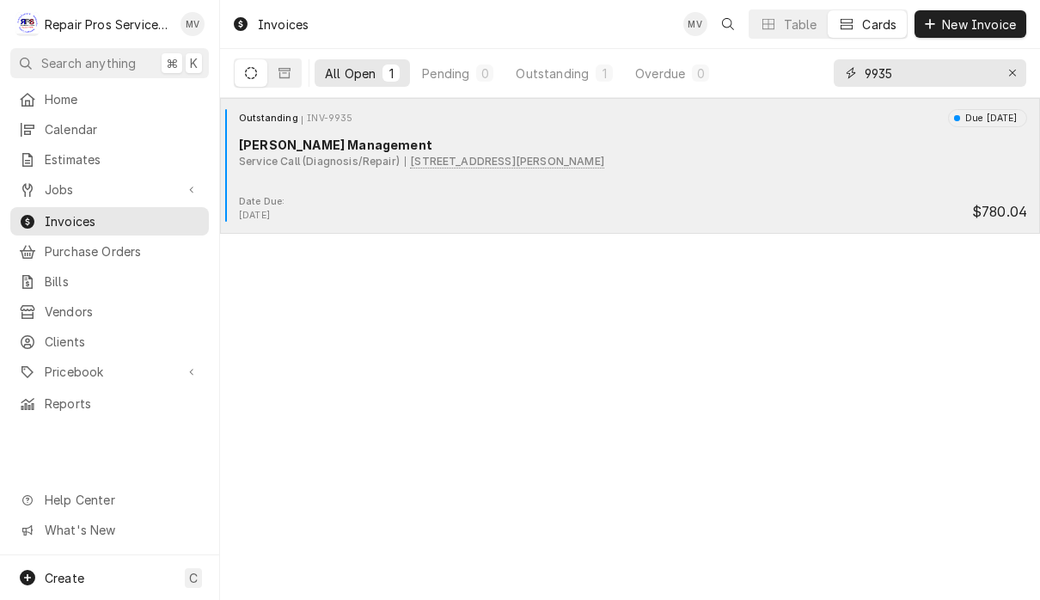
type input "9935"
click at [853, 199] on div "Date Due: [DATE] $780.04" at bounding box center [630, 209] width 806 height 28
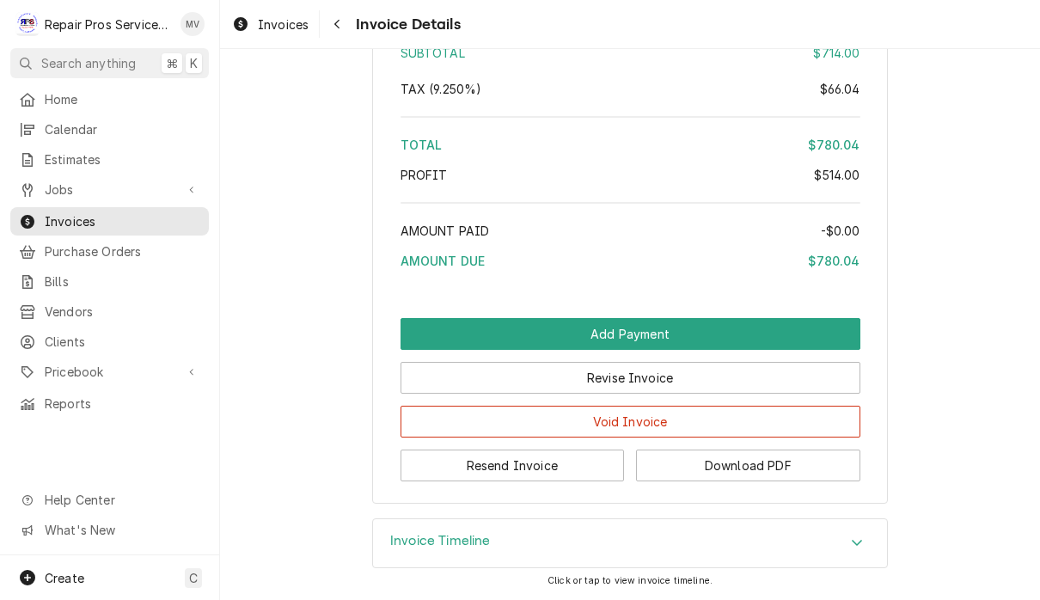
scroll to position [3123, 0]
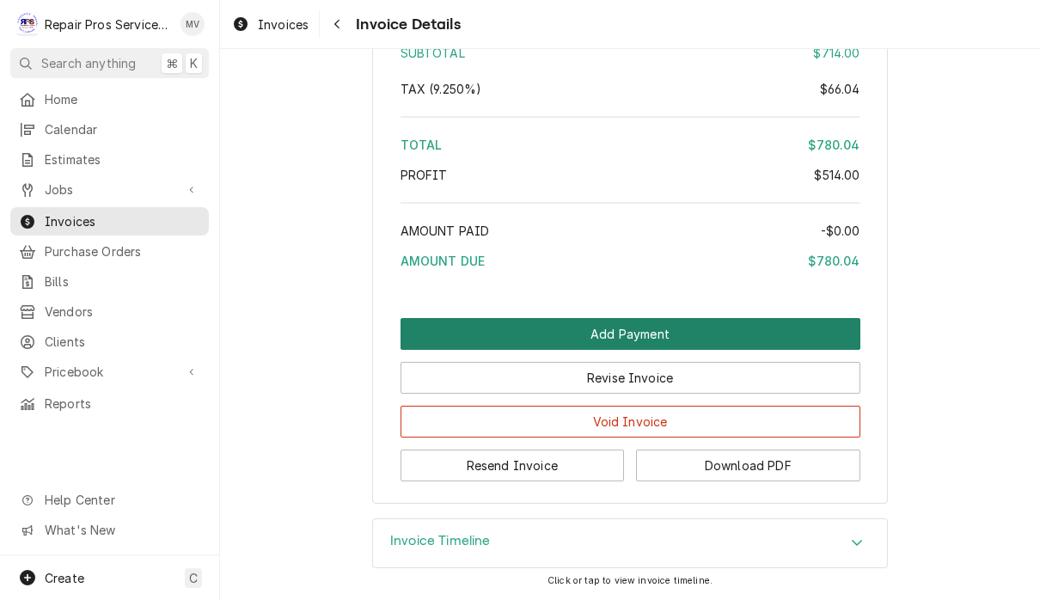
click at [766, 329] on button "Add Payment" at bounding box center [630, 334] width 460 height 32
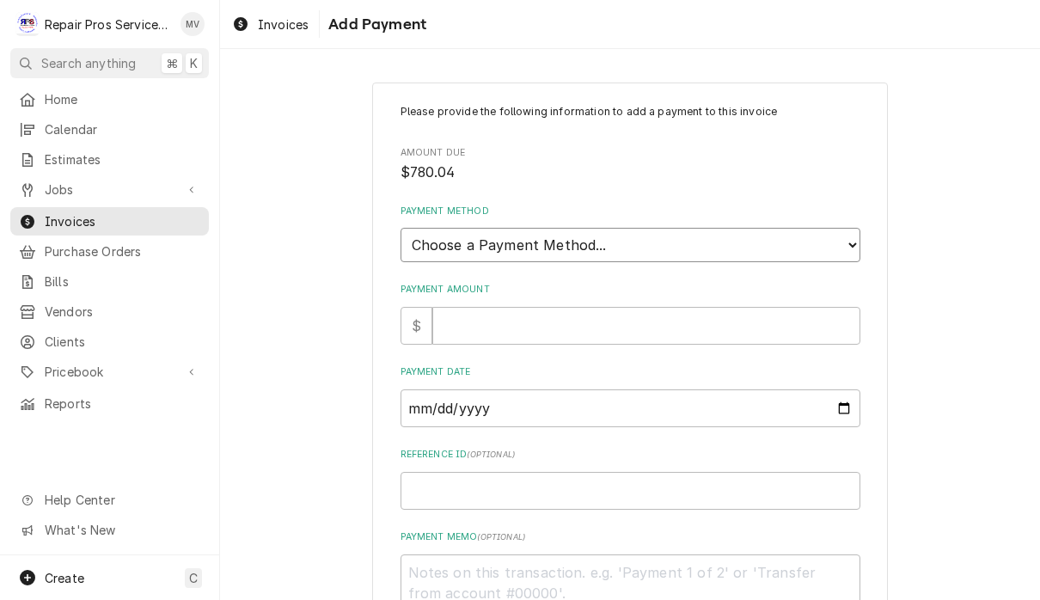
click at [787, 241] on select "Choose a Payment Method... Cash Check Credit/Debit Card ACH/eCheck Other" at bounding box center [630, 245] width 460 height 34
select select "2"
click at [762, 321] on input "Payment Amount" at bounding box center [646, 326] width 428 height 38
type textarea "x"
type input "7"
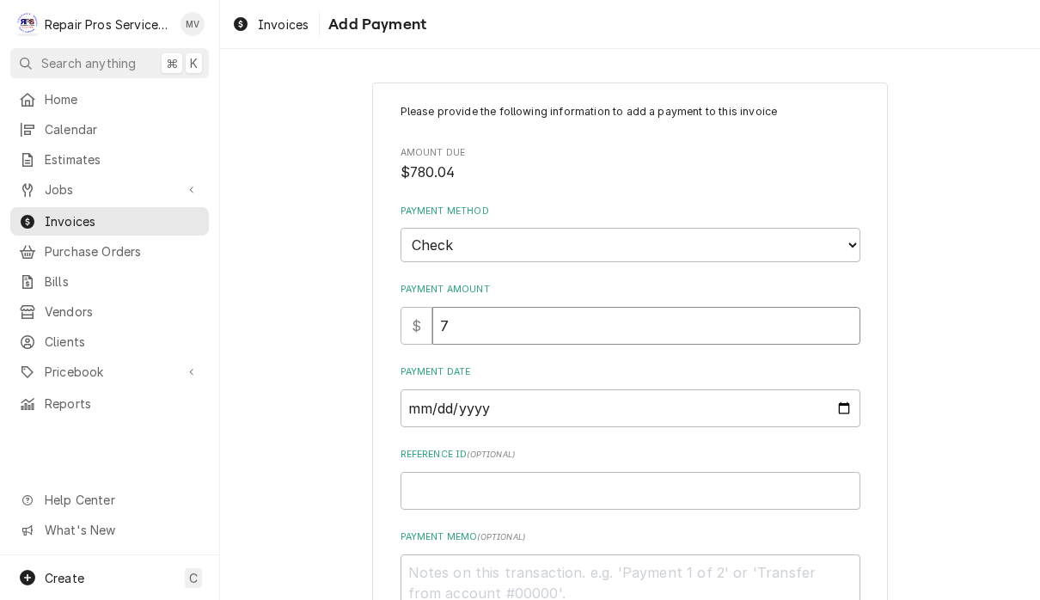
type textarea "x"
type input "78"
type textarea "x"
type input "780"
type textarea "x"
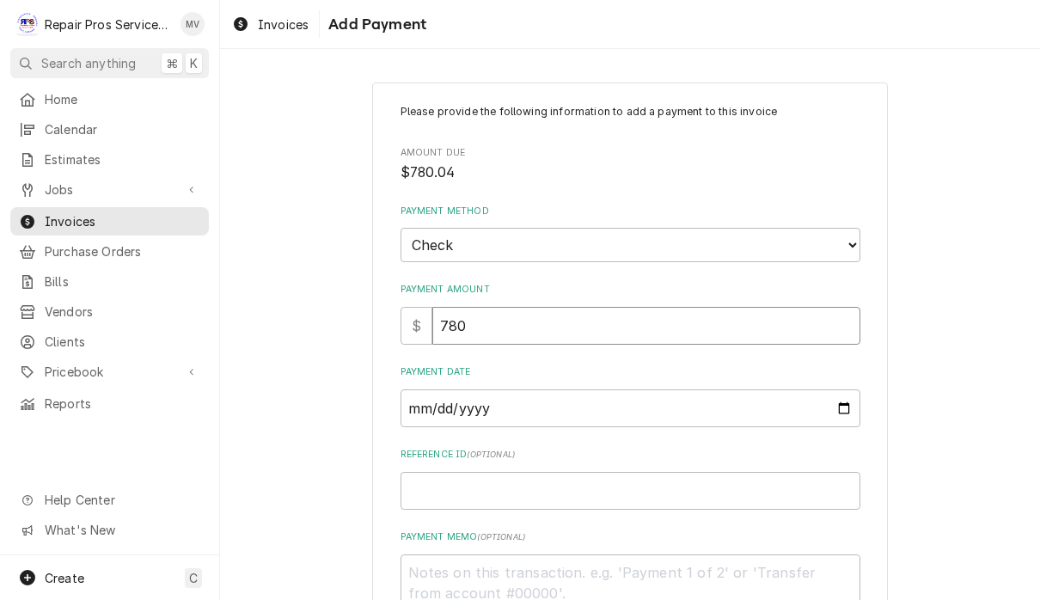
type input "780.0"
type textarea "x"
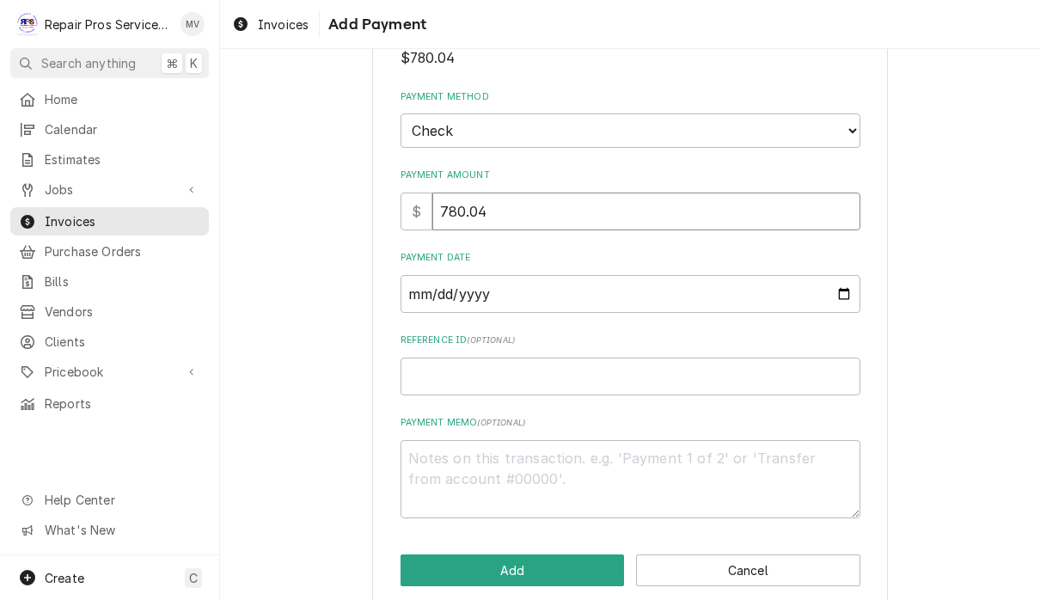
scroll to position [115, 0]
type input "780.04"
click at [802, 284] on input "Payment Date" at bounding box center [630, 293] width 460 height 38
type input "[DATE]"
click at [664, 376] on input "Reference ID ( optional )" at bounding box center [630, 376] width 460 height 38
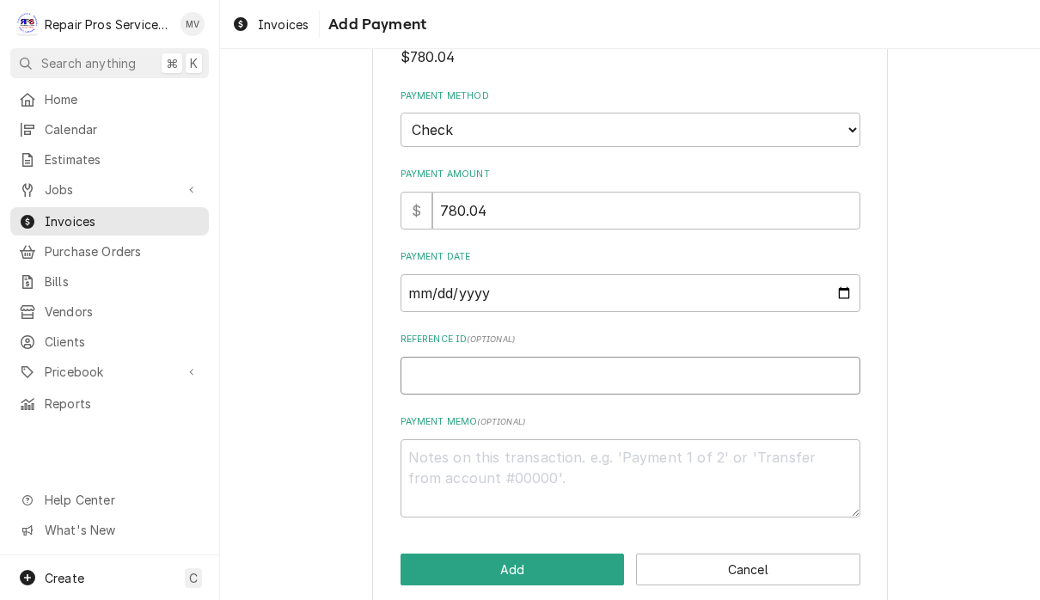
type textarea "x"
type input "9"
type textarea "x"
type input "99"
type textarea "x"
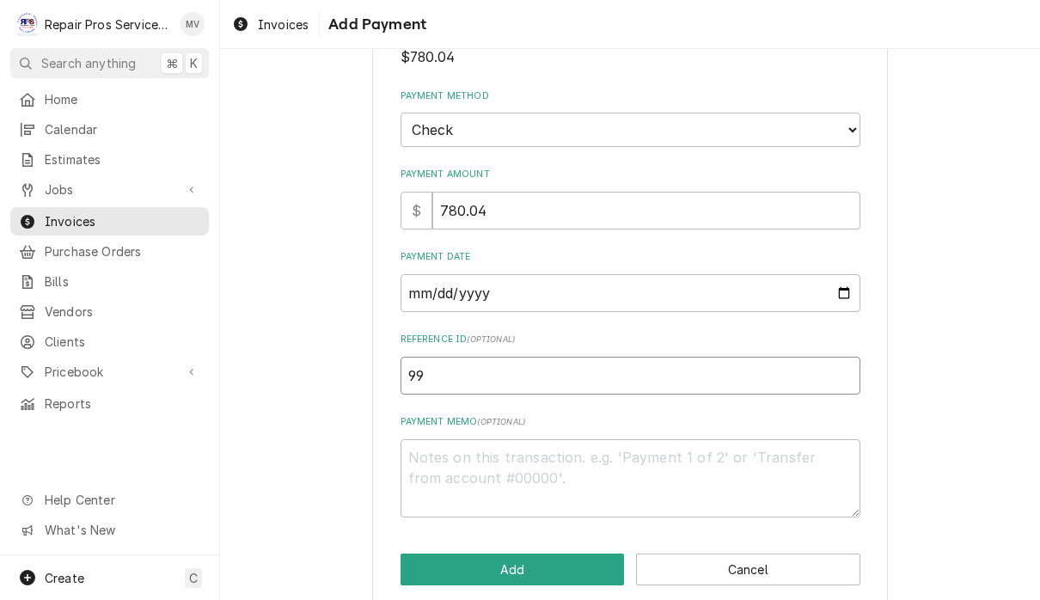
type input "993"
type textarea "x"
type input "9935"
click at [632, 466] on textarea "Payment Memo ( optional )" at bounding box center [630, 478] width 460 height 78
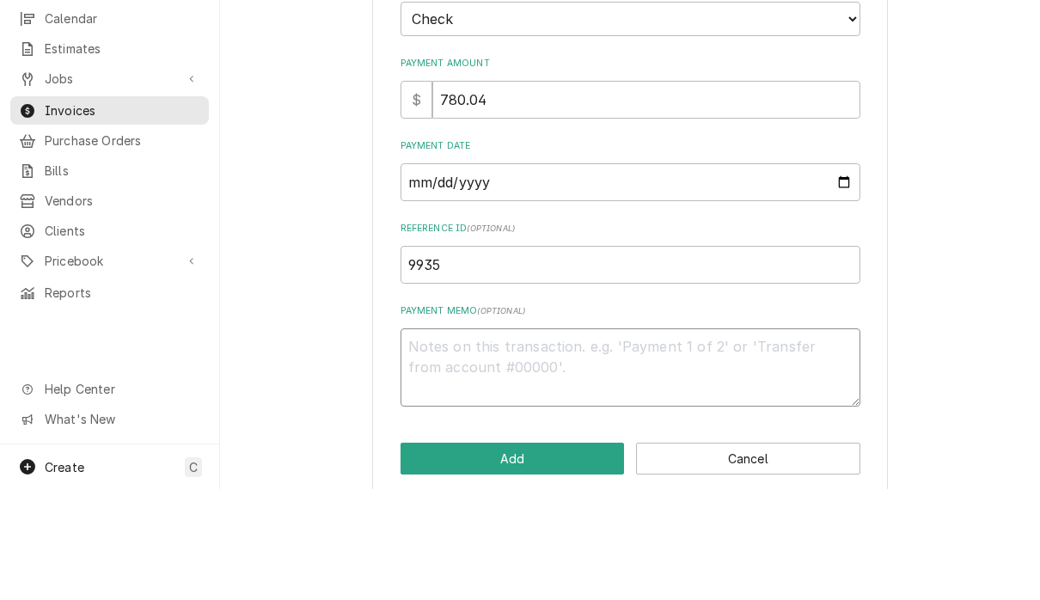
type textarea "x"
type textarea "1"
type textarea "x"
type textarea "11"
type textarea "x"
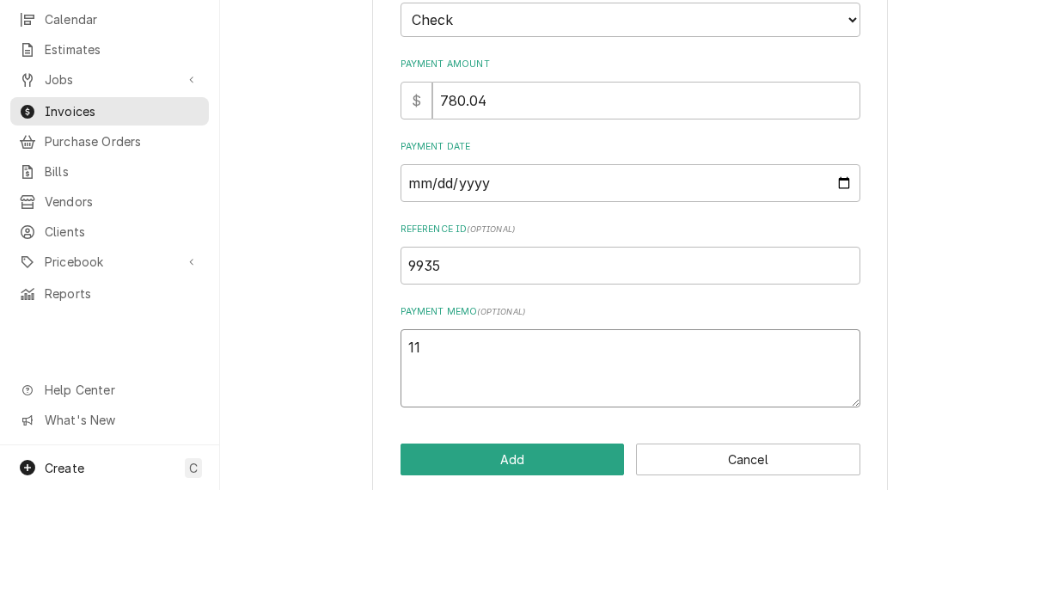
type textarea "110"
type textarea "x"
type textarea "1109"
type textarea "x"
type textarea "11096"
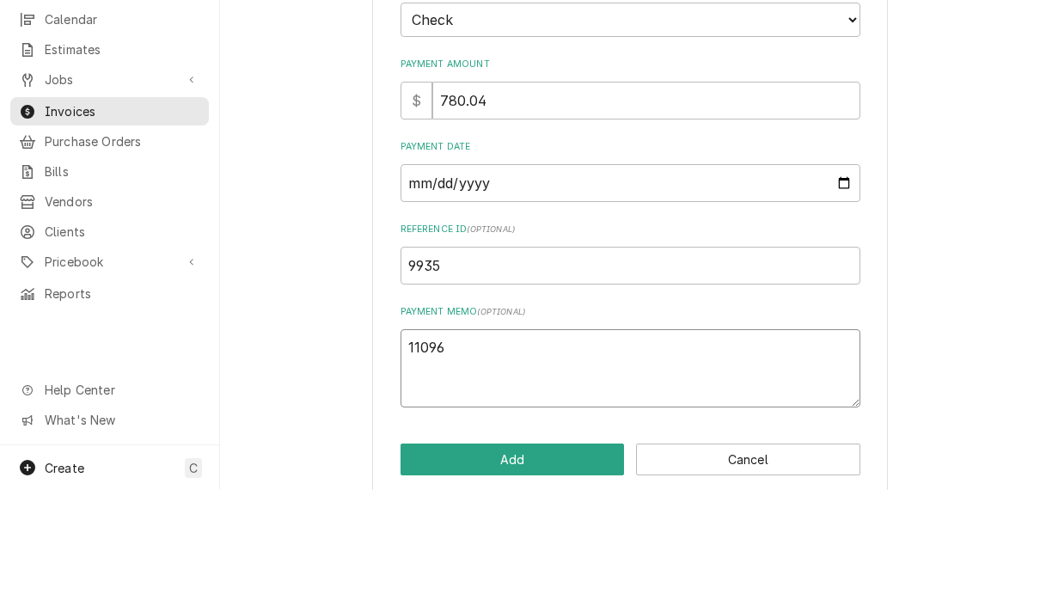
type textarea "x"
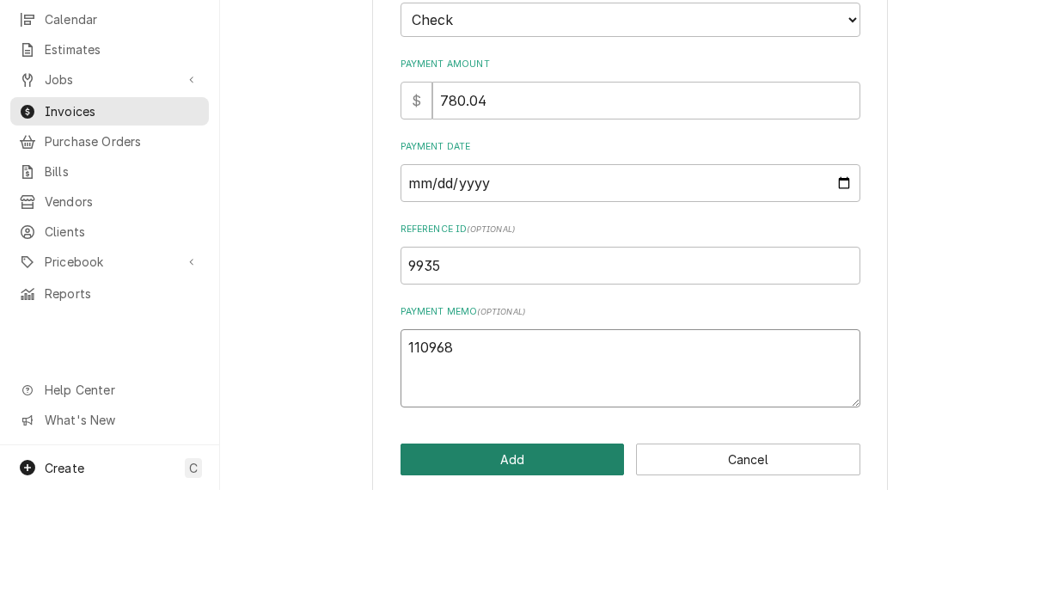
type textarea "110968"
click at [563, 553] on button "Add" at bounding box center [512, 569] width 224 height 32
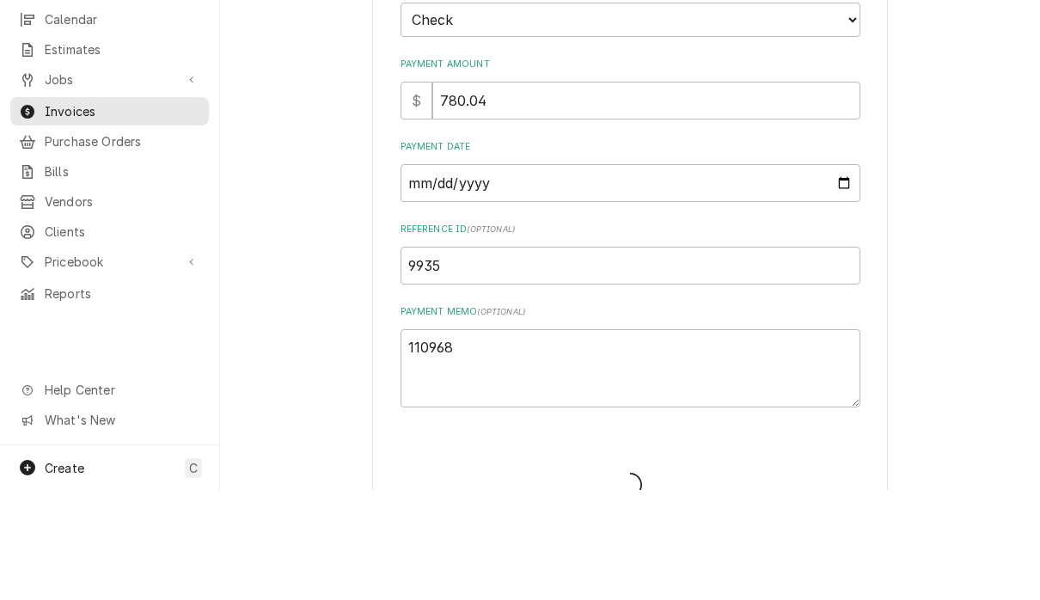
type textarea "x"
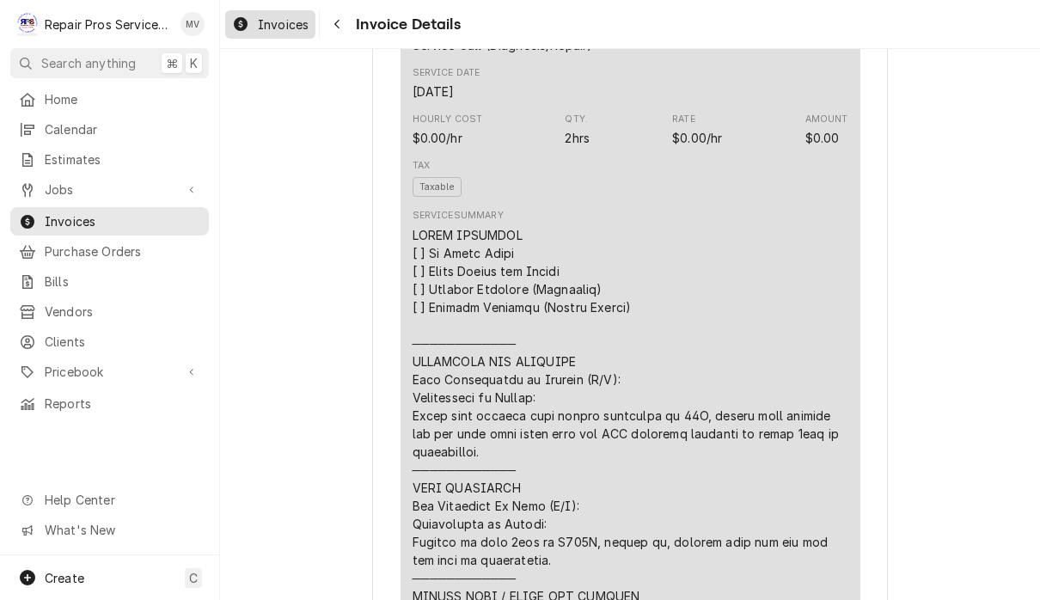
scroll to position [1588, 0]
click at [298, 23] on span "Invoices" at bounding box center [283, 24] width 51 height 18
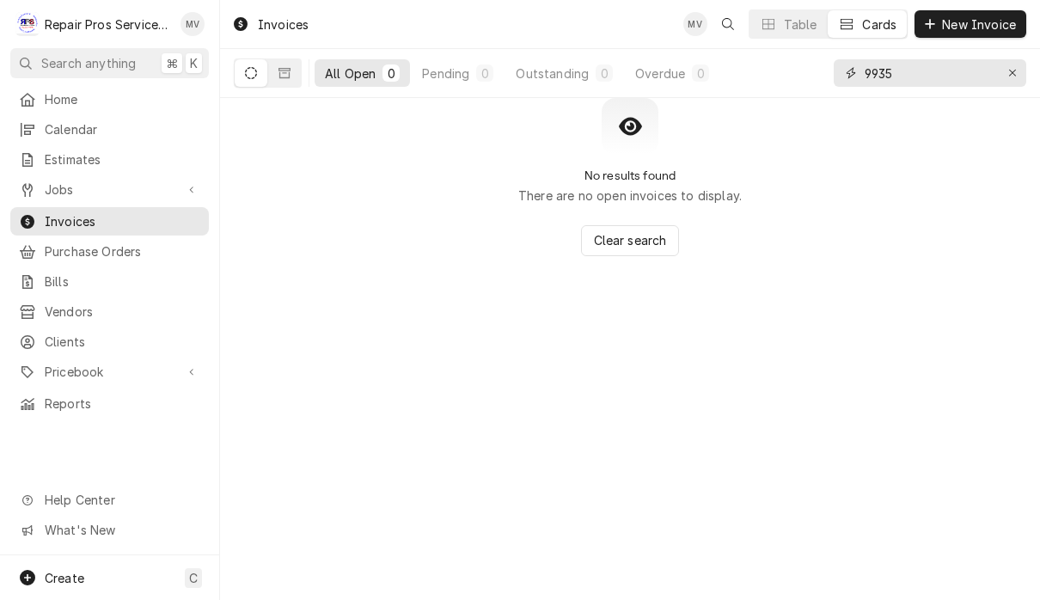
click at [943, 76] on input "9935" at bounding box center [929, 73] width 129 height 28
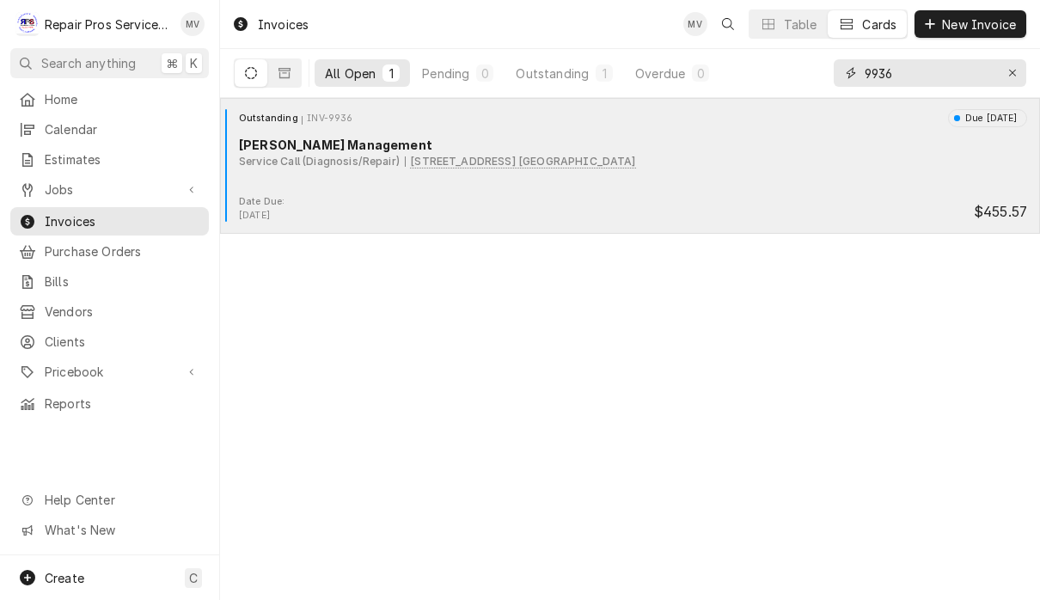
type input "9936"
click at [787, 183] on div "Outstanding INV-9936 Due [DATE] [PERSON_NAME] Management Service Call (Diagnosi…" at bounding box center [630, 152] width 806 height 86
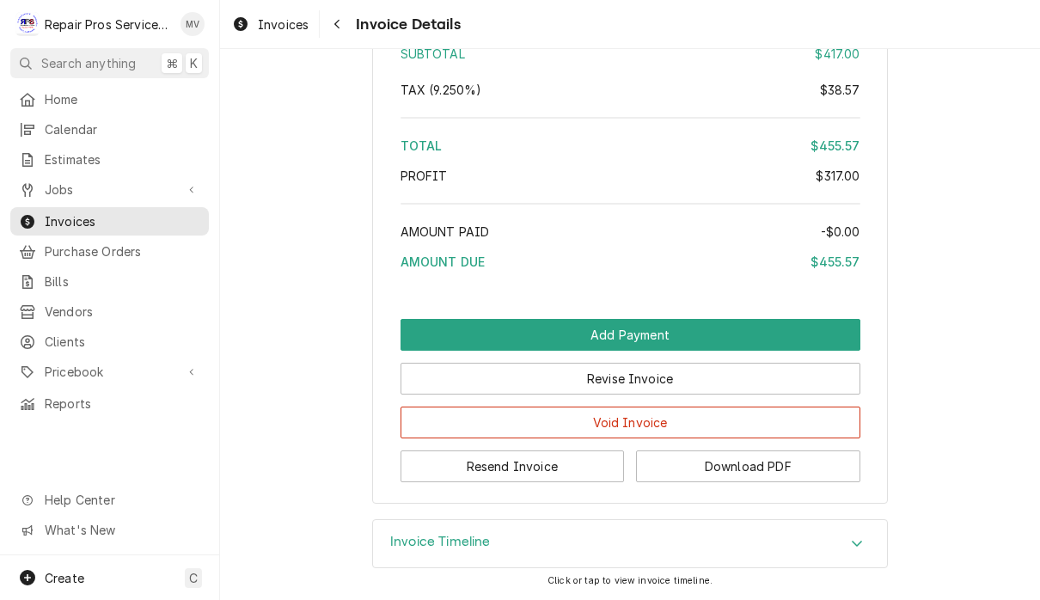
scroll to position [3306, 0]
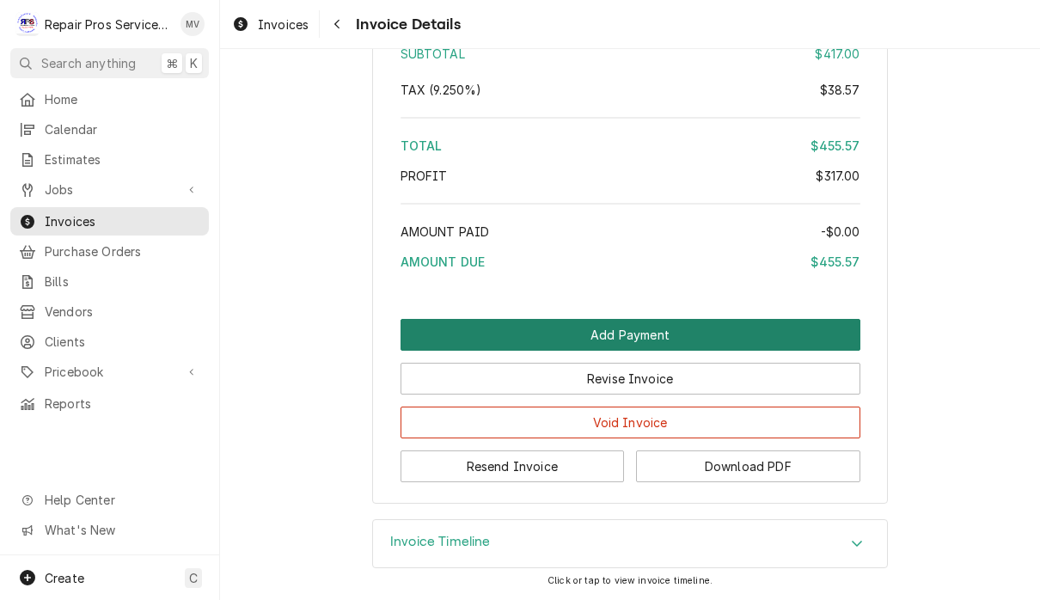
click at [766, 328] on button "Add Payment" at bounding box center [630, 335] width 460 height 32
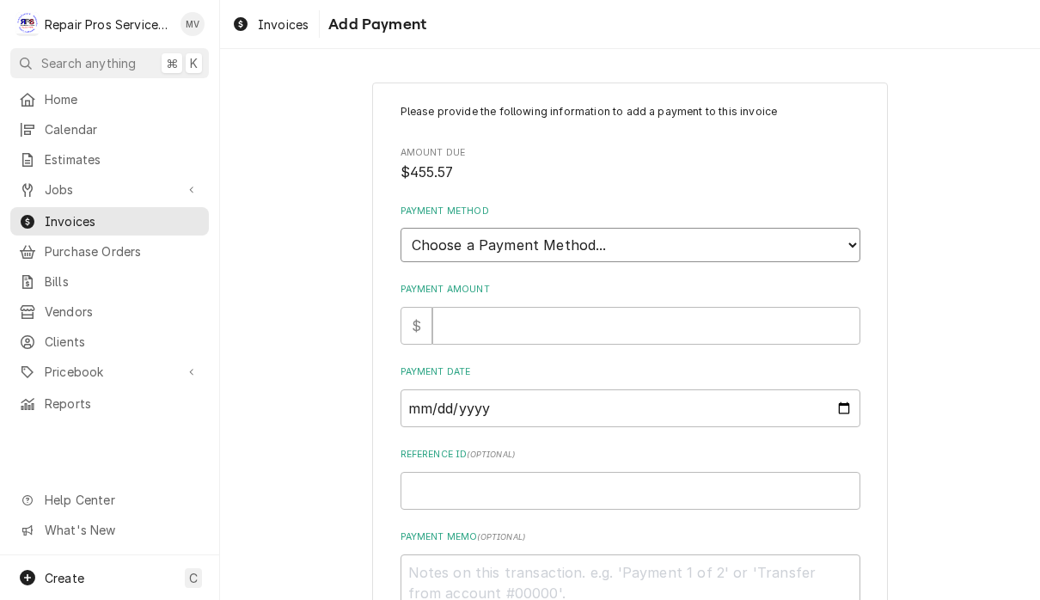
click at [830, 230] on select "Choose a Payment Method... Cash Check Credit/Debit Card ACH/eCheck Other" at bounding box center [630, 245] width 460 height 34
select select "2"
click at [779, 318] on input "Payment Amount" at bounding box center [646, 326] width 428 height 38
type textarea "x"
type input "9"
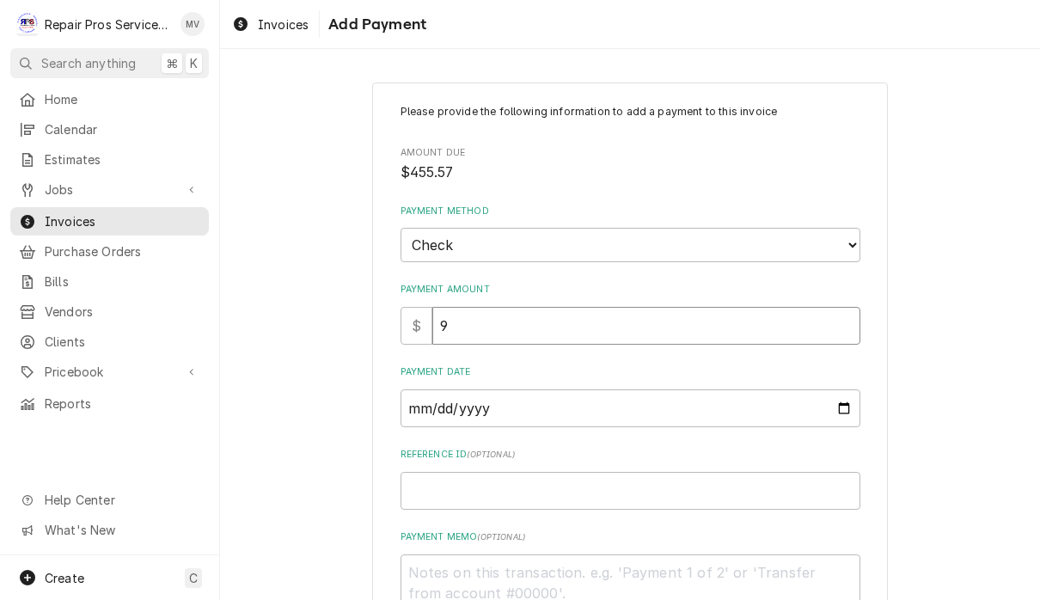
type textarea "x"
type input "99"
type textarea "x"
type input "993"
type textarea "x"
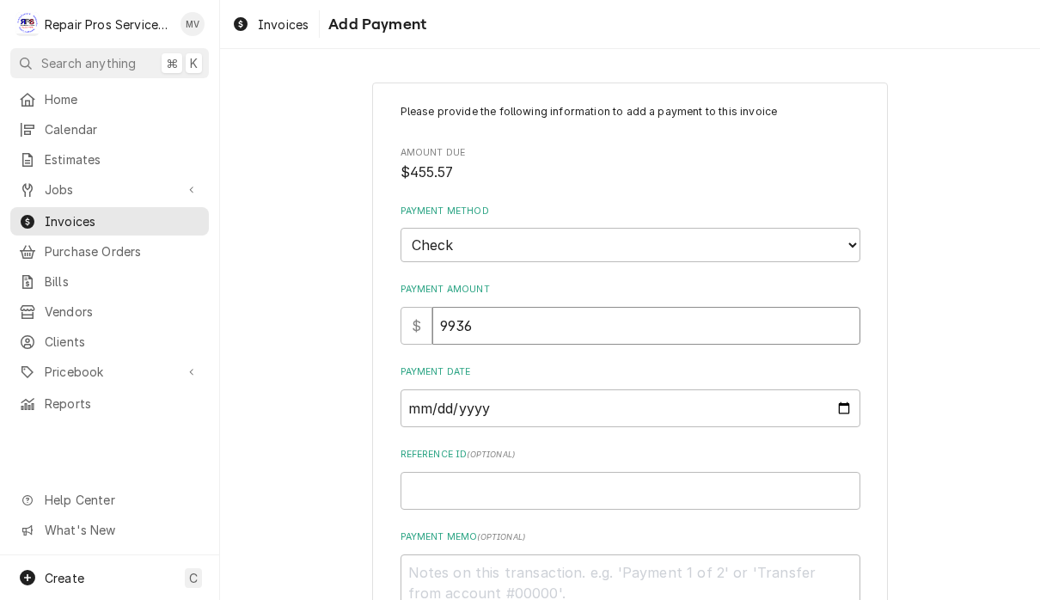
type input "9936"
click at [659, 402] on input "Payment Date" at bounding box center [630, 408] width 460 height 38
type input "[DATE]"
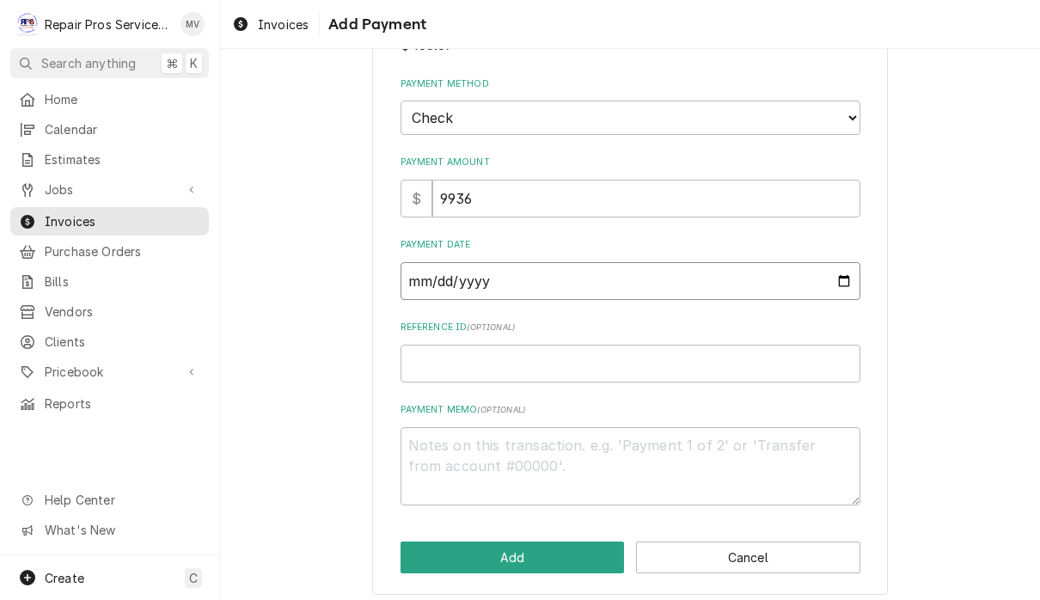
scroll to position [126, 0]
click at [620, 349] on input "Reference ID ( optional )" at bounding box center [630, 364] width 460 height 38
type textarea "x"
type input "9"
type textarea "x"
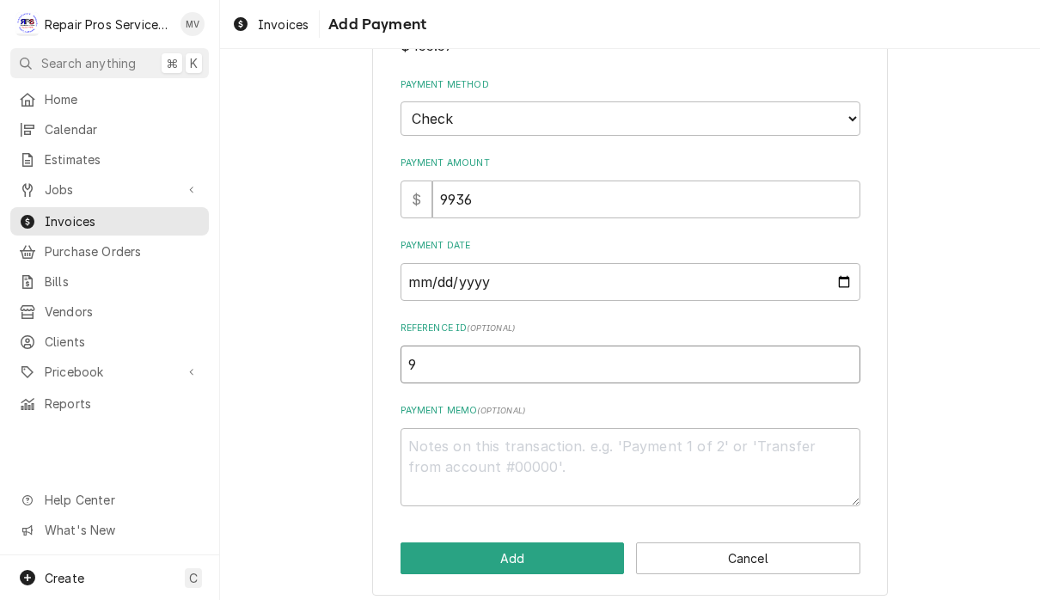
type input "99"
type textarea "x"
type input "993"
type textarea "x"
type input "9936"
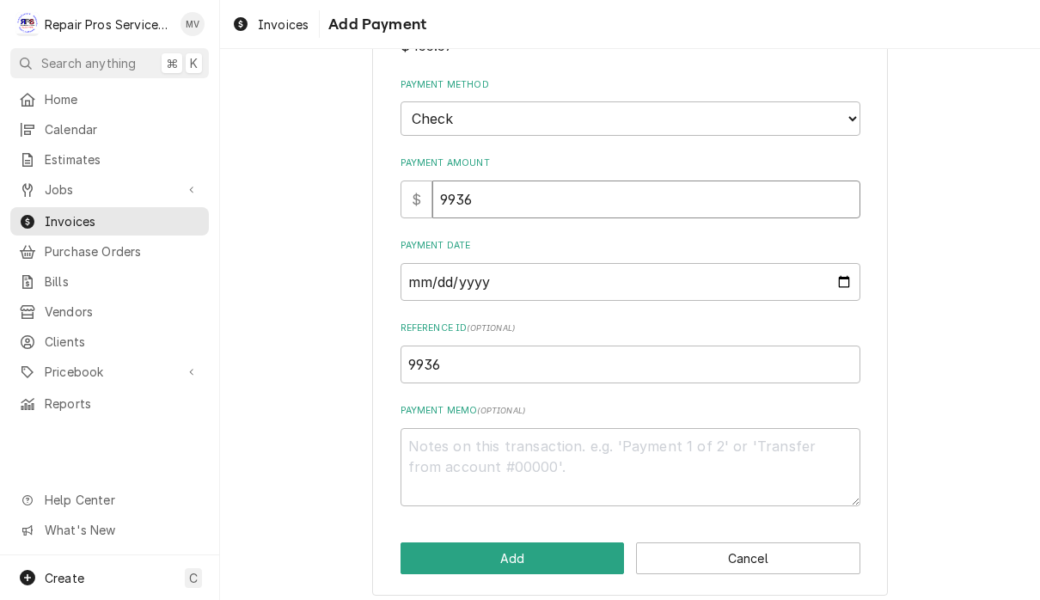
click at [503, 193] on input "9936" at bounding box center [646, 199] width 428 height 38
type textarea "x"
type input "993"
type textarea "x"
type input "99"
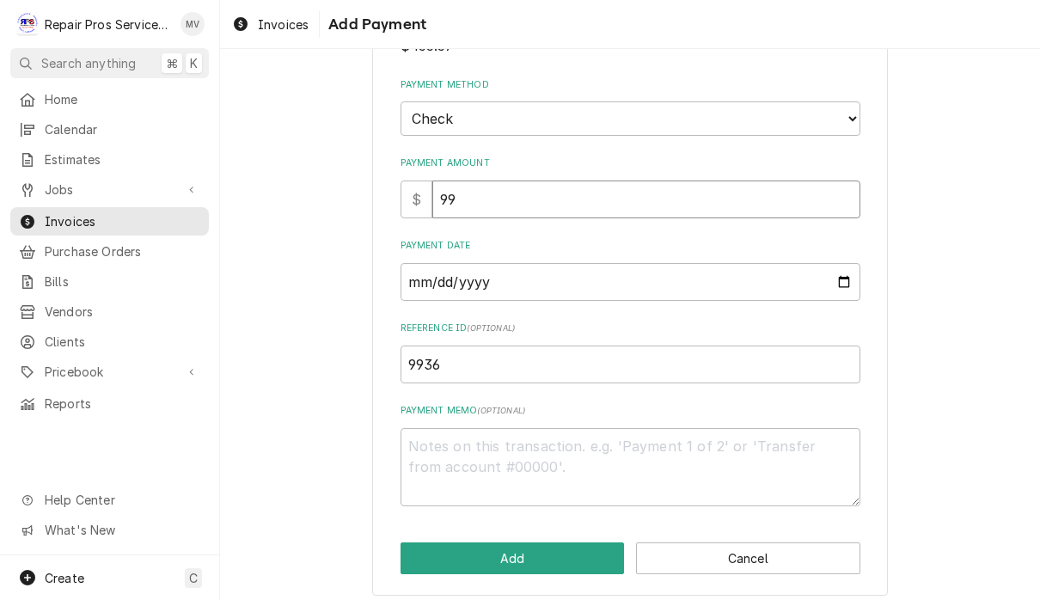
type textarea "x"
type input "9"
type textarea "x"
type input "4"
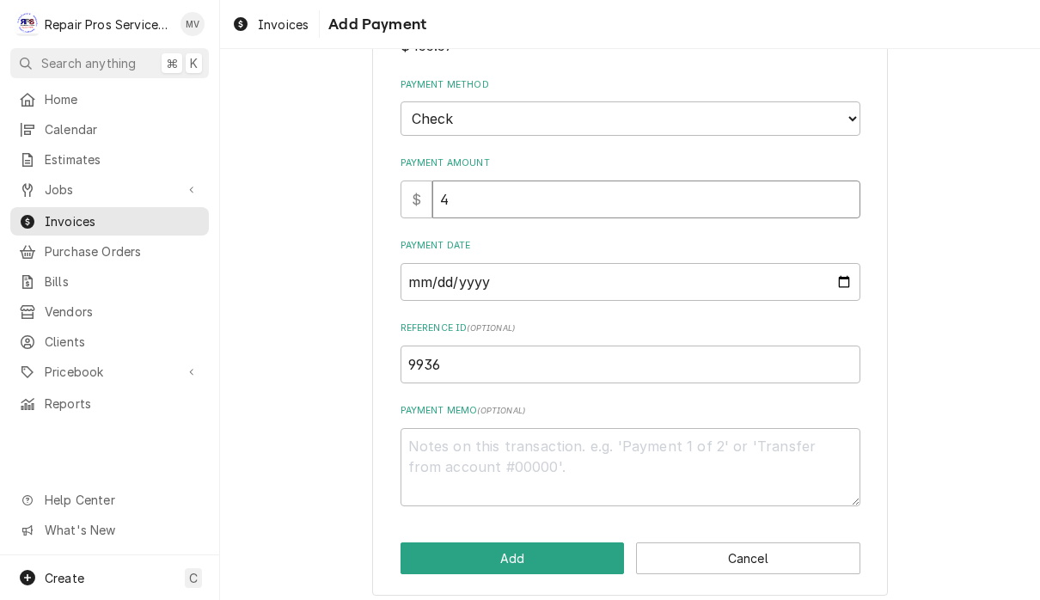
type textarea "x"
type input "45"
type textarea "x"
type input "455"
type textarea "x"
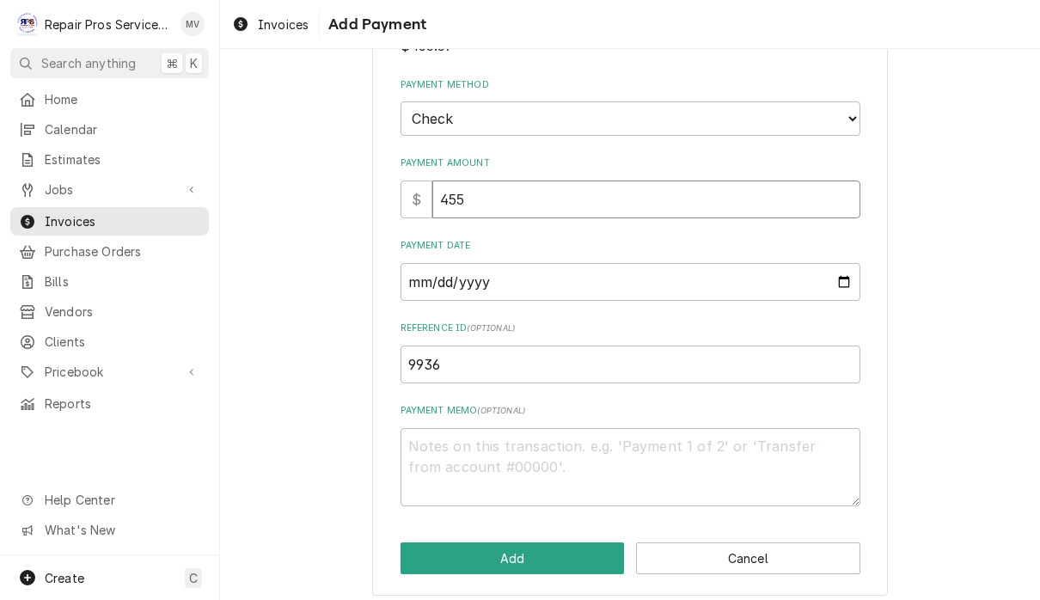
type input "455.5"
type textarea "x"
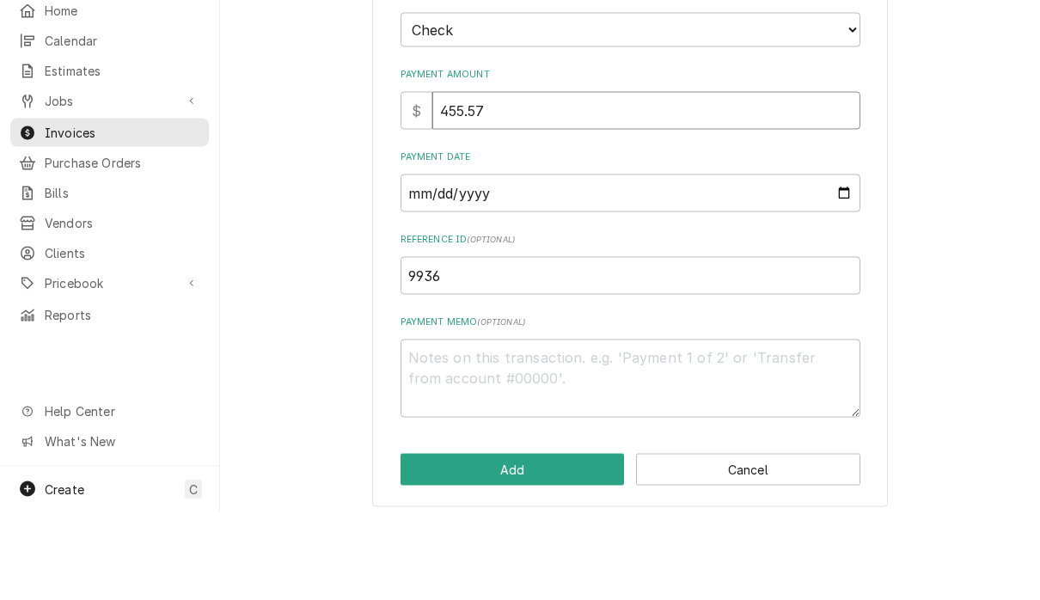
type input "455.57"
click at [725, 428] on textarea "Payment Memo ( optional )" at bounding box center [630, 467] width 460 height 78
type textarea "x"
type textarea "1"
type textarea "x"
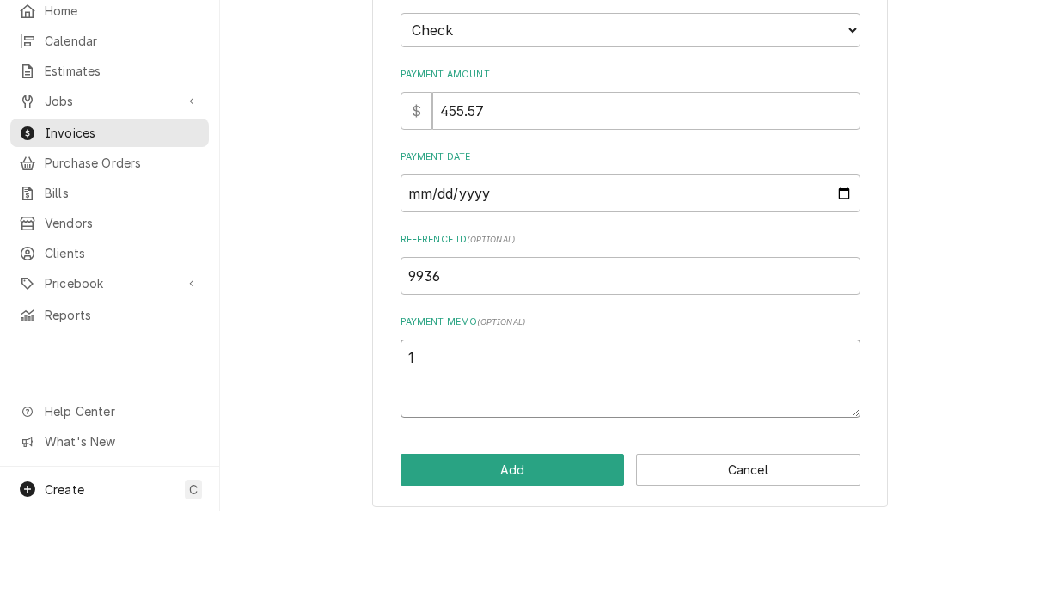
type textarea "11"
type textarea "x"
type textarea "110"
type textarea "x"
type textarea "1109"
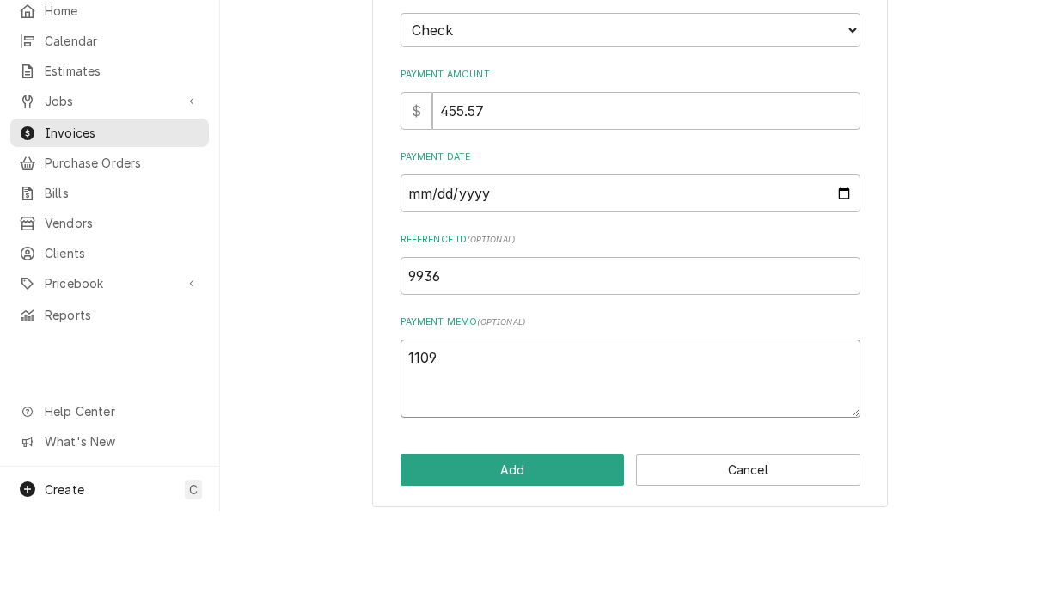
type textarea "x"
type textarea "11096"
type textarea "x"
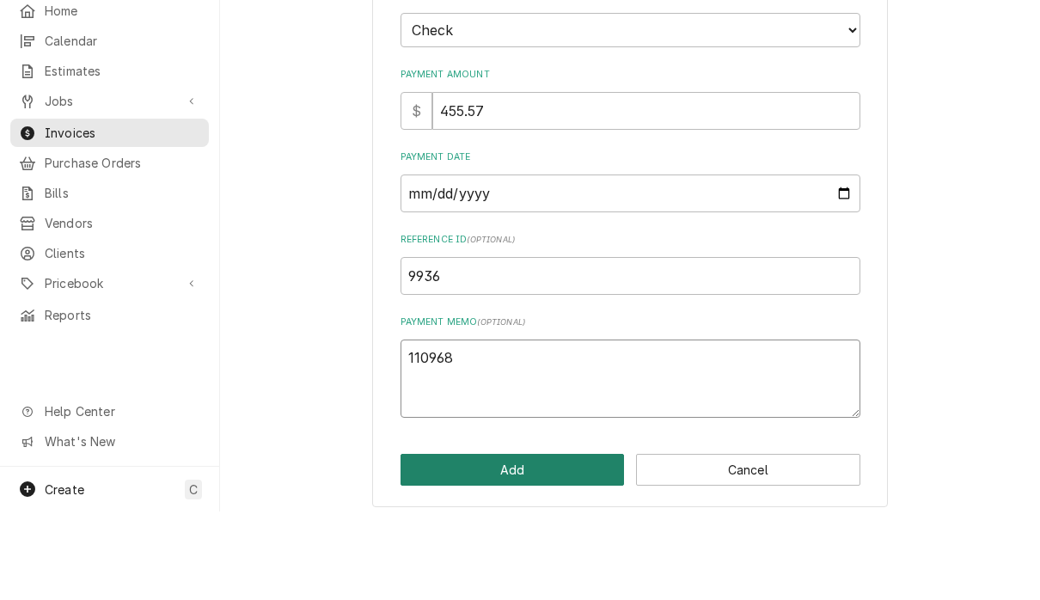
type textarea "110968"
click at [574, 542] on button "Add" at bounding box center [512, 558] width 224 height 32
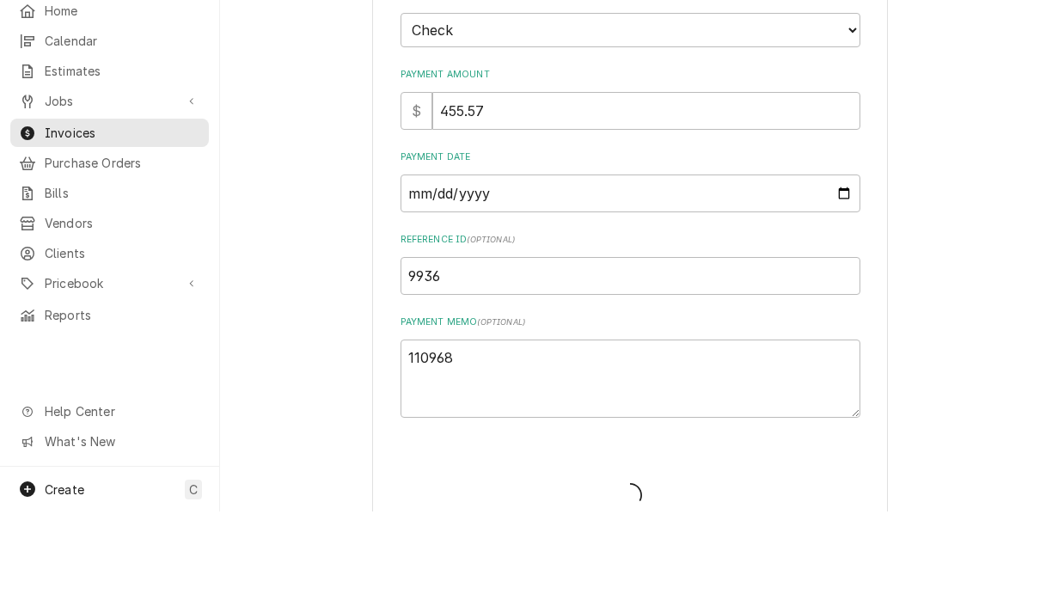
type textarea "x"
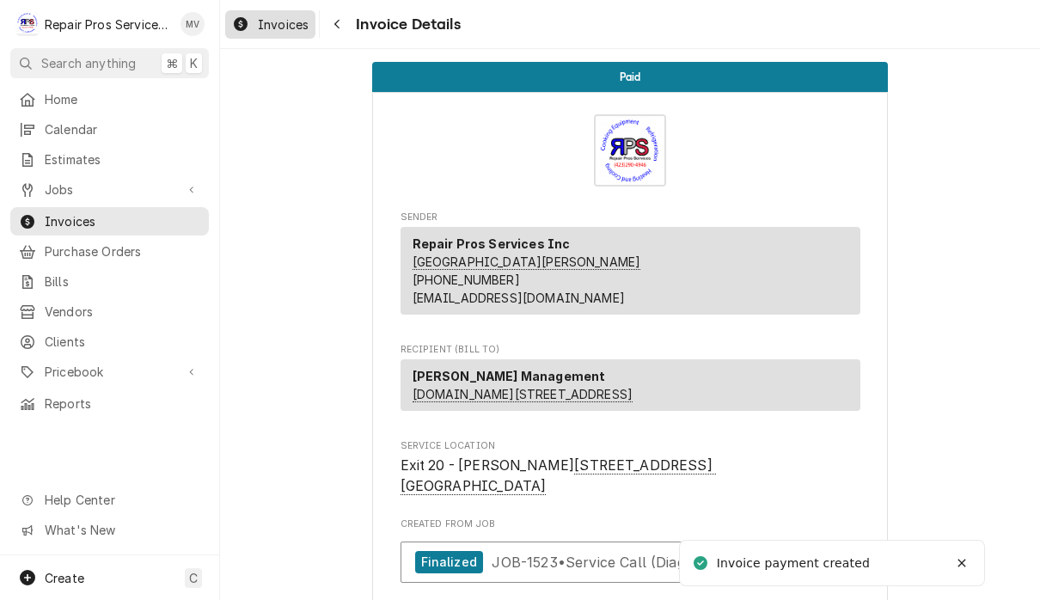
click at [283, 35] on link "Invoices" at bounding box center [270, 24] width 90 height 28
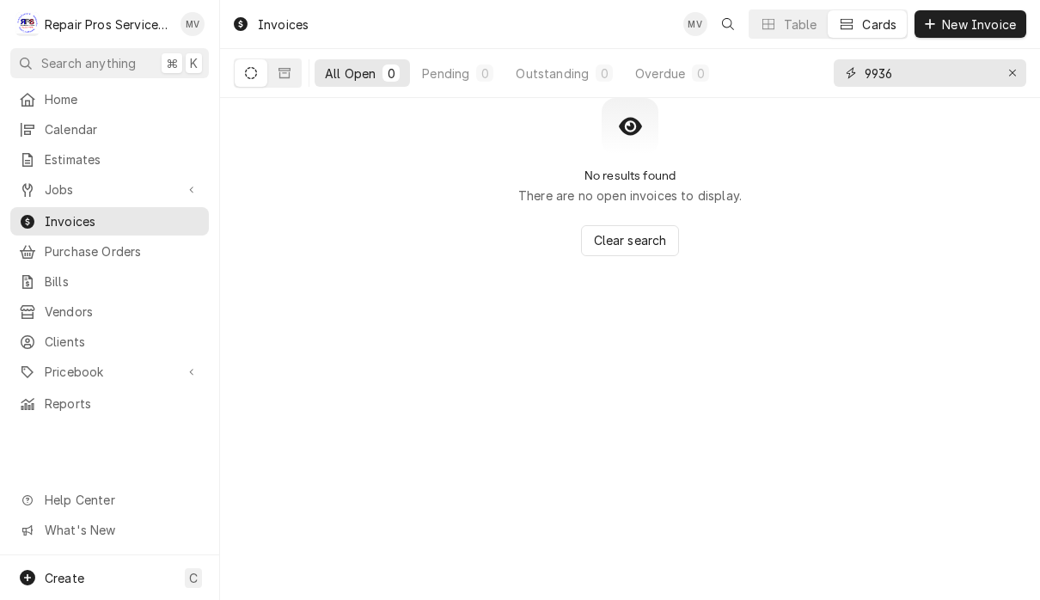
click at [938, 75] on input "9936" at bounding box center [929, 73] width 129 height 28
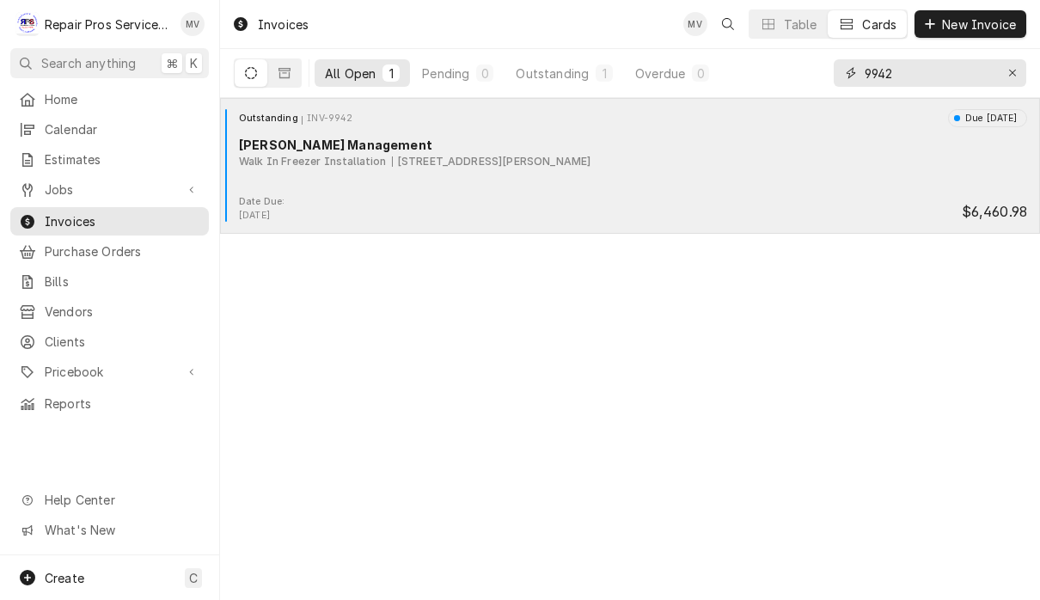
type input "9942"
click at [824, 168] on div "Walk In Freezer Installation [STREET_ADDRESS][PERSON_NAME]" at bounding box center [633, 161] width 788 height 15
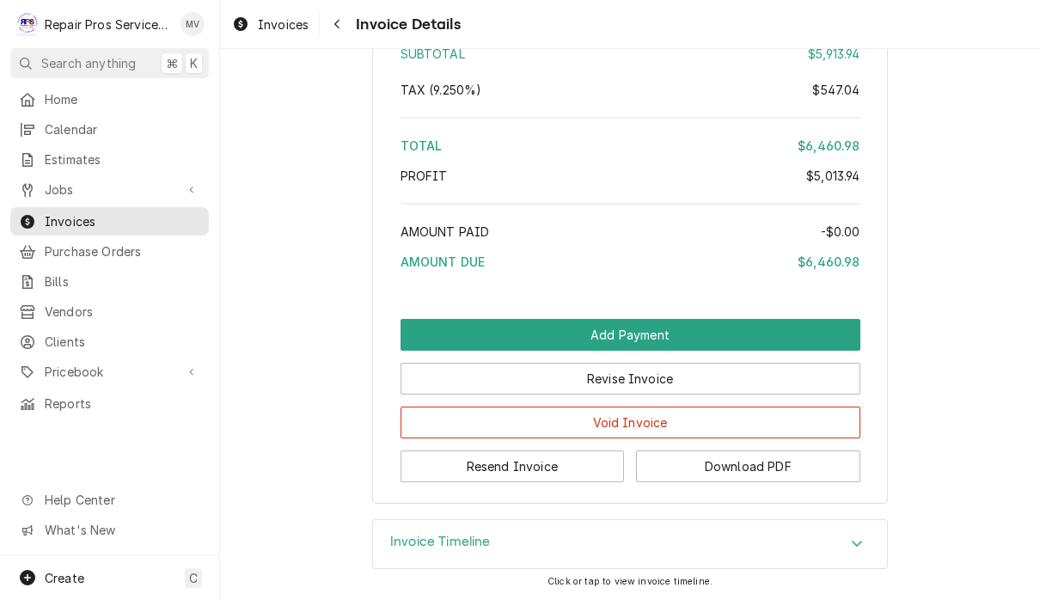
scroll to position [3090, 0]
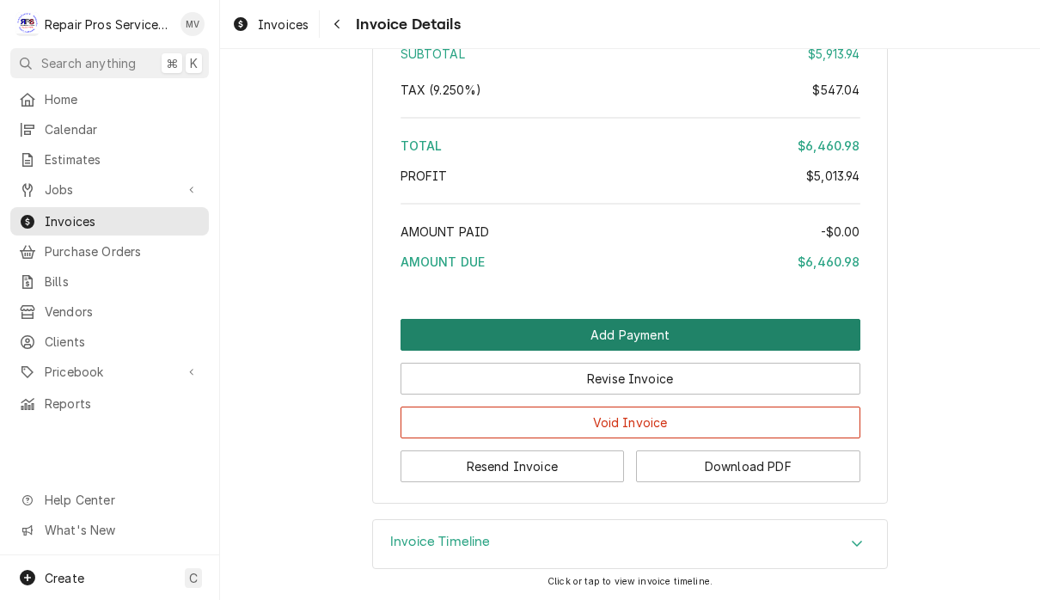
click at [725, 329] on button "Add Payment" at bounding box center [630, 335] width 460 height 32
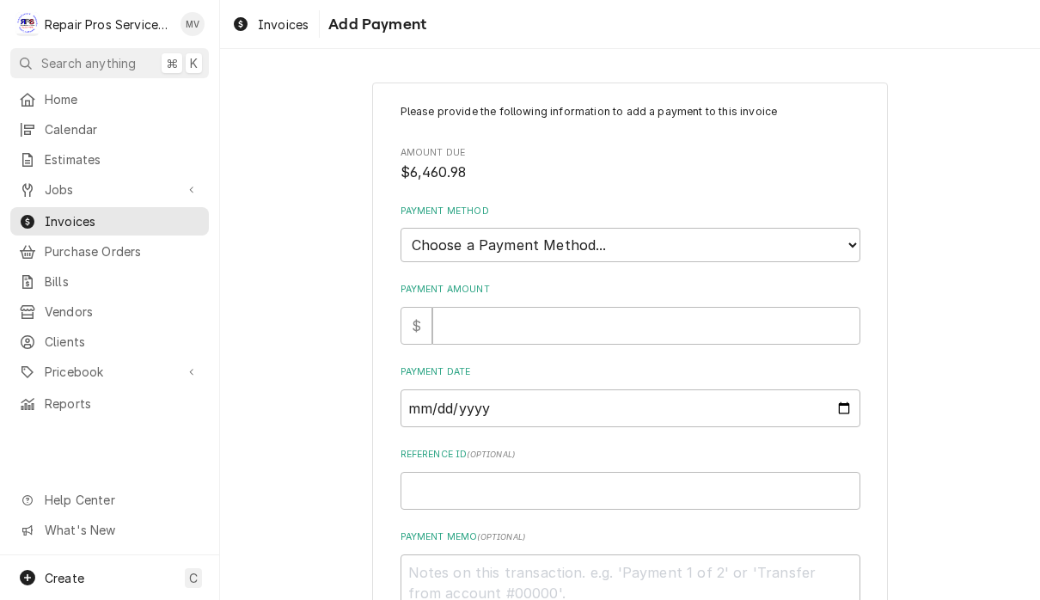
click at [773, 235] on select "Choose a Payment Method... Cash Check Credit/Debit Card ACH/eCheck Other" at bounding box center [630, 245] width 460 height 34
select select "2"
click at [770, 312] on input "Payment Amount" at bounding box center [646, 326] width 428 height 38
type textarea "x"
type input "6"
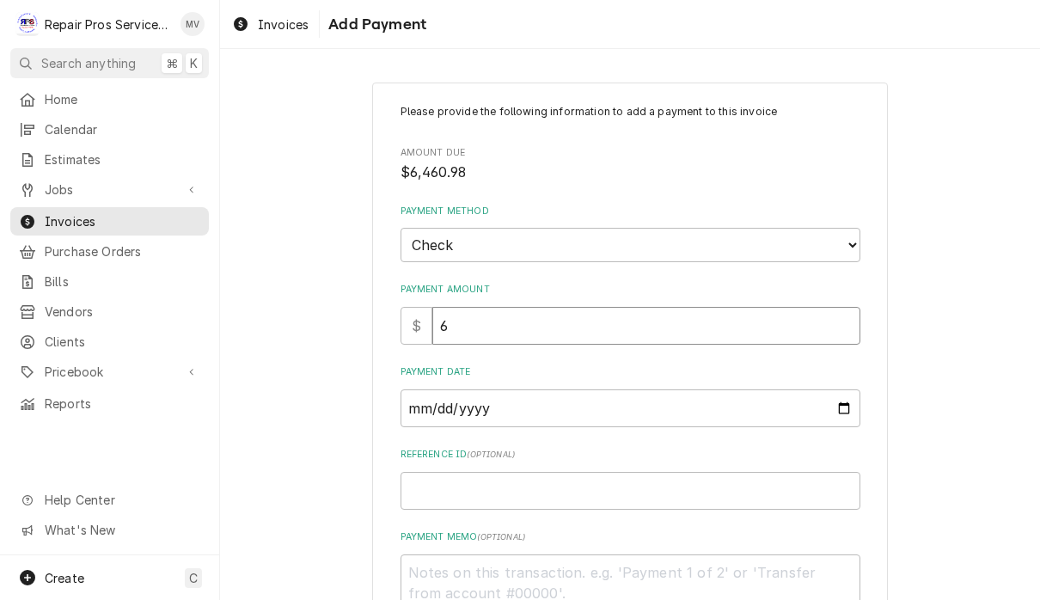
type textarea "x"
type input "64"
type textarea "x"
type input "646"
type textarea "x"
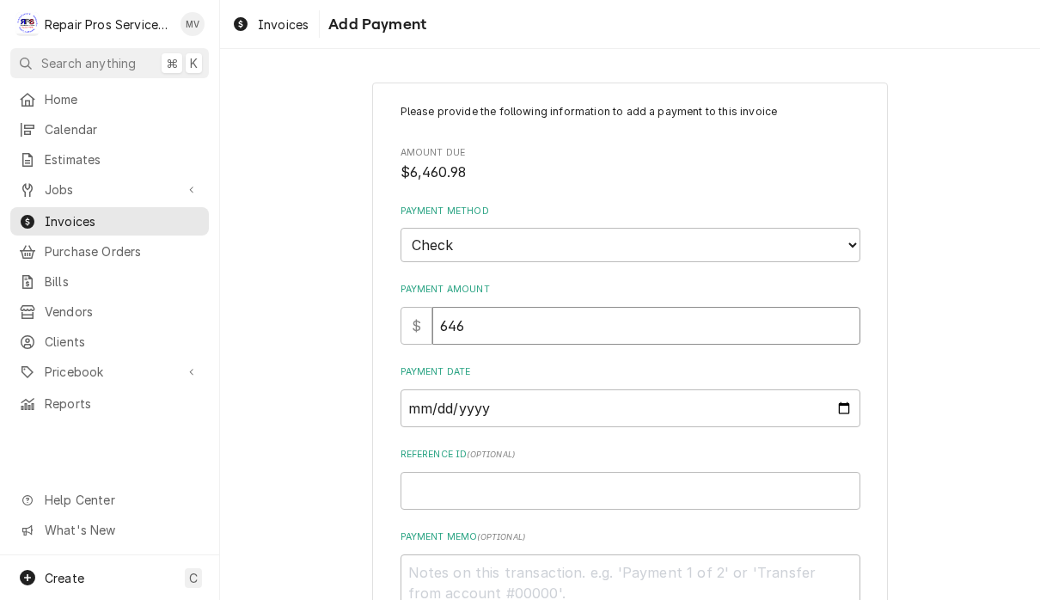
type input "6460"
type textarea "x"
type input "6460.9"
type textarea "x"
type input "6460.98"
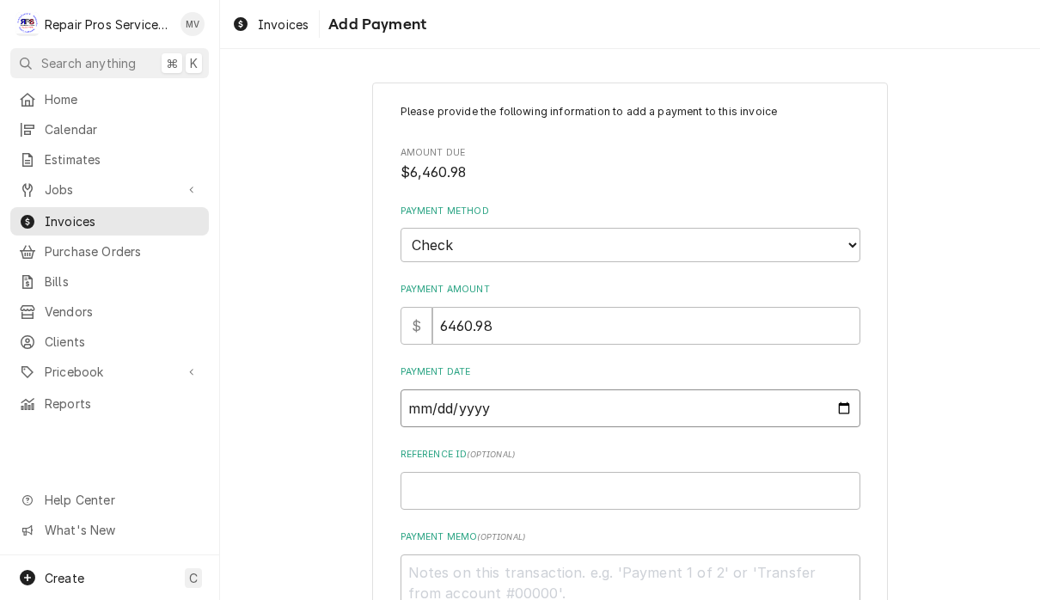
click at [530, 400] on input "Payment Date" at bounding box center [630, 408] width 460 height 38
type input "2025-09-12"
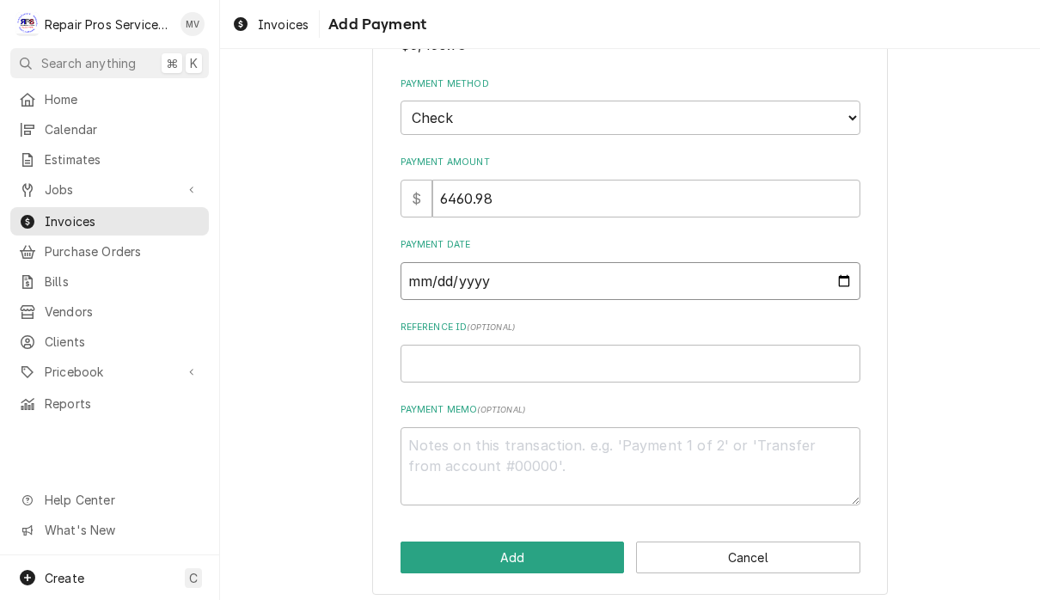
scroll to position [126, 0]
click at [723, 358] on input "Reference ID ( optional )" at bounding box center [630, 364] width 460 height 38
type textarea "x"
type input "9"
type textarea "x"
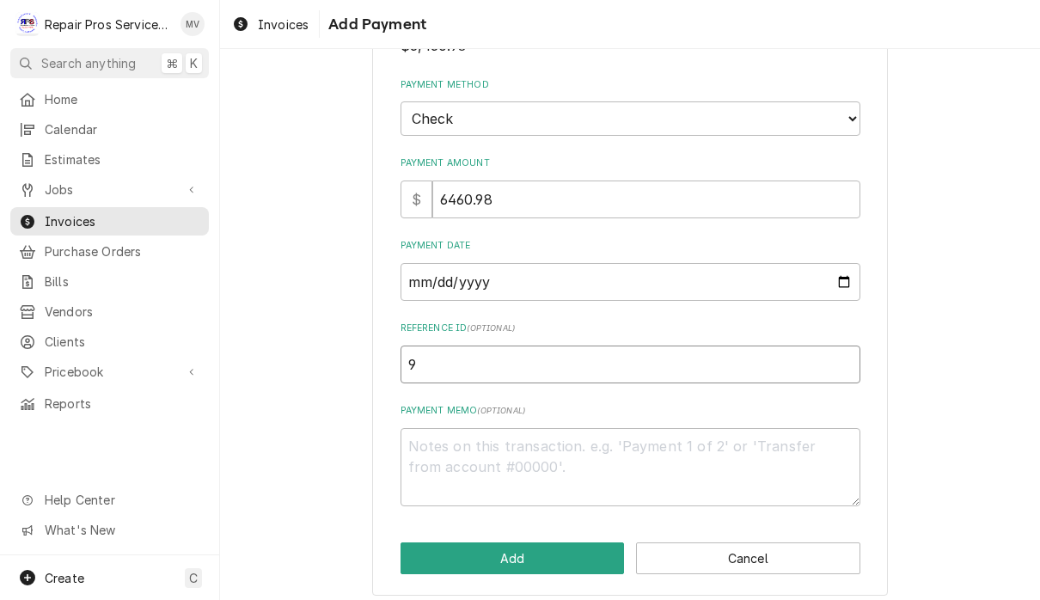
type input "99"
type textarea "x"
type input "994"
type textarea "x"
type input "9942"
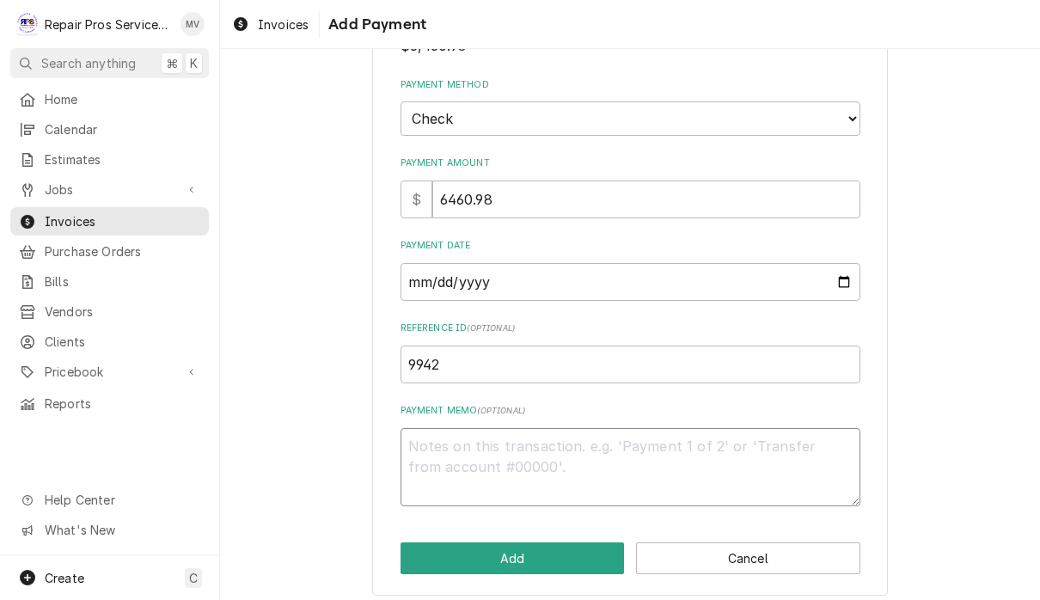
click at [499, 453] on textarea "Payment Memo ( optional )" at bounding box center [630, 467] width 460 height 78
type textarea "x"
type textarea "1"
type textarea "x"
type textarea "11"
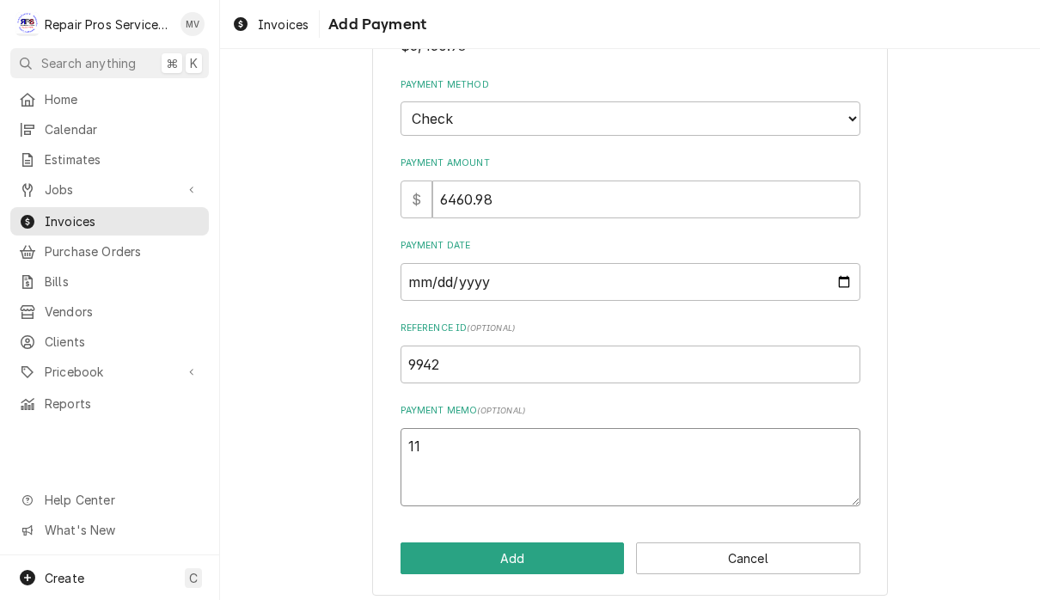
type textarea "x"
type textarea "110"
type textarea "x"
type textarea "1109"
type textarea "x"
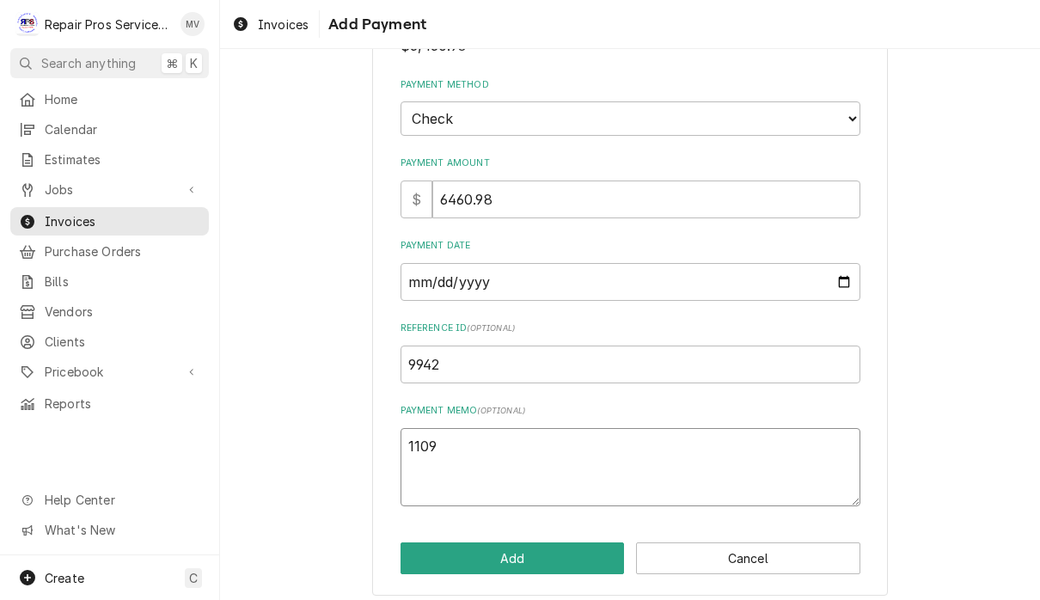
type textarea "11096"
type textarea "x"
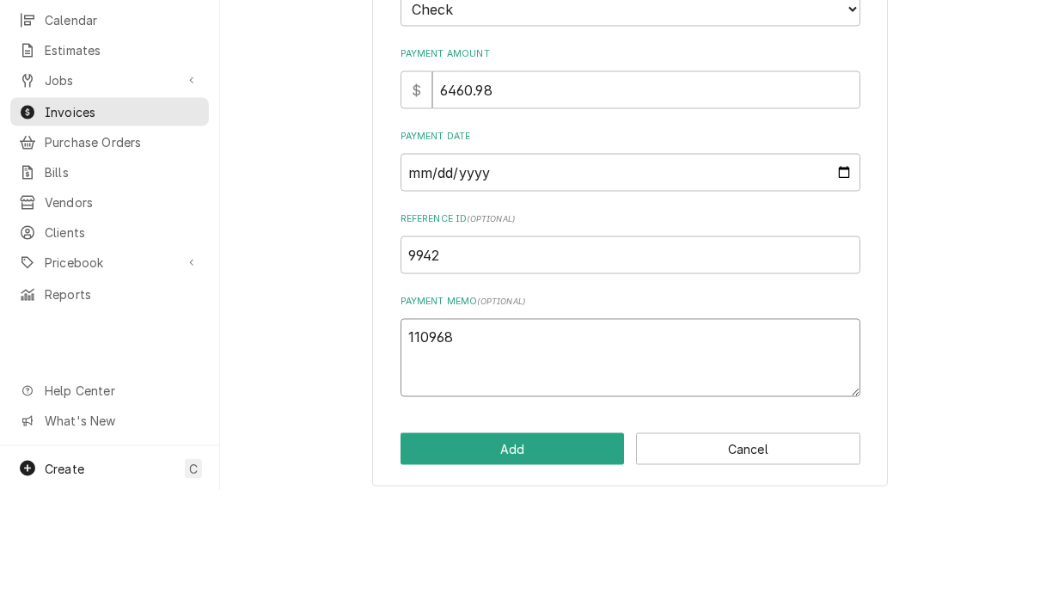
scroll to position [1, 0]
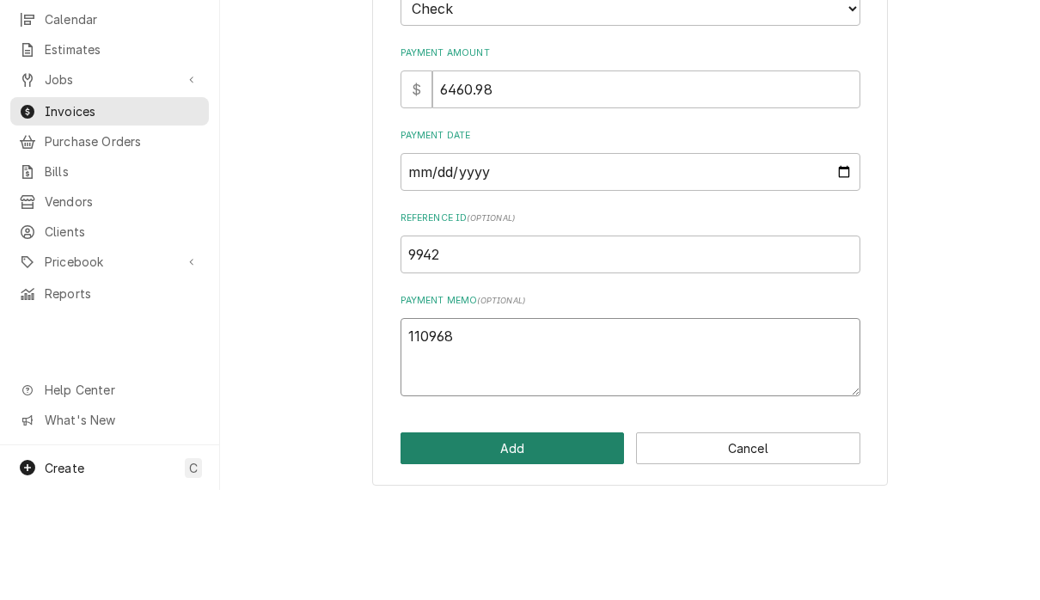
type textarea "110968"
click at [553, 542] on button "Add" at bounding box center [512, 558] width 224 height 32
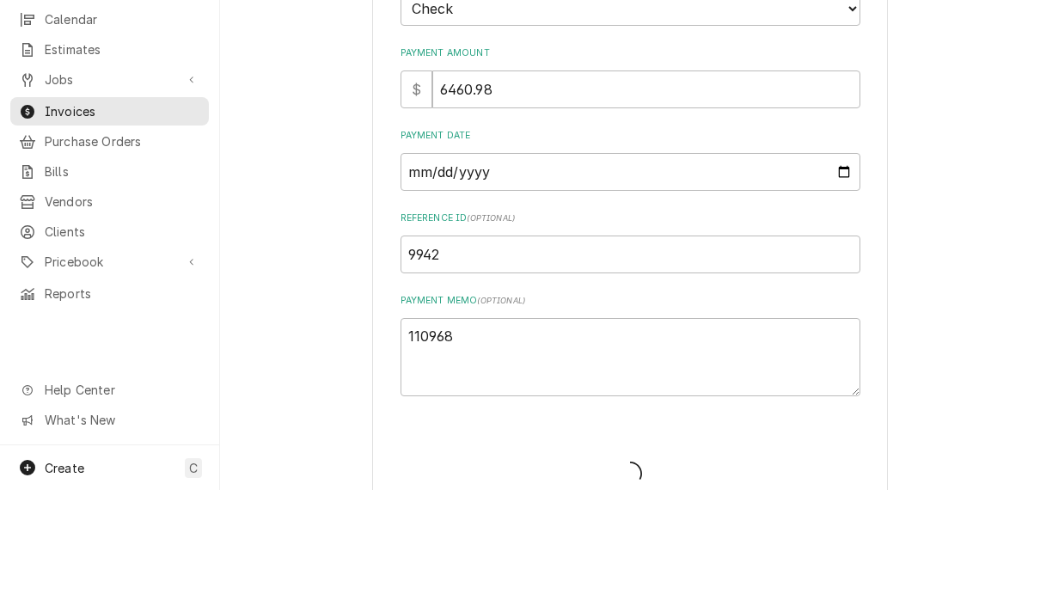
type textarea "x"
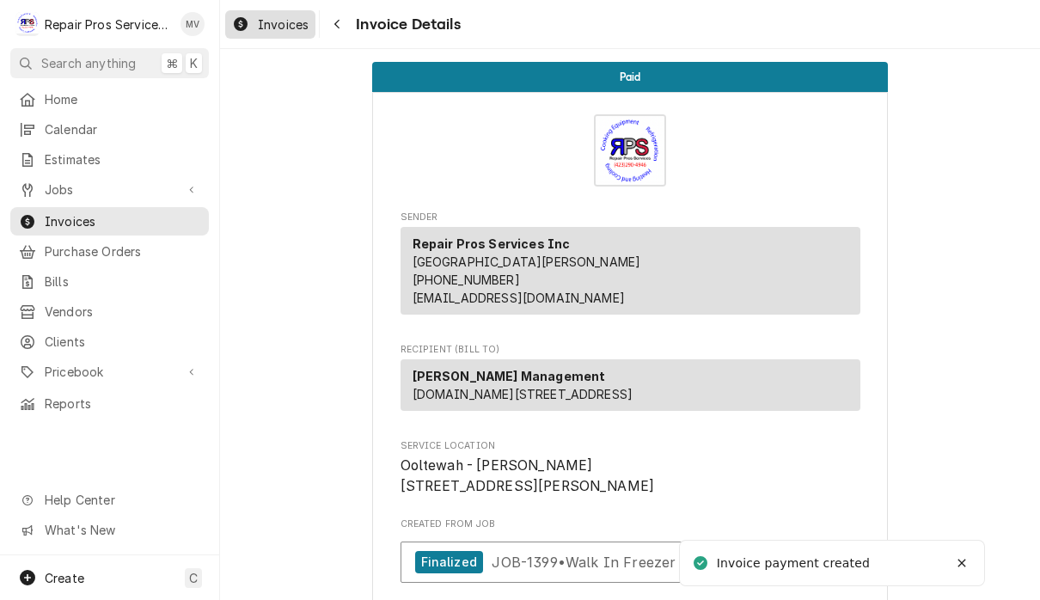
scroll to position [-3, 0]
click at [292, 23] on span "Invoices" at bounding box center [283, 24] width 51 height 18
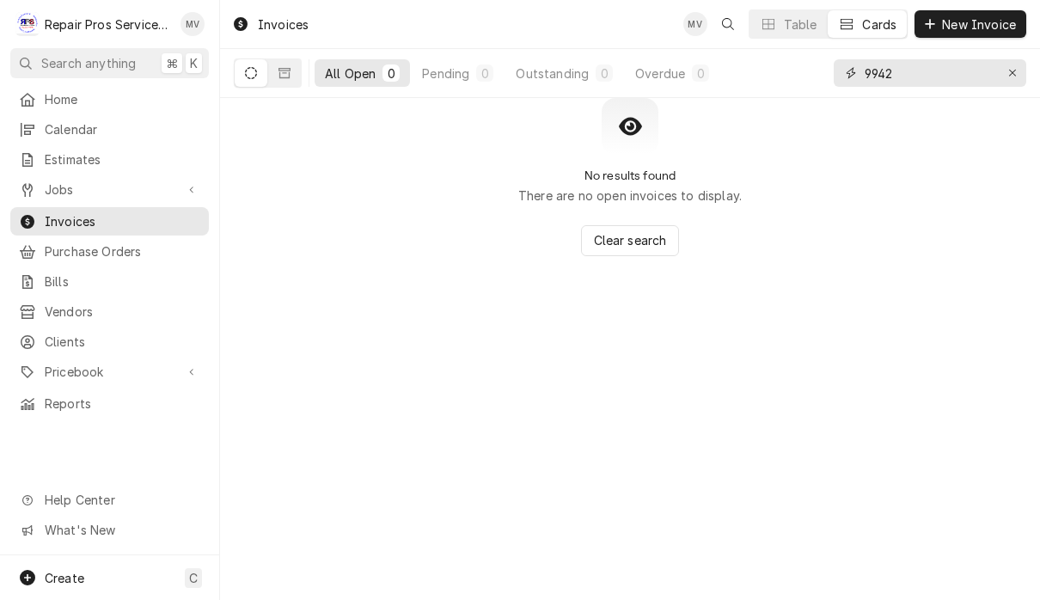
click at [931, 74] on input "9942" at bounding box center [929, 73] width 129 height 28
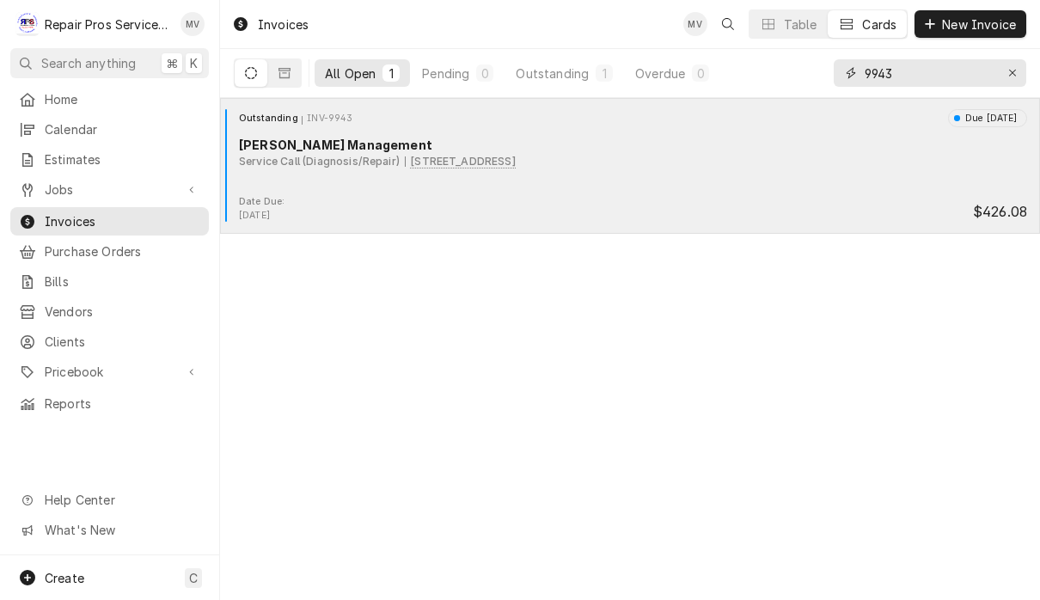
type input "9943"
click at [840, 159] on div "Service Call (Diagnosis/Repair) [STREET_ADDRESS]" at bounding box center [633, 161] width 788 height 15
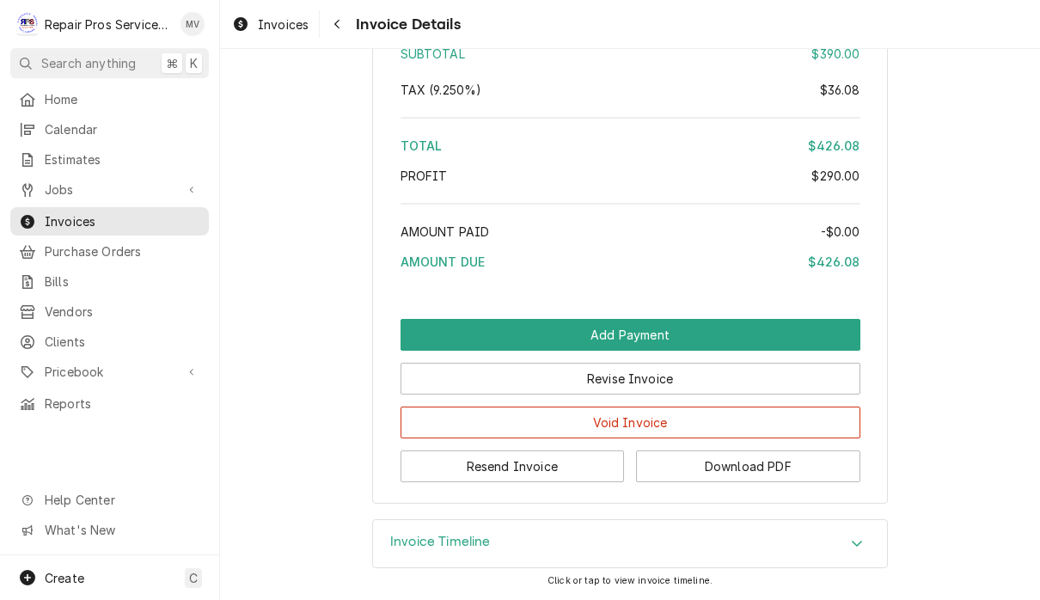
scroll to position [2958, 0]
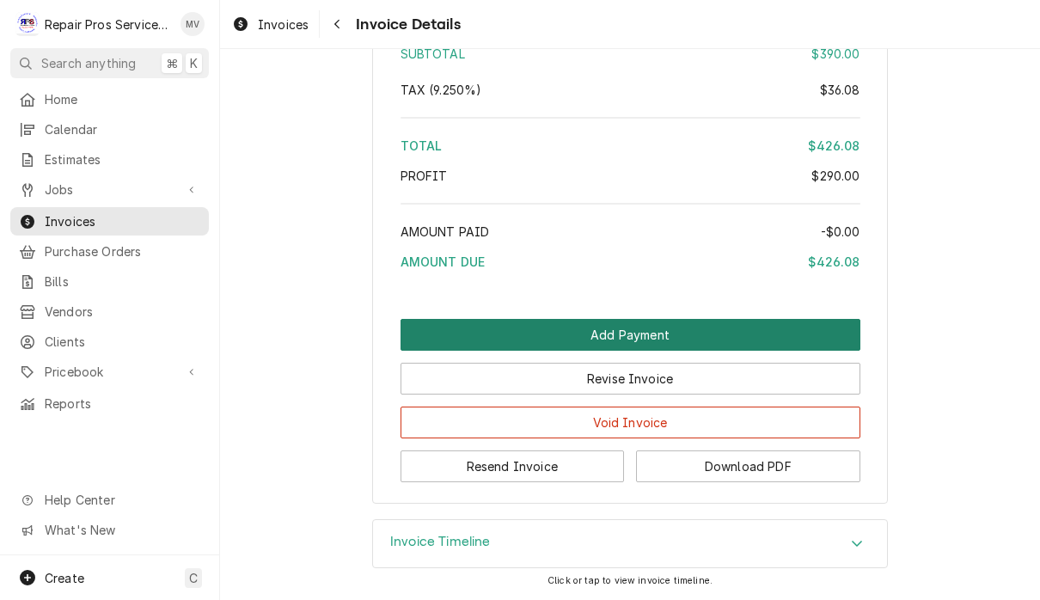
click at [741, 330] on button "Add Payment" at bounding box center [630, 335] width 460 height 32
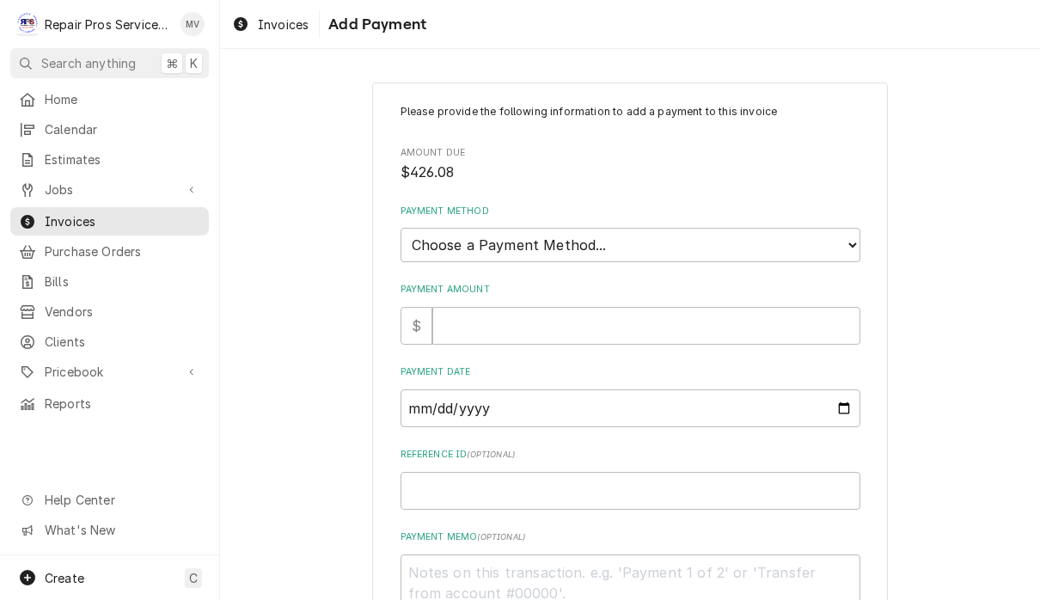
click at [791, 237] on select "Choose a Payment Method... Cash Check Credit/Debit Card ACH/eCheck Other" at bounding box center [630, 245] width 460 height 34
select select "2"
click at [757, 309] on input "Payment Amount" at bounding box center [646, 326] width 428 height 38
type textarea "x"
type input "4"
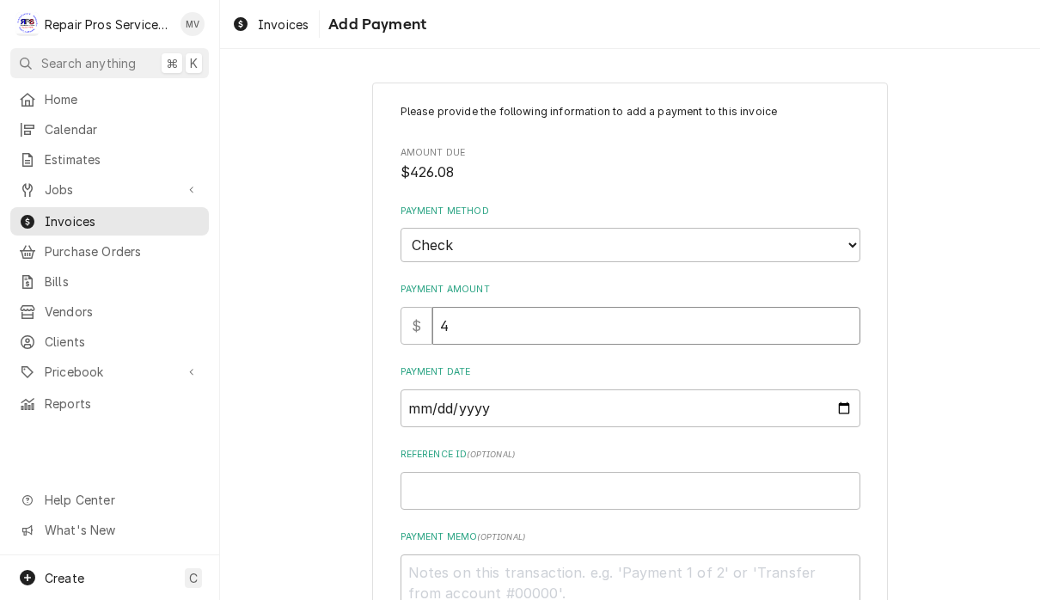
type textarea "x"
type input "42"
type textarea "x"
type input "426"
type textarea "x"
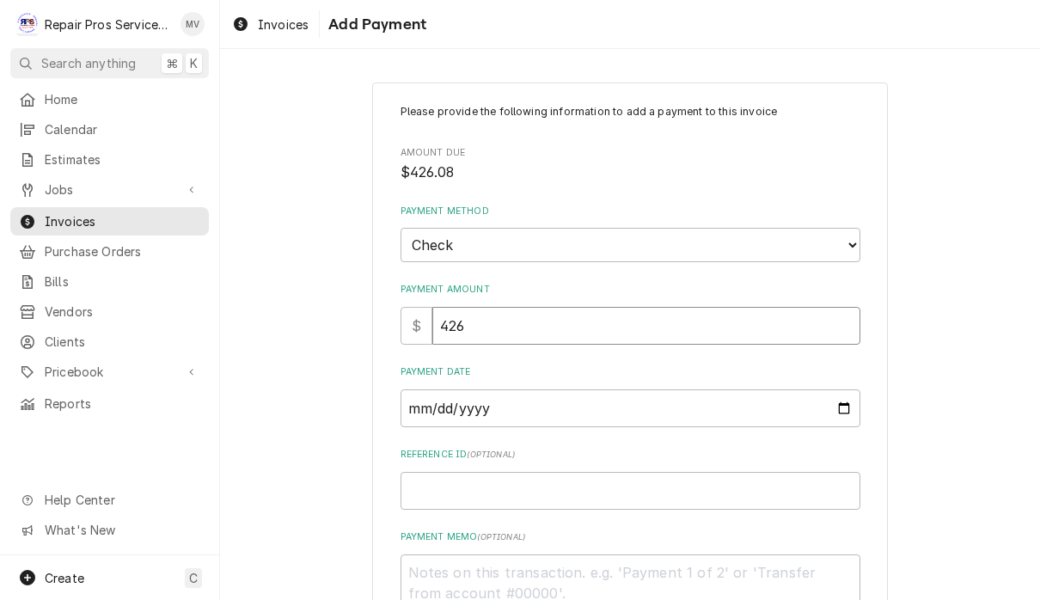
type input "426.0"
type textarea "x"
type input "426.08"
click at [595, 394] on input "Payment Date" at bounding box center [630, 408] width 460 height 38
type input "[DATE]"
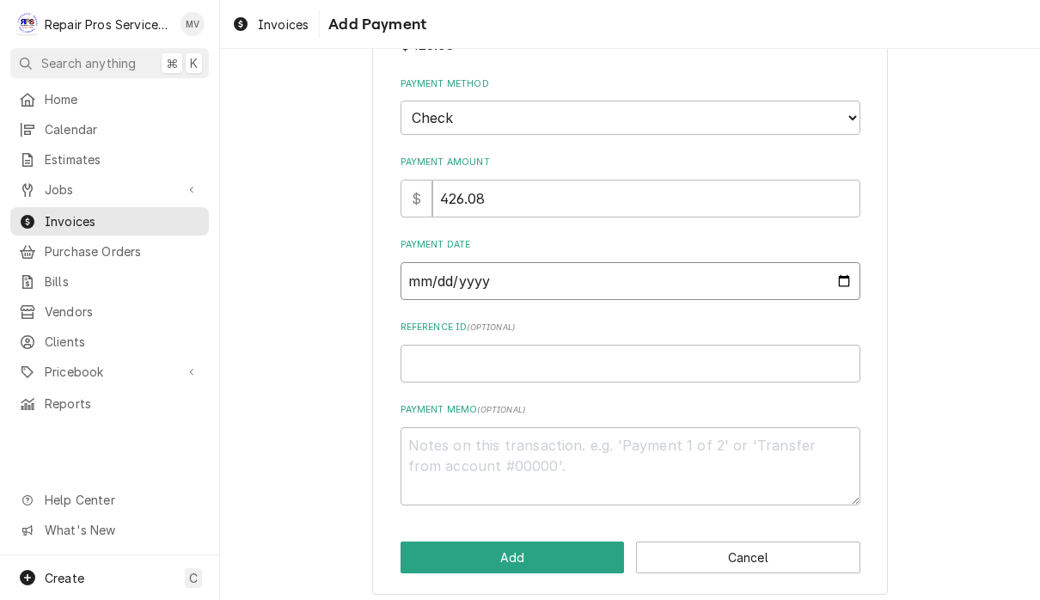
scroll to position [126, 0]
click at [501, 358] on input "Reference ID ( optional )" at bounding box center [630, 364] width 460 height 38
type textarea "x"
type input "9"
type textarea "x"
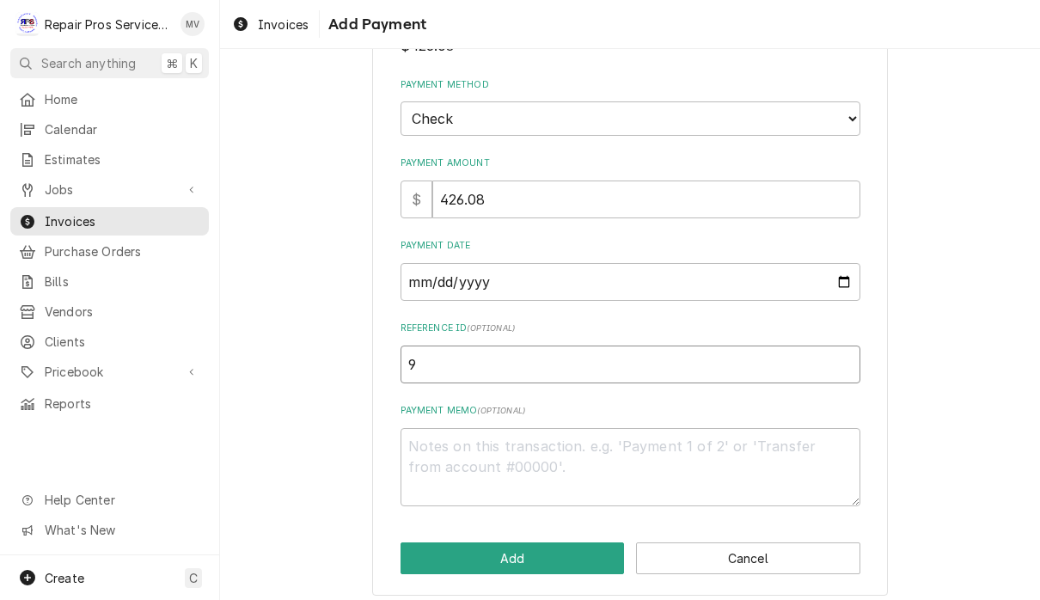
type input "99"
type textarea "x"
type input "994"
type textarea "x"
type input "9943"
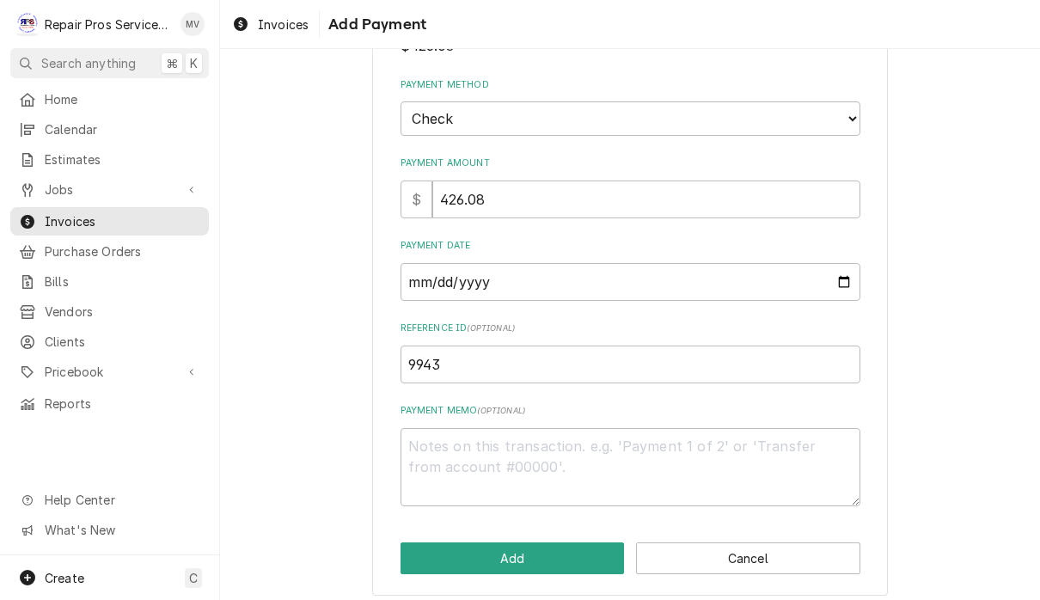
click at [709, 449] on textarea "Payment Memo ( optional )" at bounding box center [630, 467] width 460 height 78
type textarea "x"
type textarea "1"
type textarea "x"
type textarea "11"
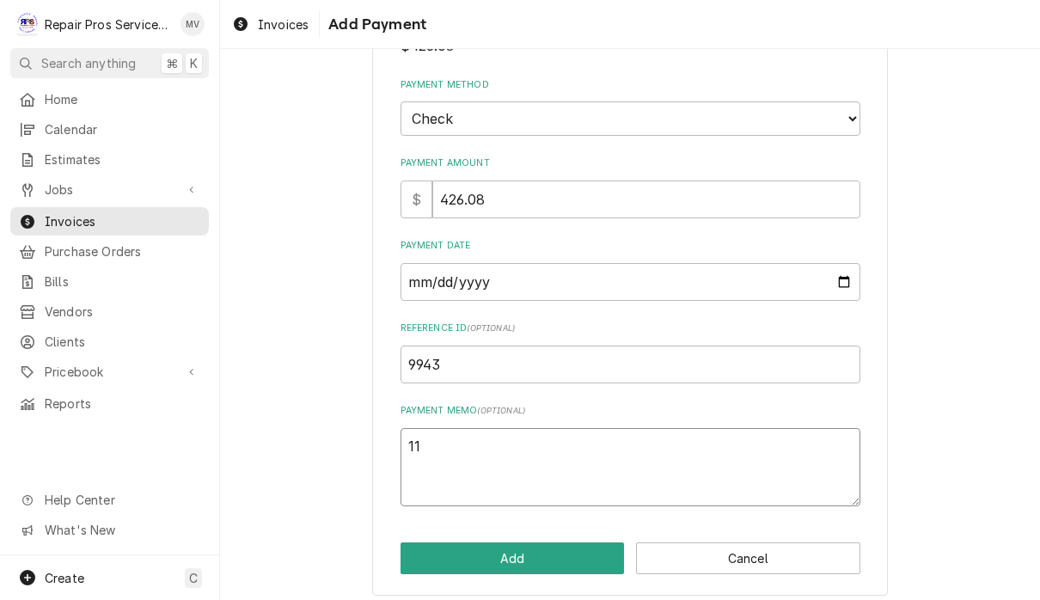
type textarea "x"
type textarea "110"
type textarea "x"
type textarea "1109"
type textarea "x"
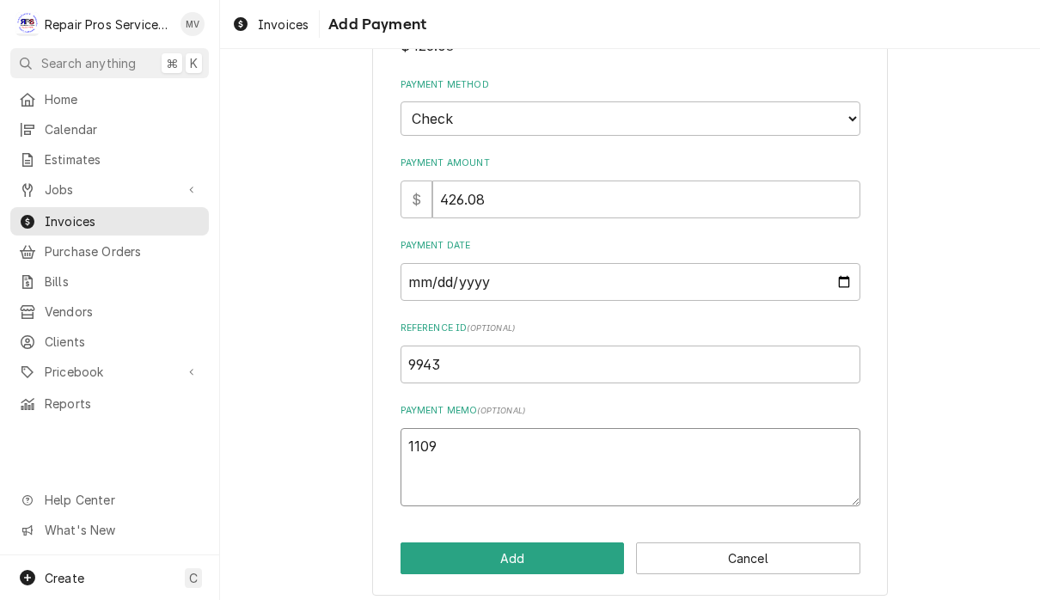
type textarea "11096"
type textarea "x"
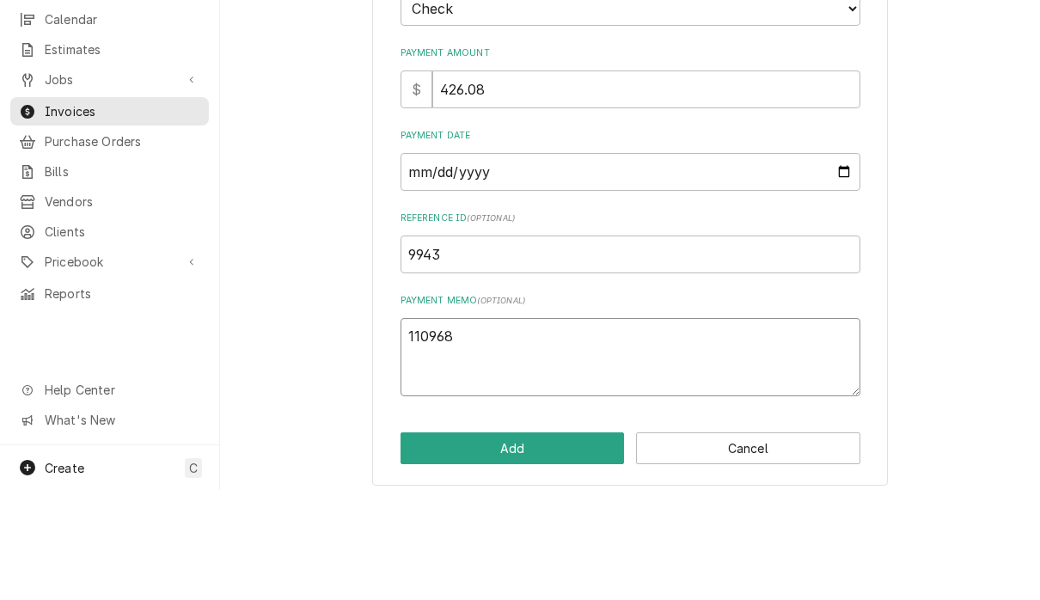
scroll to position [1, 0]
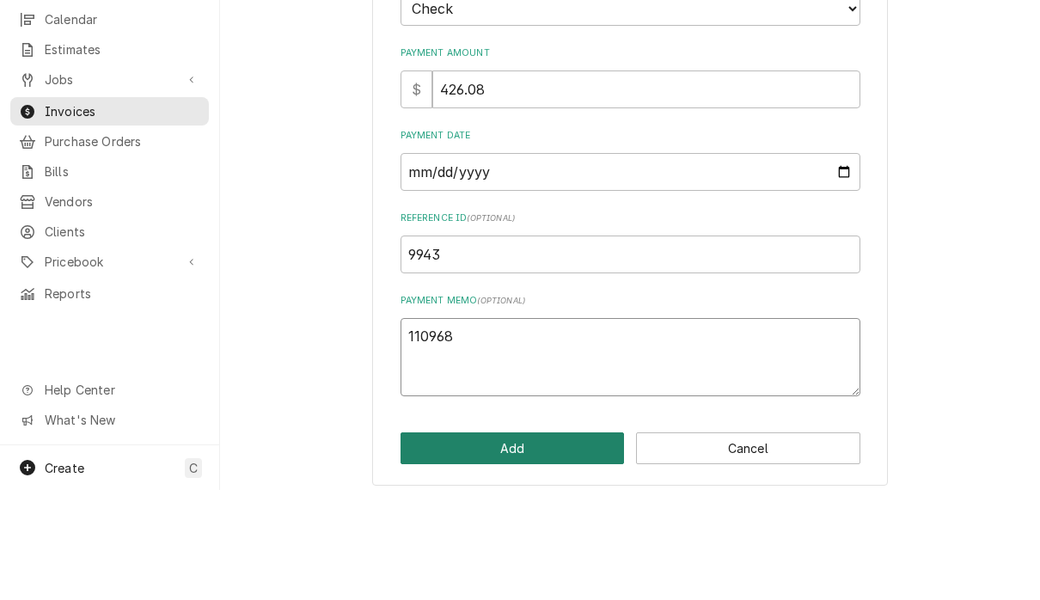
type textarea "110968"
click at [575, 542] on button "Add" at bounding box center [512, 558] width 224 height 32
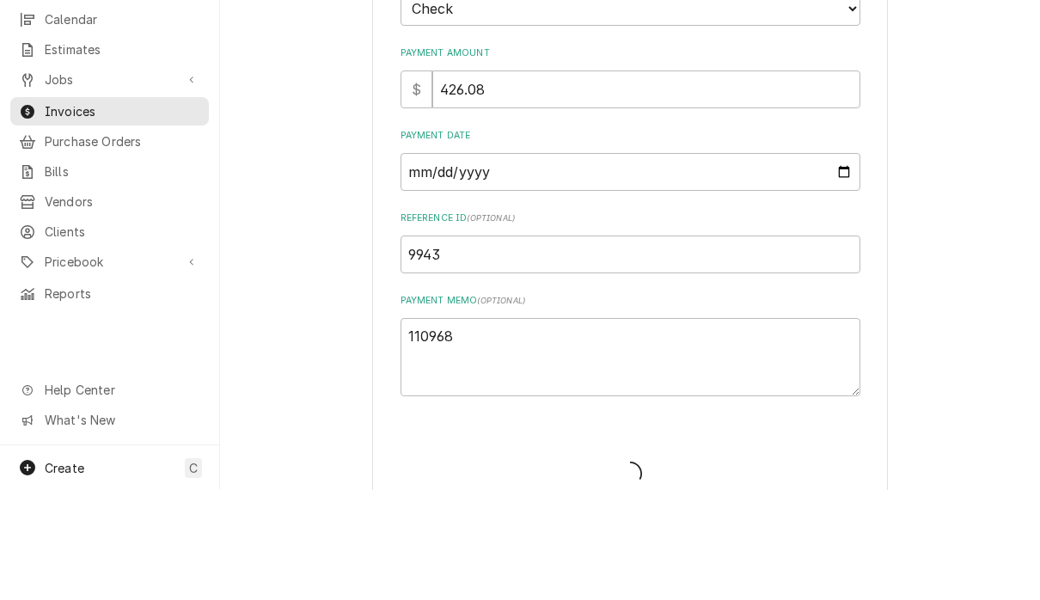
type textarea "x"
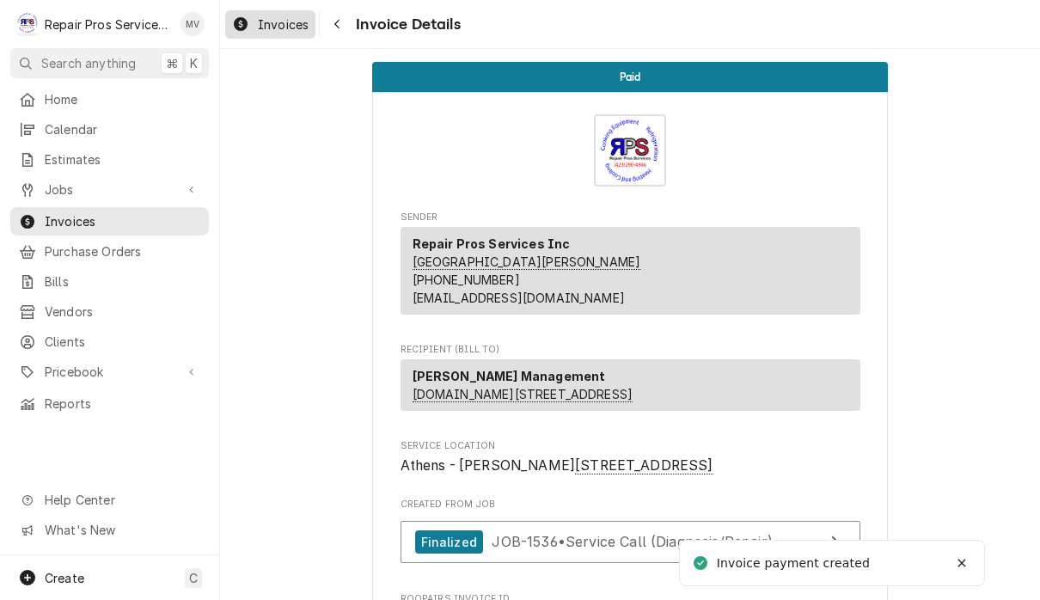
click at [281, 16] on span "Invoices" at bounding box center [283, 24] width 51 height 18
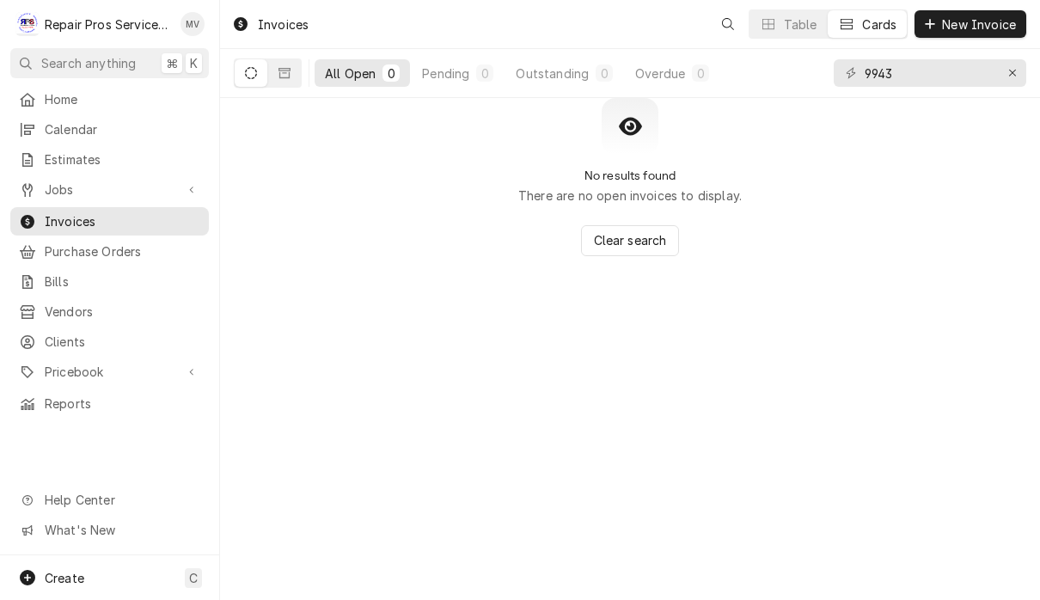
click at [933, 73] on input "9943" at bounding box center [929, 73] width 129 height 28
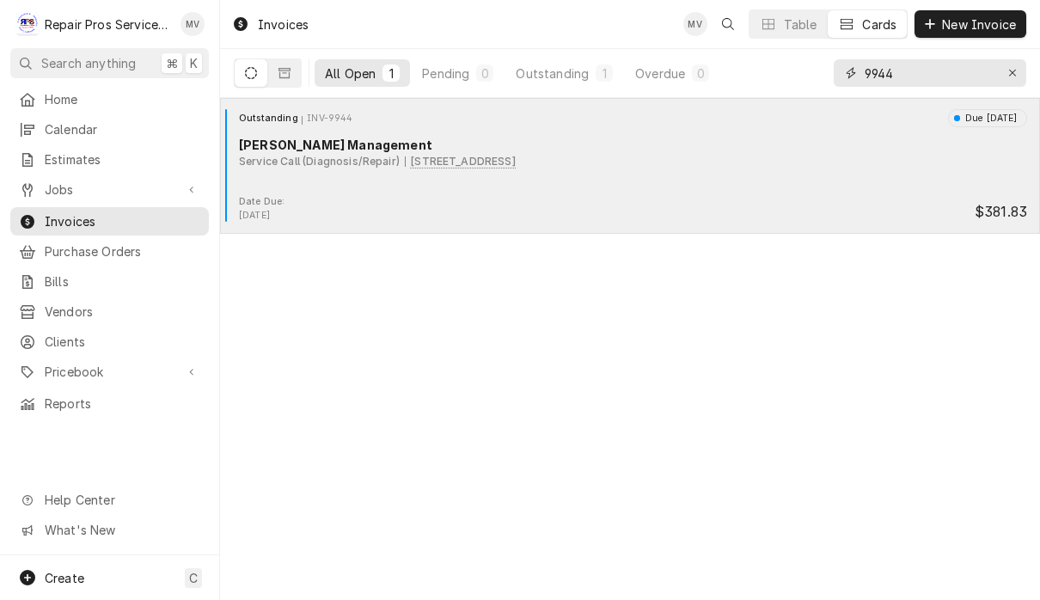
type input "9944"
click at [843, 187] on div "Outstanding INV-9944 Due [DATE] [PERSON_NAME] Management Service Call (Diagnosi…" at bounding box center [630, 152] width 806 height 86
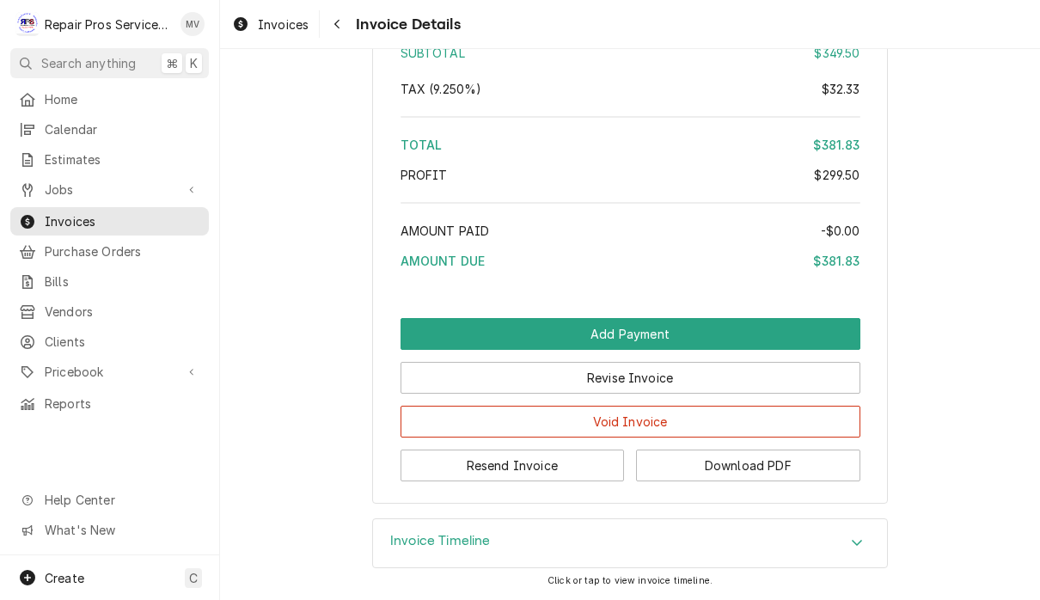
scroll to position [3070, 0]
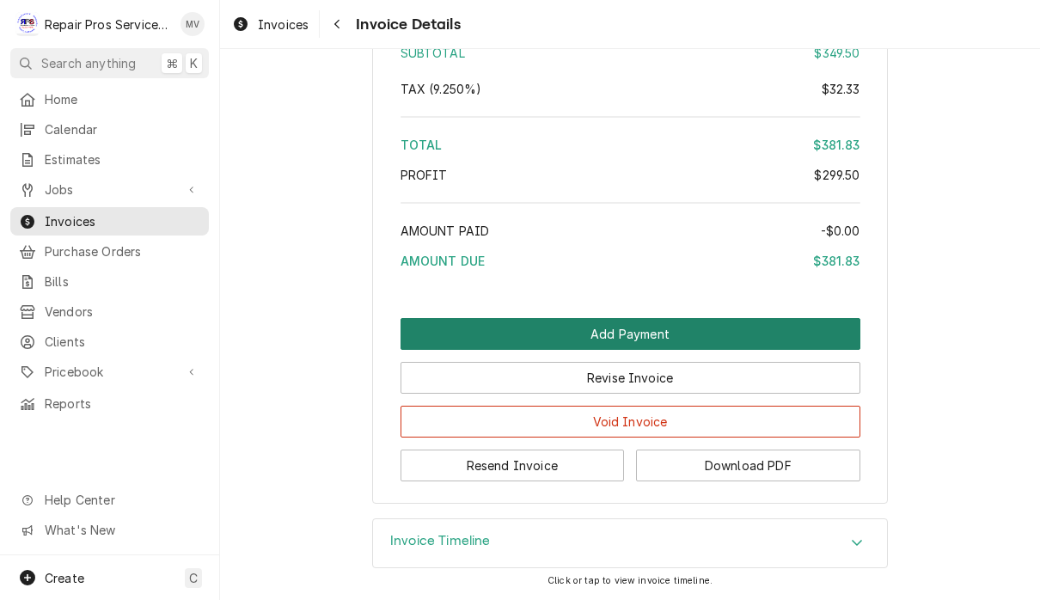
click at [752, 350] on button "Add Payment" at bounding box center [630, 334] width 460 height 32
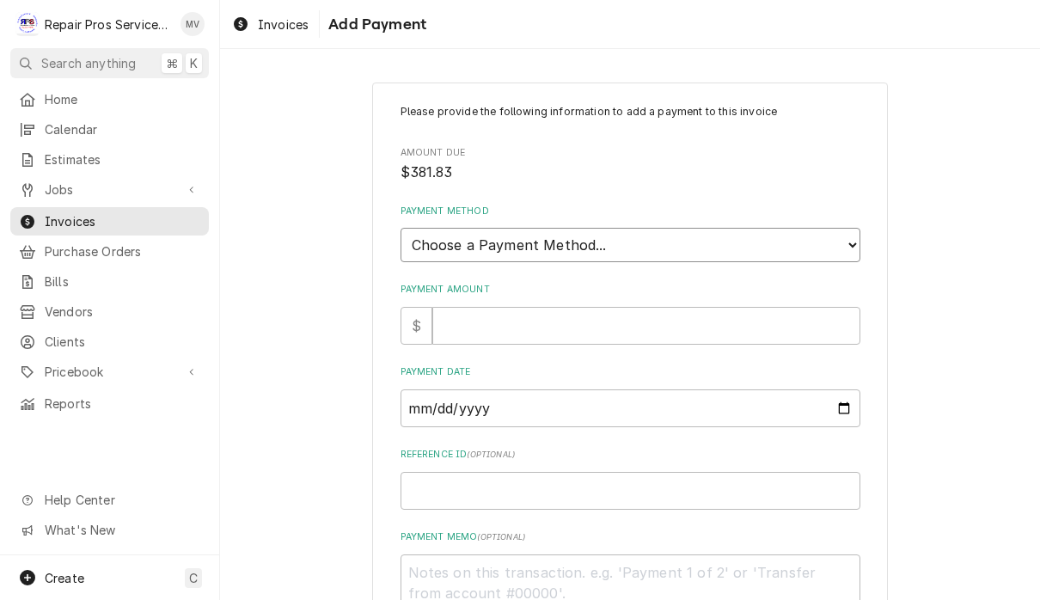
click at [708, 236] on select "Choose a Payment Method... Cash Check Credit/Debit Card ACH/eCheck Other" at bounding box center [630, 245] width 460 height 34
select select "2"
click at [741, 315] on input "Payment Amount" at bounding box center [646, 326] width 428 height 38
type textarea "x"
type input "3"
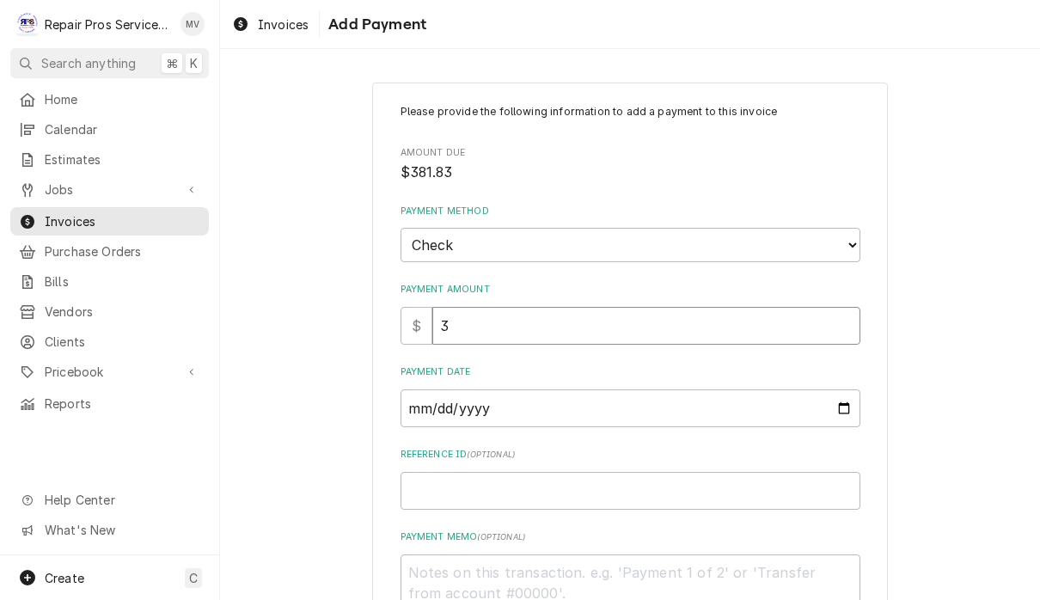
type textarea "x"
type input "38"
type textarea "x"
type input "381"
type textarea "x"
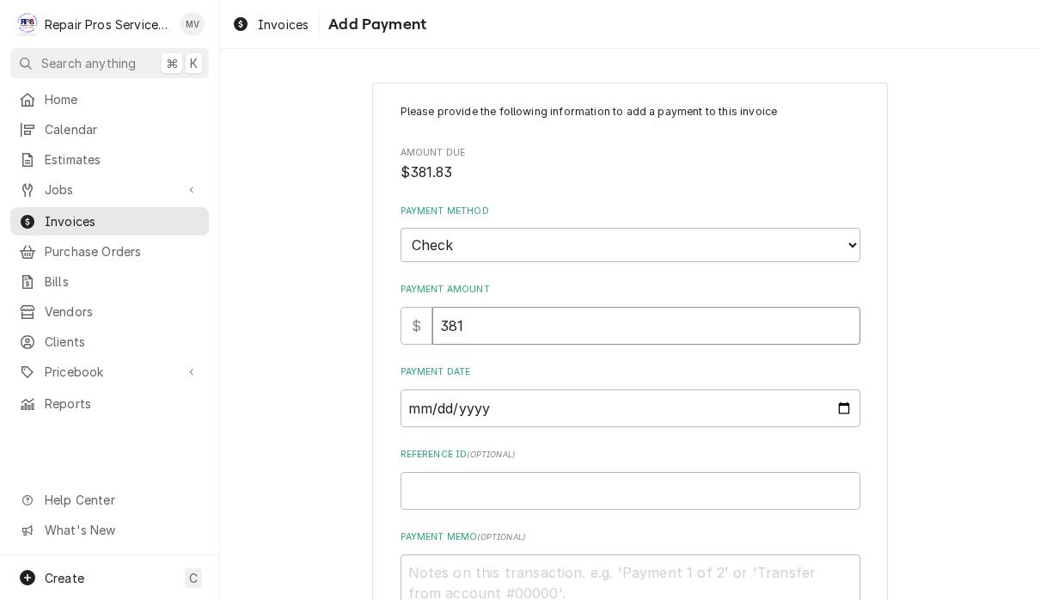
type input "381.8"
type textarea "x"
type input "381.83"
click at [694, 400] on input "Payment Date" at bounding box center [630, 408] width 460 height 38
type input "[DATE]"
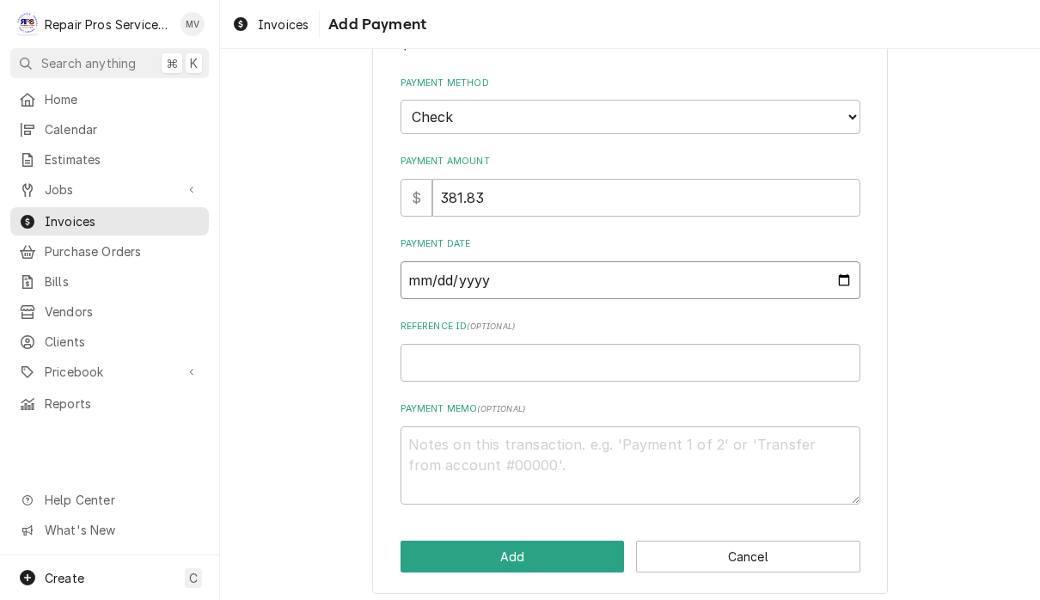
scroll to position [126, 0]
click at [576, 356] on input "Reference ID ( optional )" at bounding box center [630, 364] width 460 height 38
type textarea "x"
type input "9"
type textarea "x"
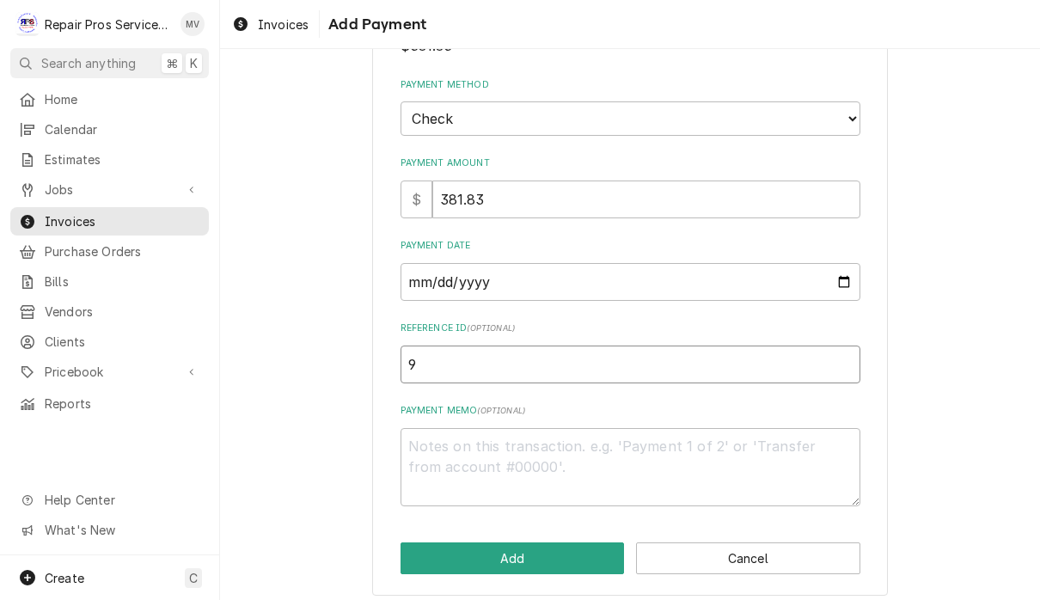
type input "99"
type textarea "x"
type input "994"
type textarea "x"
type input "9944"
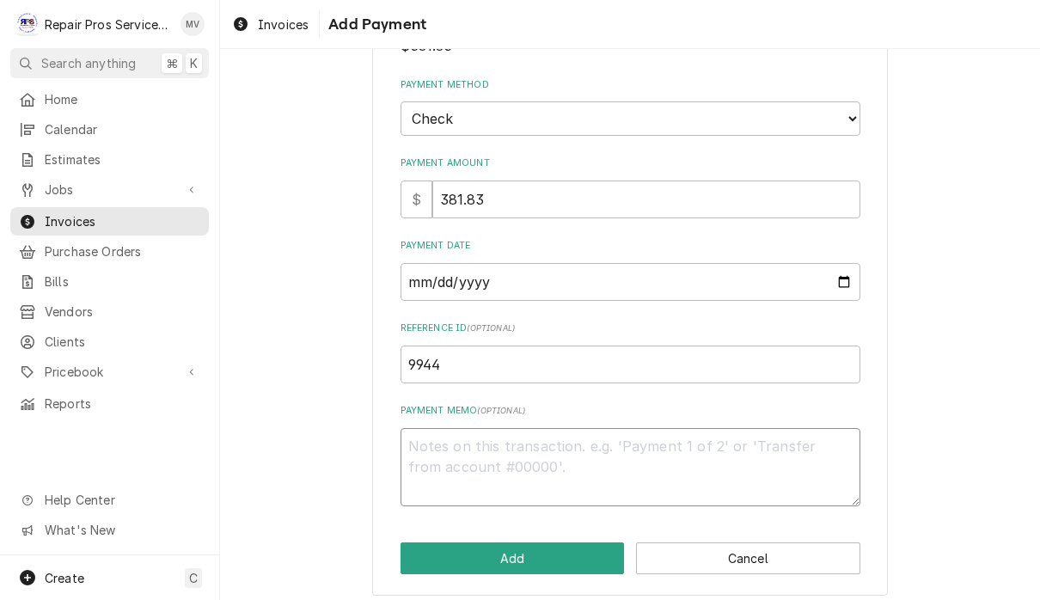
click at [730, 456] on textarea "Payment Memo ( optional )" at bounding box center [630, 467] width 460 height 78
type textarea "x"
type textarea "1"
type textarea "x"
type textarea "11"
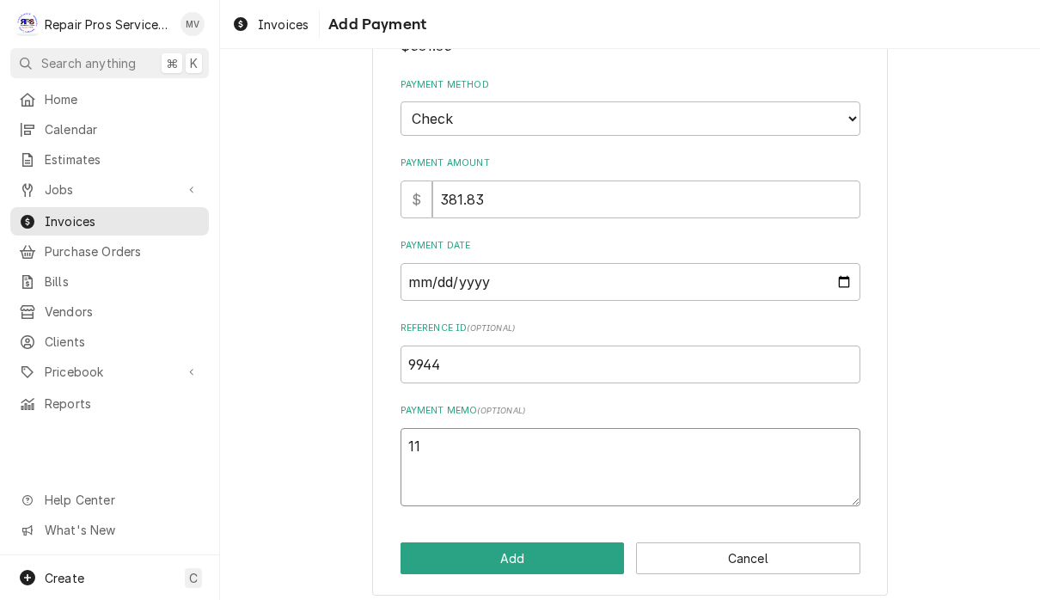
type textarea "x"
type textarea "110"
type textarea "x"
type textarea "1109"
type textarea "x"
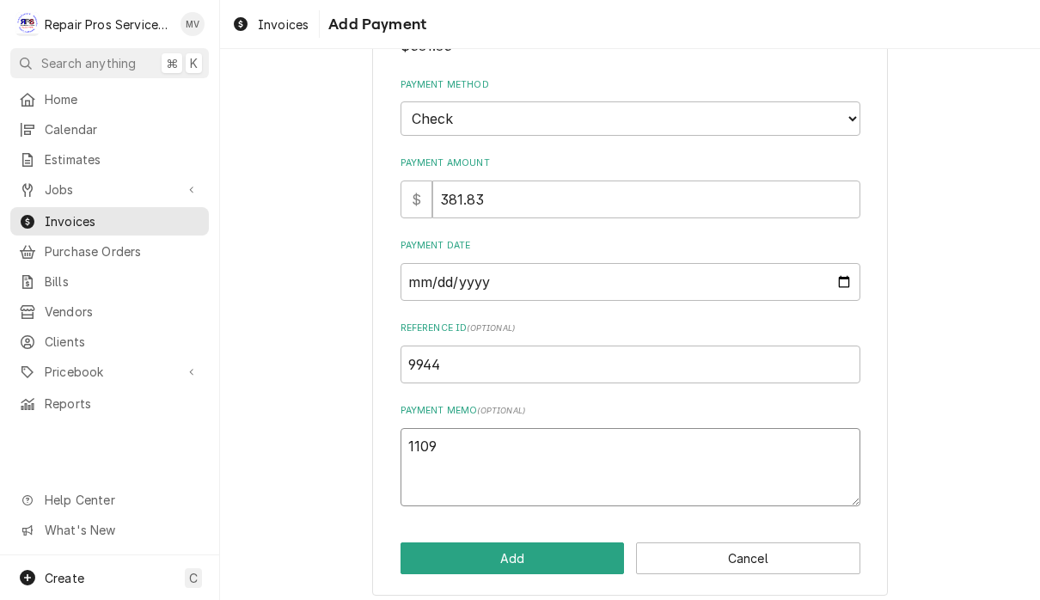
type textarea "11096"
type textarea "x"
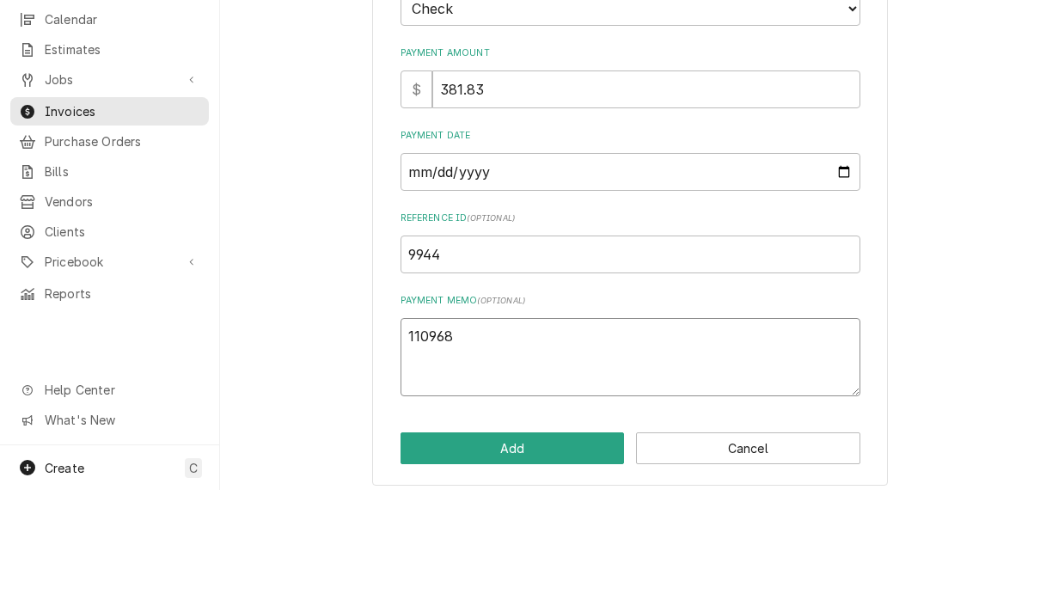
scroll to position [1, 0]
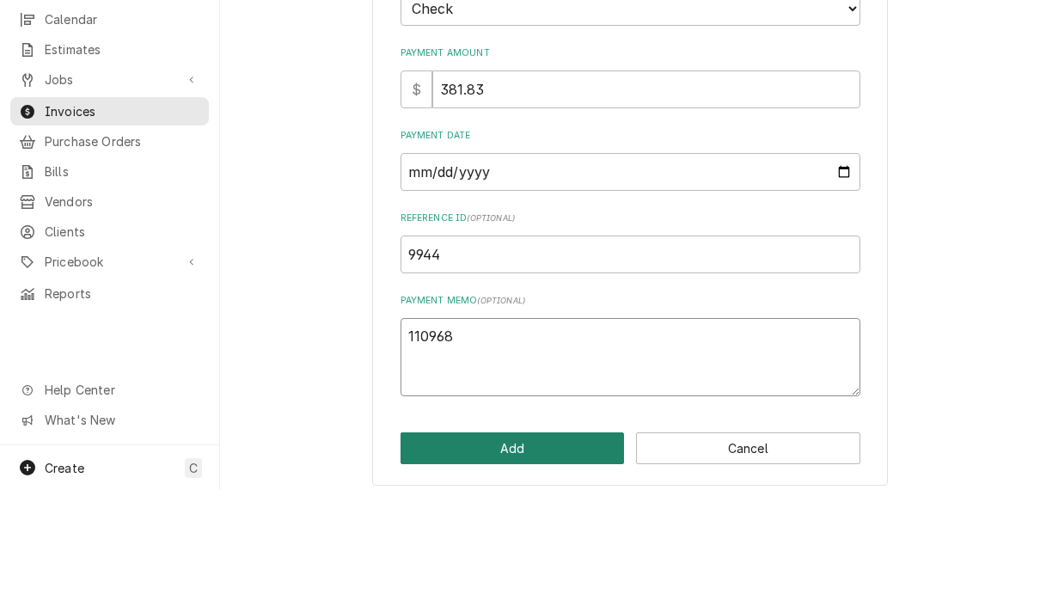
type textarea "110968"
click at [590, 542] on button "Add" at bounding box center [512, 558] width 224 height 32
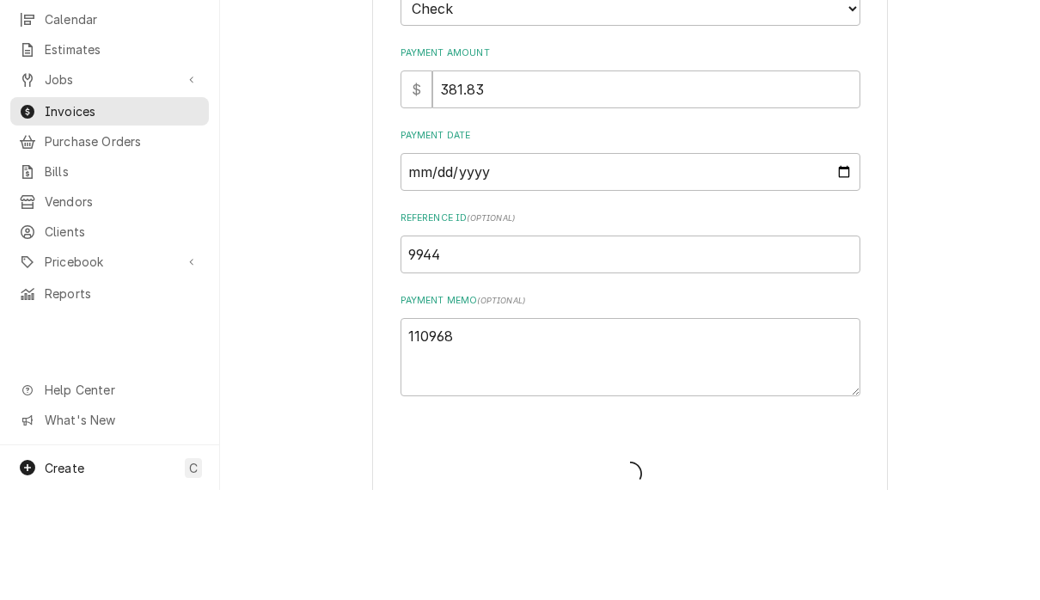
type textarea "x"
